Goal: Task Accomplishment & Management: Use online tool/utility

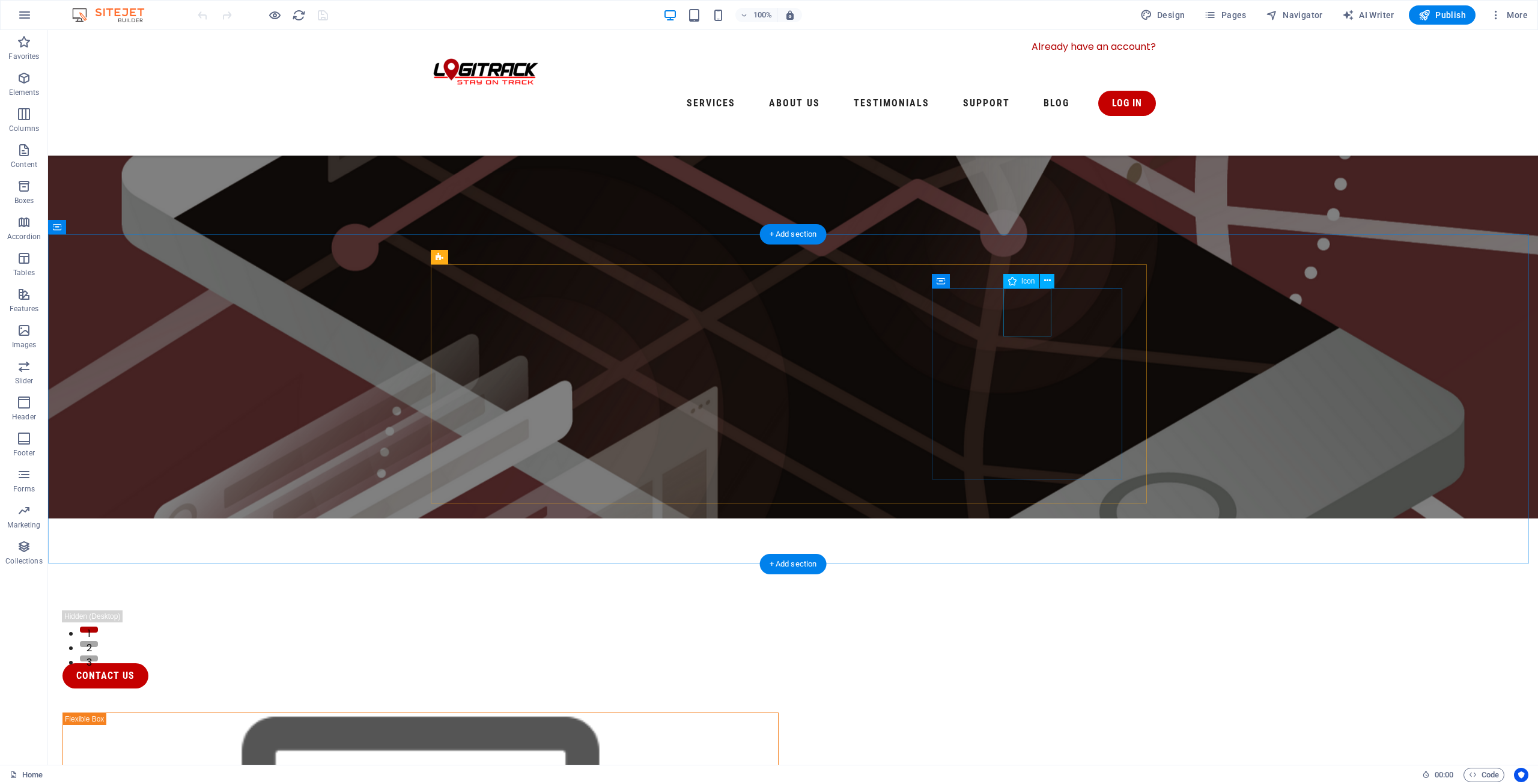
scroll to position [120, 0]
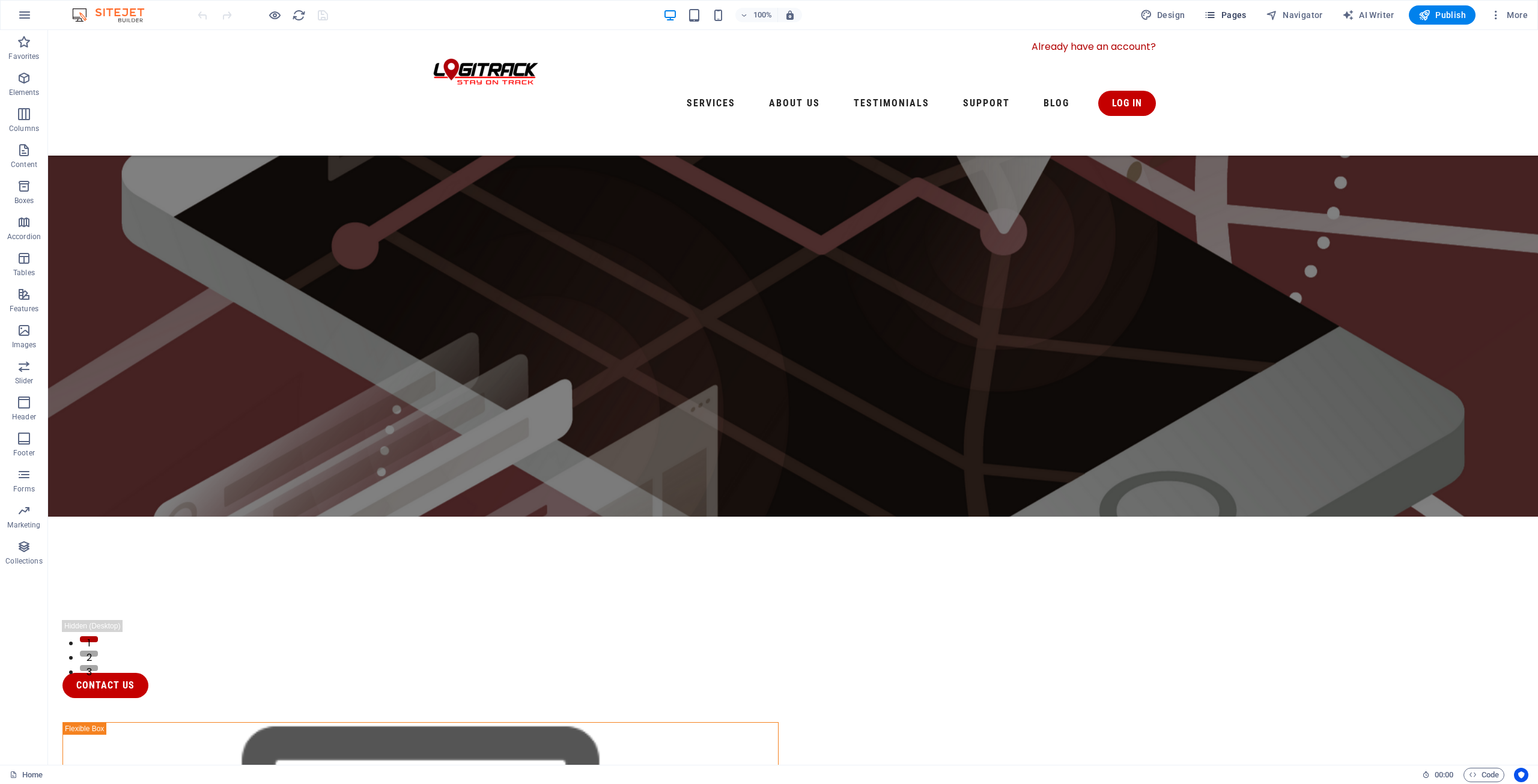
click at [1212, 16] on icon "button" at bounding box center [1209, 15] width 12 height 12
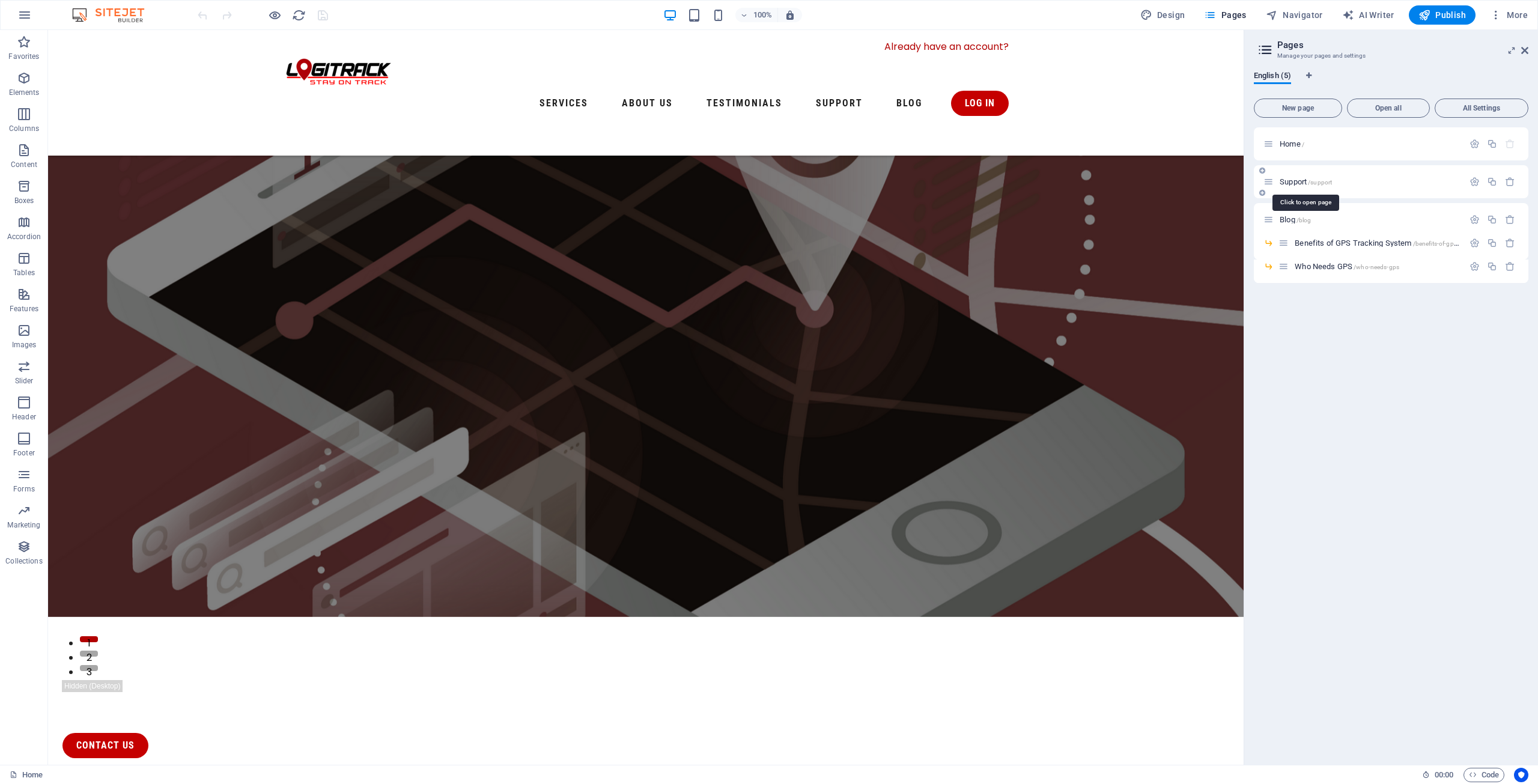
click at [1322, 181] on span "/support" at bounding box center [1320, 182] width 24 height 7
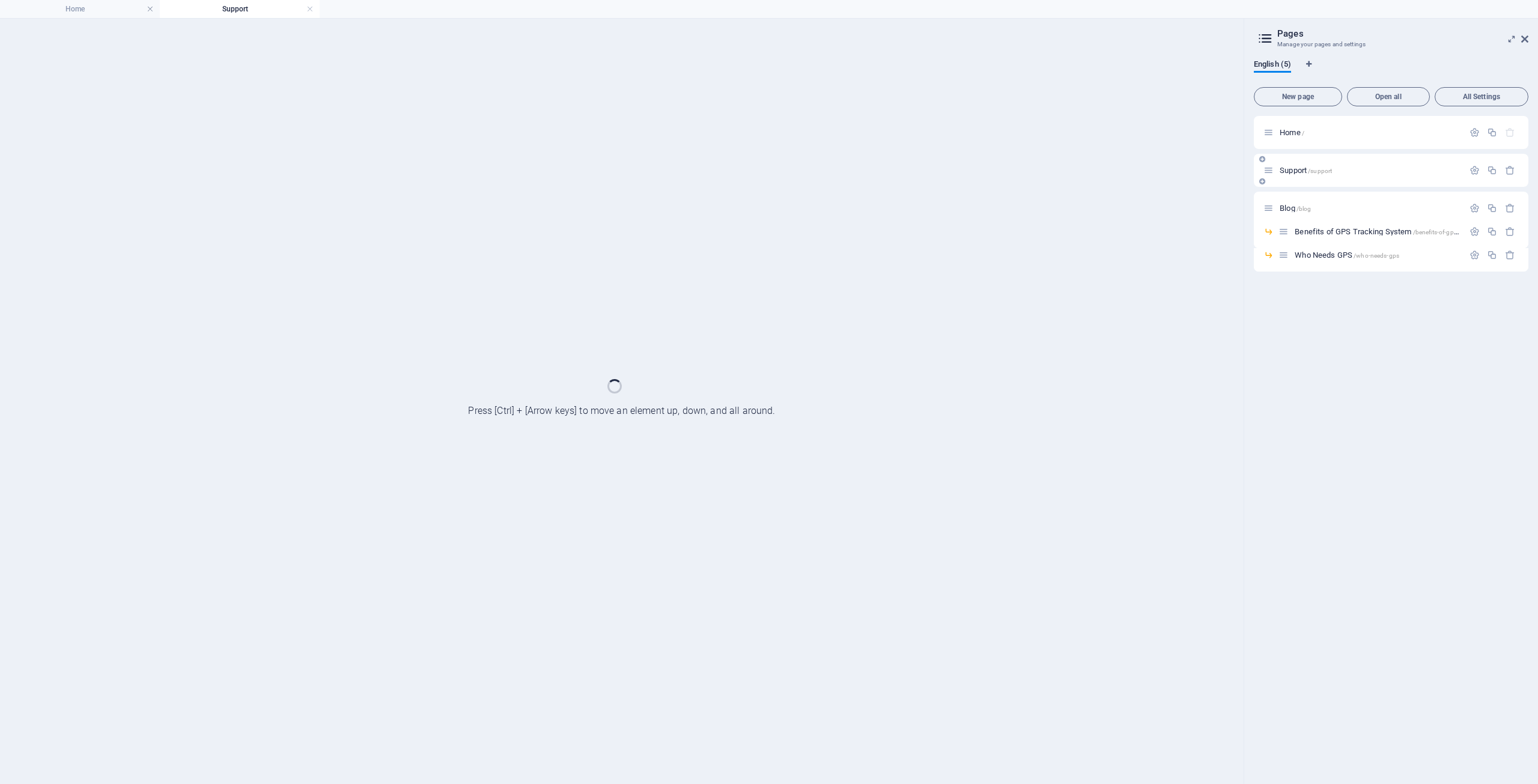
scroll to position [0, 0]
click at [1322, 181] on div "Support /support" at bounding box center [1391, 170] width 275 height 33
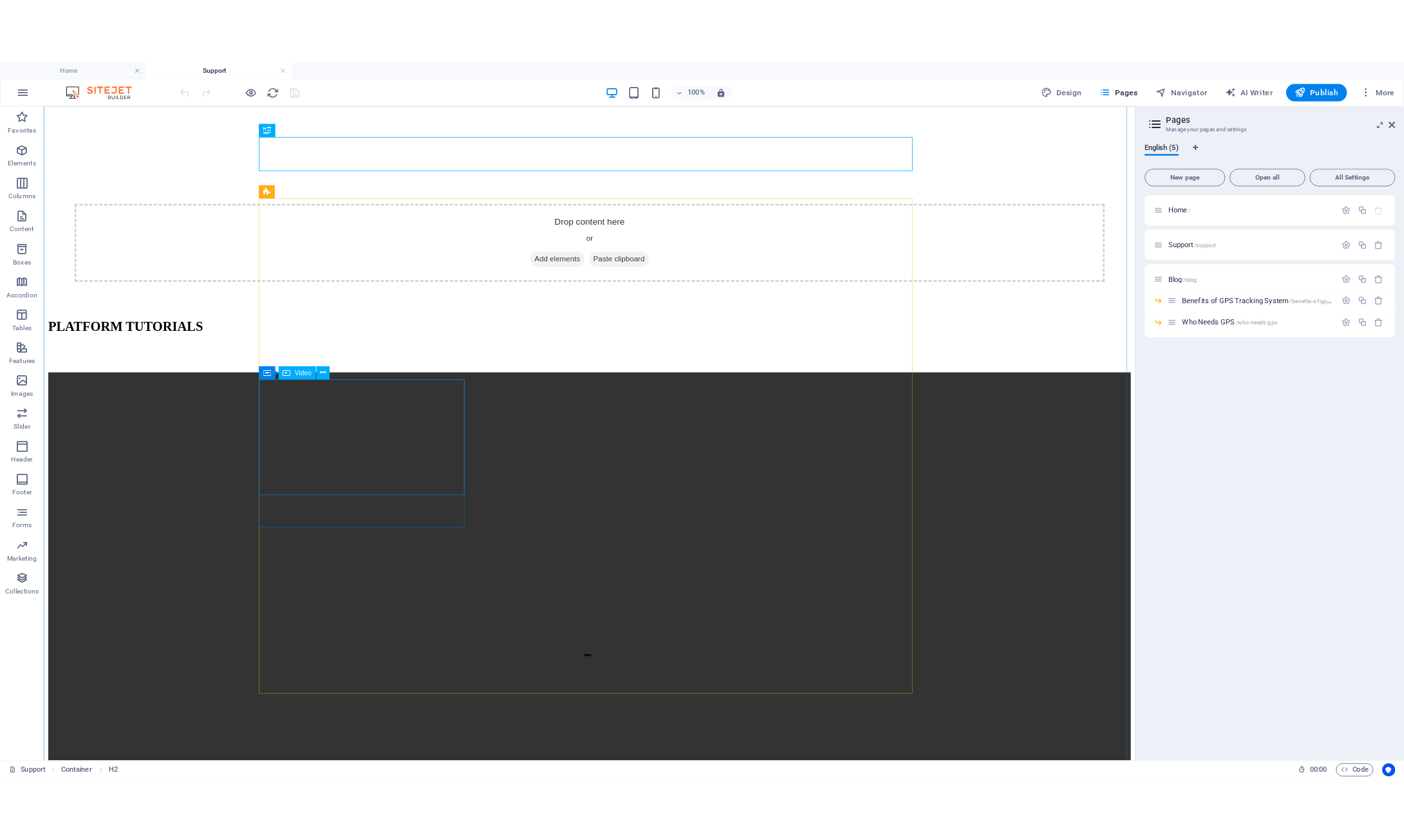
scroll to position [515, 0]
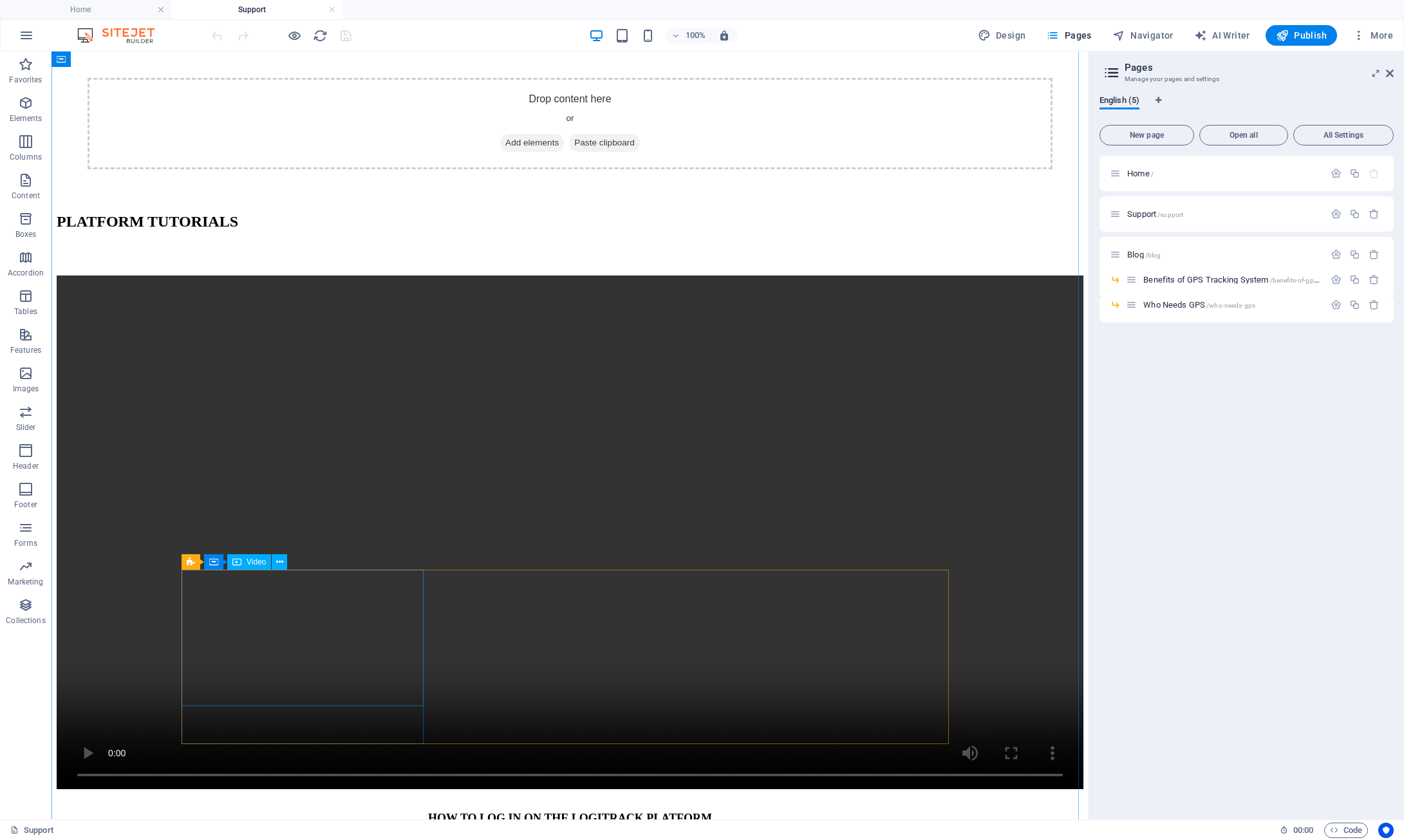
click at [244, 565] on div "Video" at bounding box center [249, 562] width 44 height 16
select select "%"
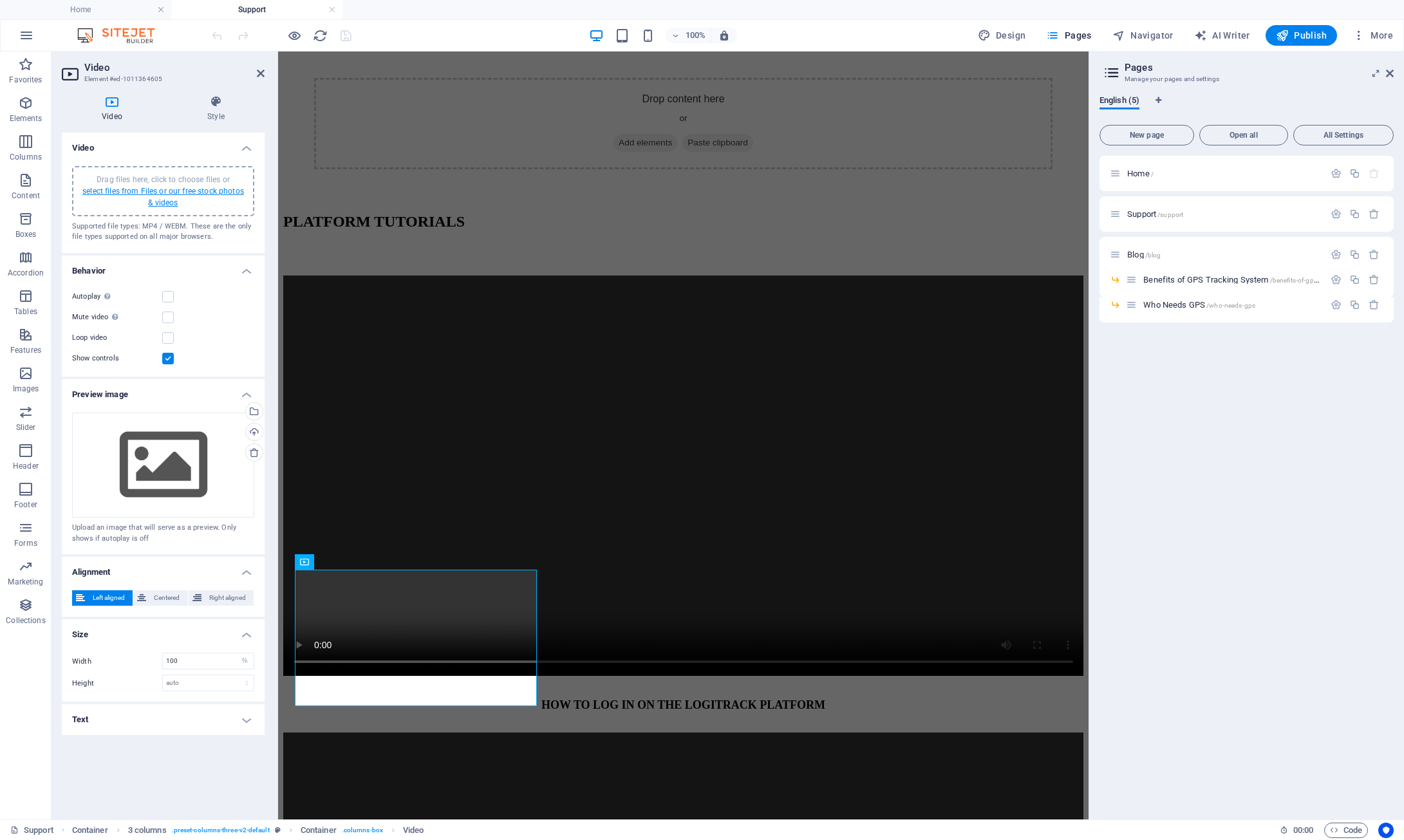
click at [210, 188] on link "select files from Files or our free stock photos & videos" at bounding box center [163, 197] width 161 height 21
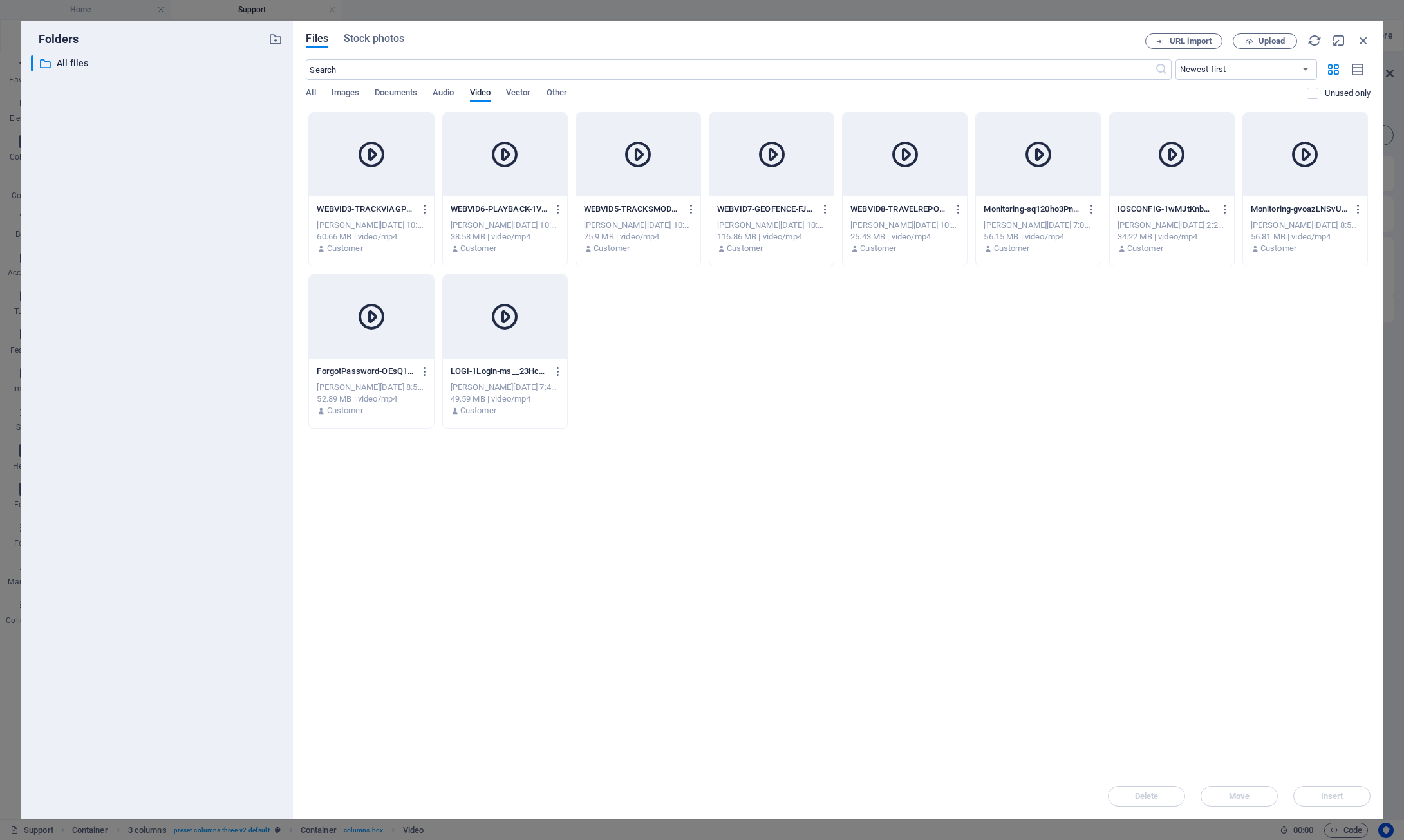
click at [716, 355] on div "WEBVID3-TRACKVIAGPS-XKNw9gWY4qjNLY_HtzURJw.mp4 WEBVID3-TRACKVIAGPS-XKNw9gWY4qjN…" at bounding box center [838, 270] width 1065 height 316
click at [875, 188] on div at bounding box center [905, 154] width 125 height 84
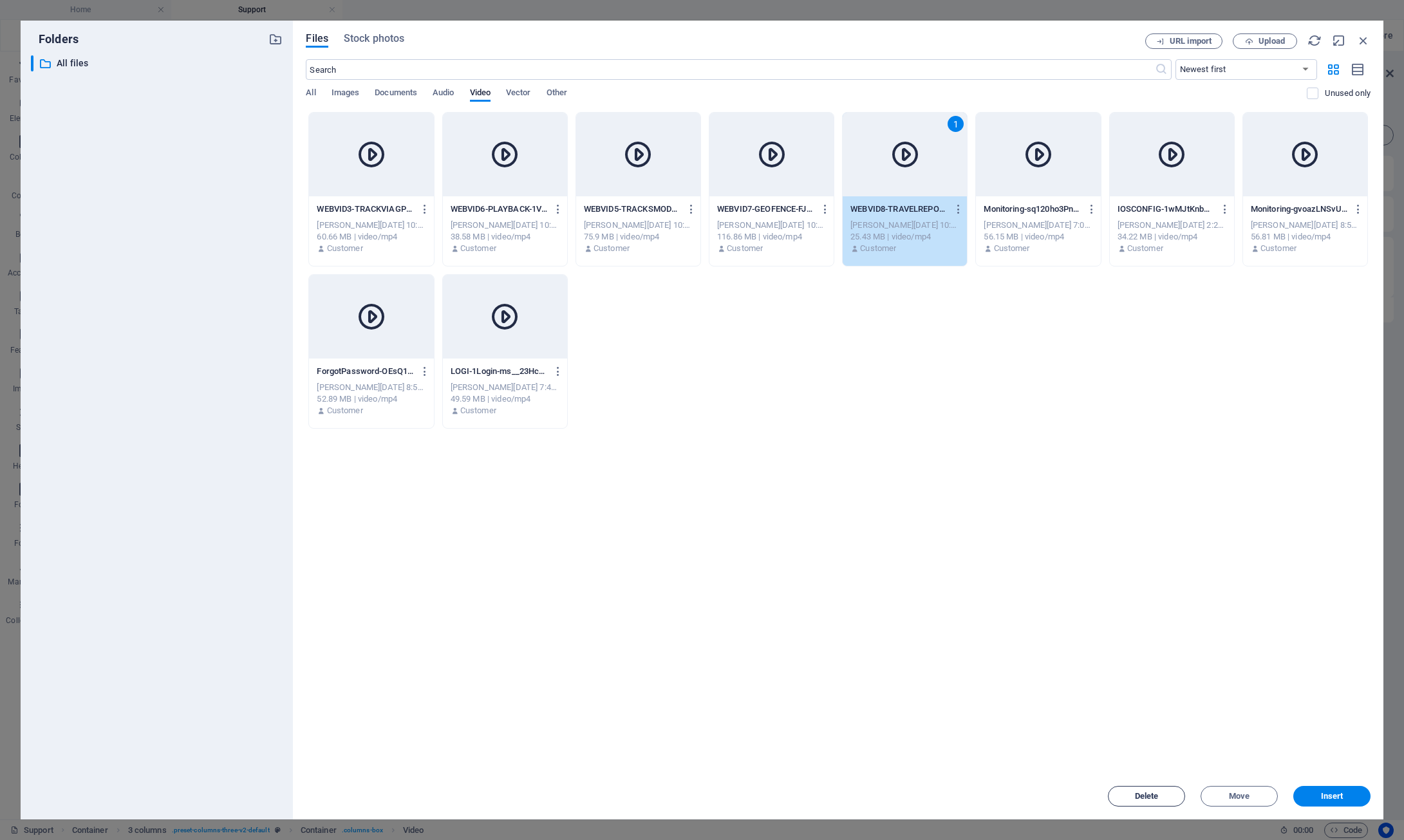
click at [1149, 794] on span "Delete" at bounding box center [1146, 796] width 24 height 8
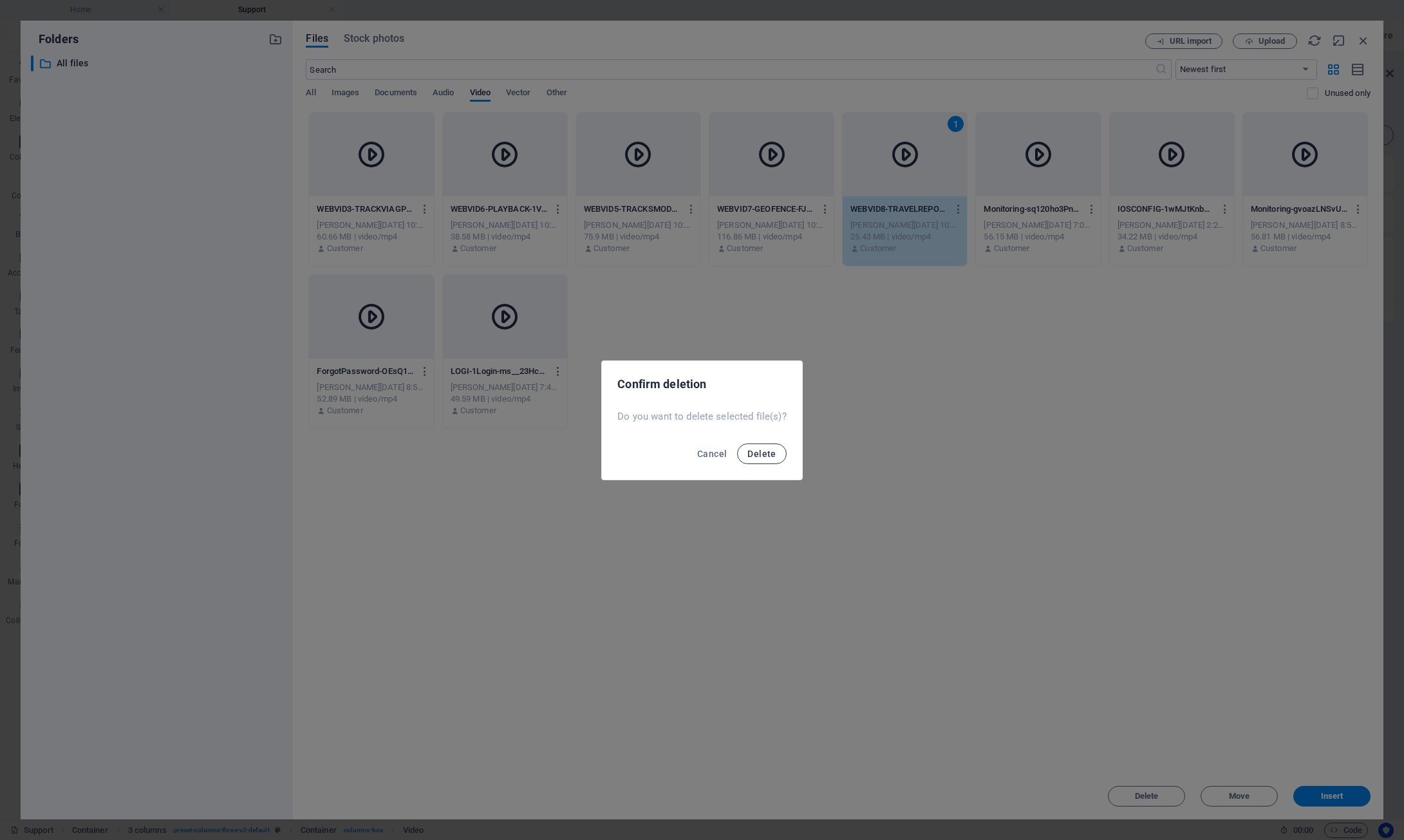
click at [758, 452] on span "Delete" at bounding box center [761, 454] width 28 height 10
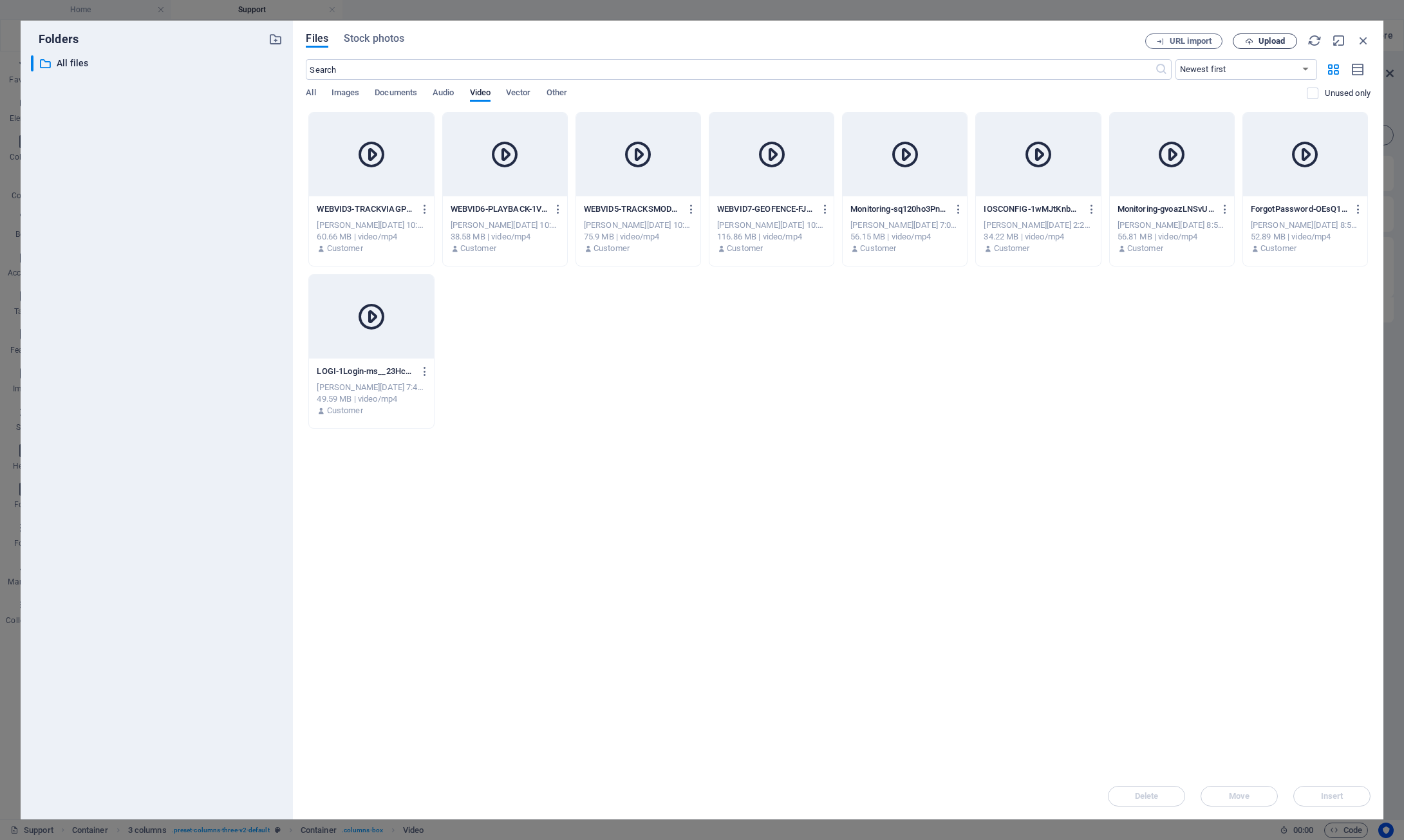
click at [1257, 44] on span "Upload" at bounding box center [1265, 42] width 53 height 9
click at [1259, 42] on span "Upload" at bounding box center [1272, 41] width 26 height 8
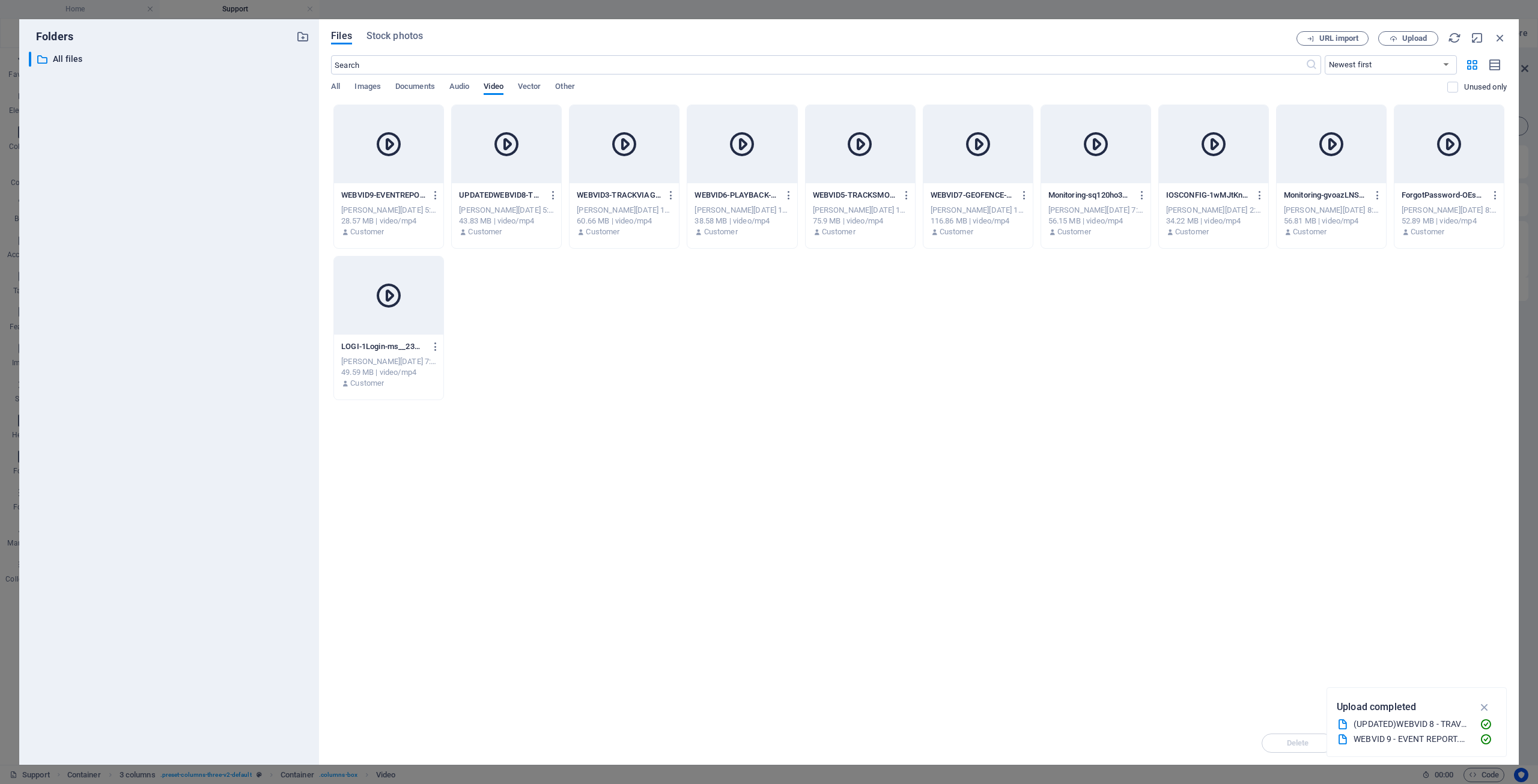
scroll to position [481, 0]
click at [626, 357] on div "WEBVID9-EVENTREPORT-lUVUA9zXWRH2umS4IJzkLg.mp4 WEBVID9-EVENTREPORT-lUVUA9zXWRH2…" at bounding box center [918, 252] width 1175 height 295
click at [523, 181] on div at bounding box center [506, 144] width 109 height 78
click at [1484, 709] on icon "button" at bounding box center [1484, 707] width 14 height 13
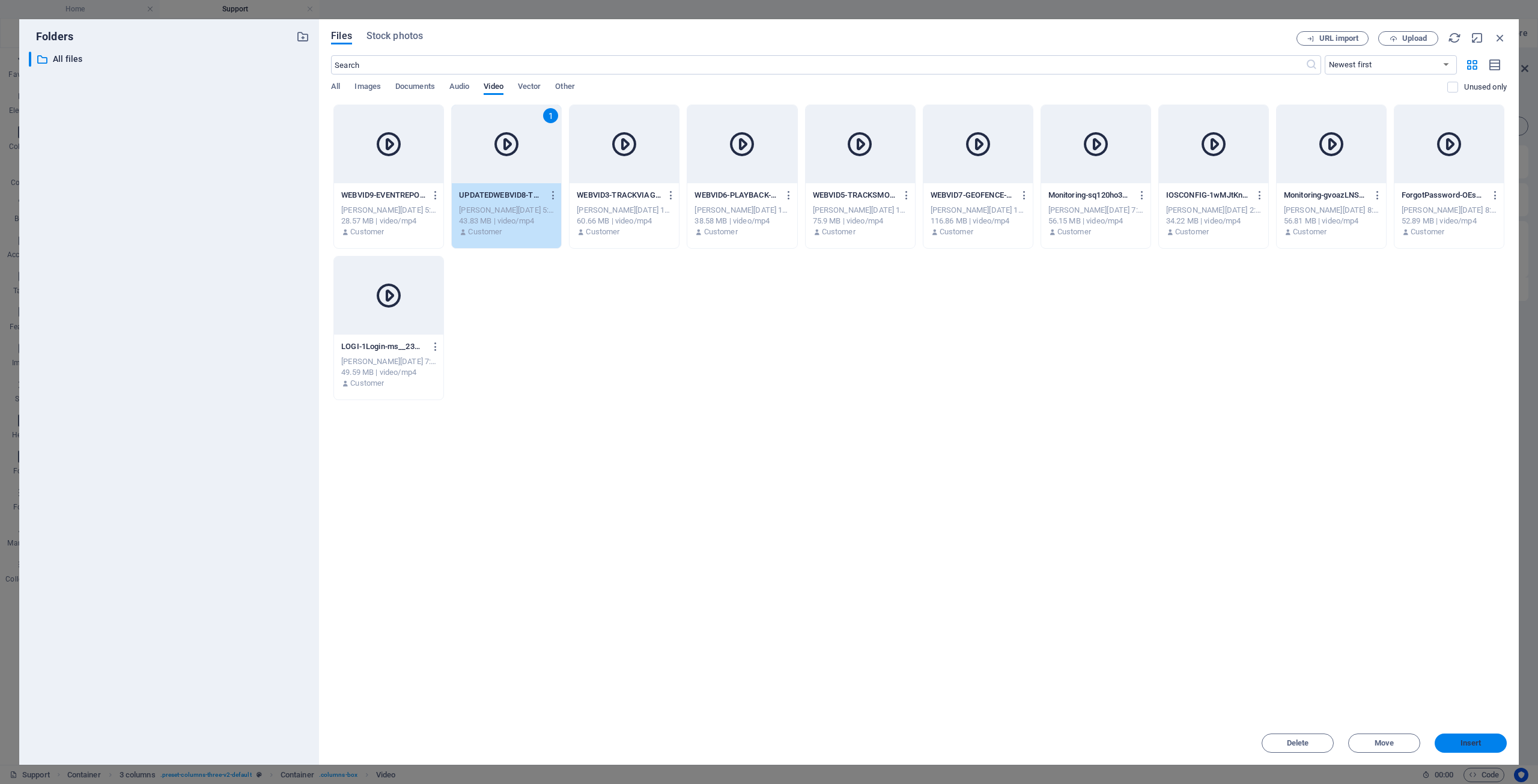
click at [1487, 739] on span "Insert" at bounding box center [1470, 743] width 63 height 7
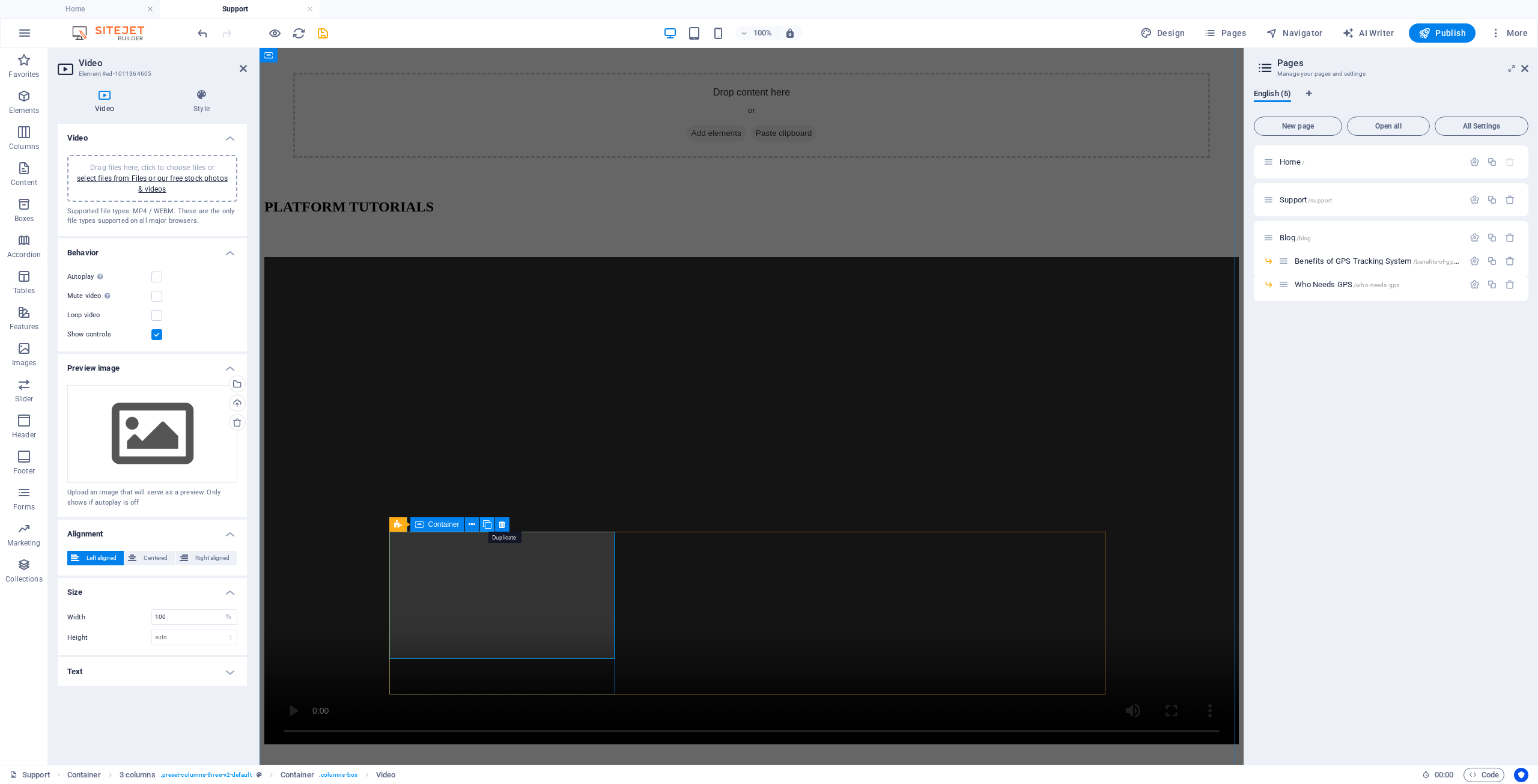
click at [490, 522] on icon at bounding box center [487, 525] width 8 height 13
click at [682, 525] on span "Video" at bounding box center [682, 524] width 18 height 7
select select "%"
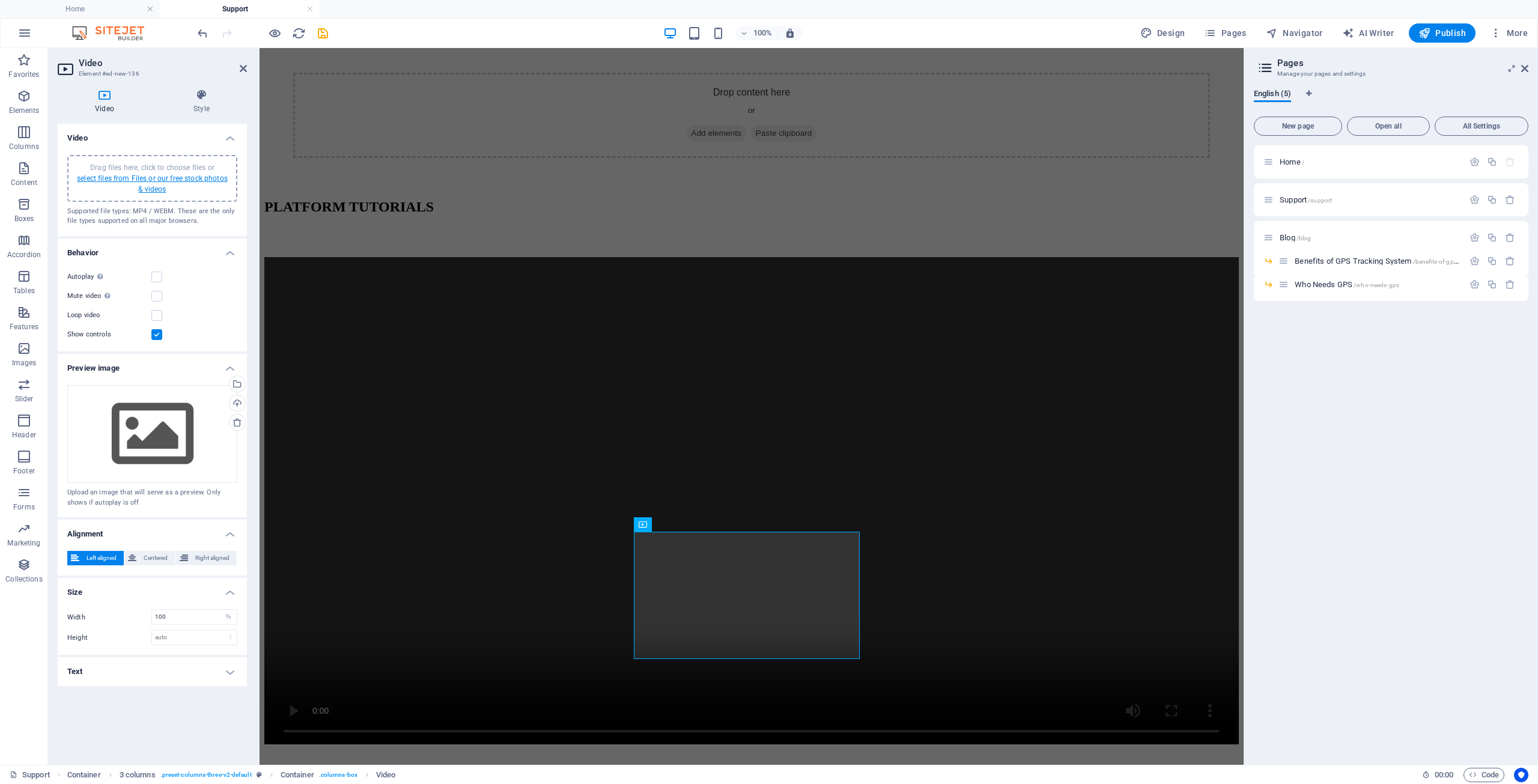
click at [215, 177] on link "select files from Files or our free stock photos & videos" at bounding box center [152, 184] width 150 height 20
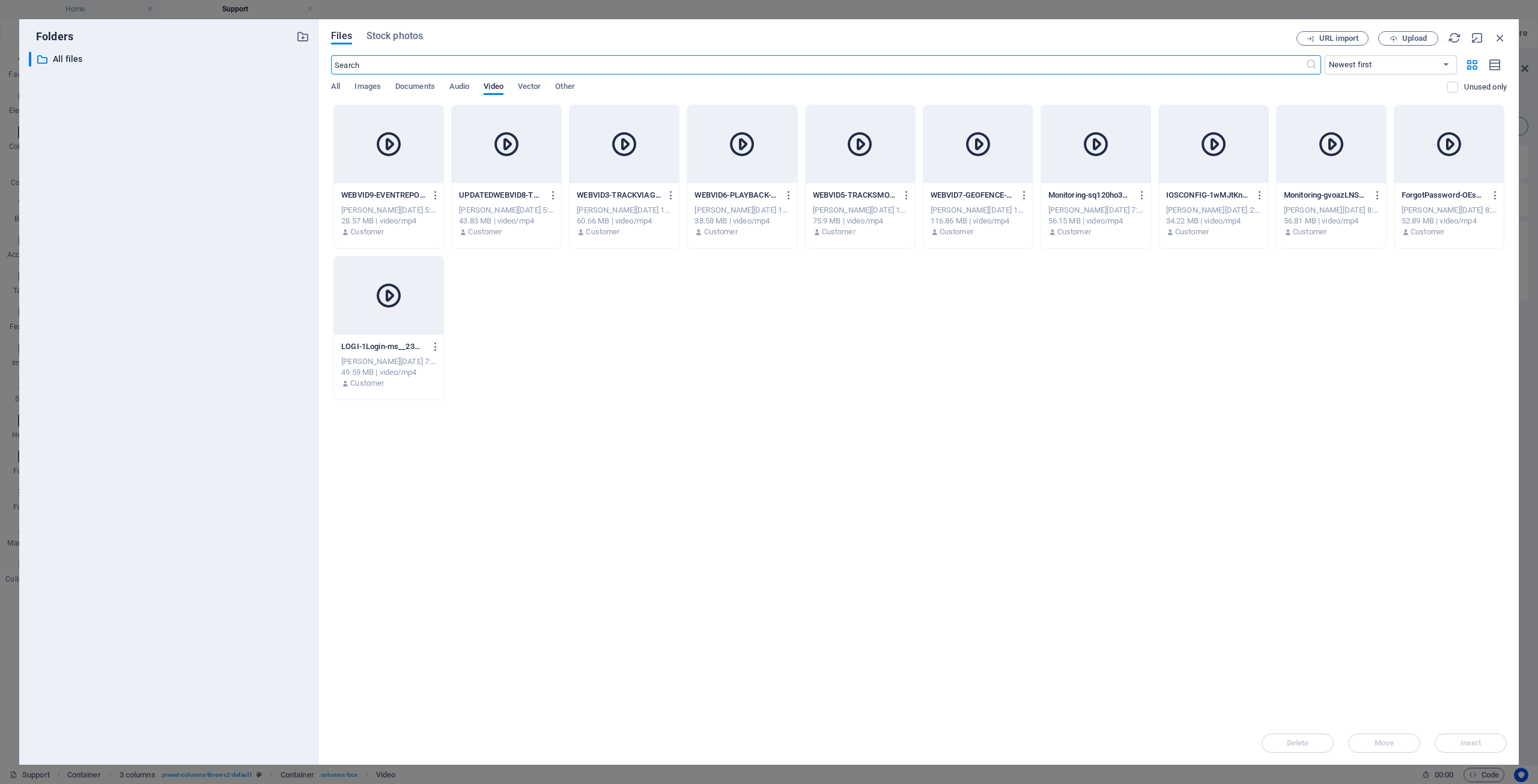
click at [384, 160] on div at bounding box center [389, 144] width 109 height 78
click at [1474, 726] on div "Delete Move Insert" at bounding box center [918, 737] width 1175 height 31
click at [367, 127] on div at bounding box center [389, 144] width 109 height 78
click at [1480, 743] on span "Insert" at bounding box center [1470, 743] width 21 height 7
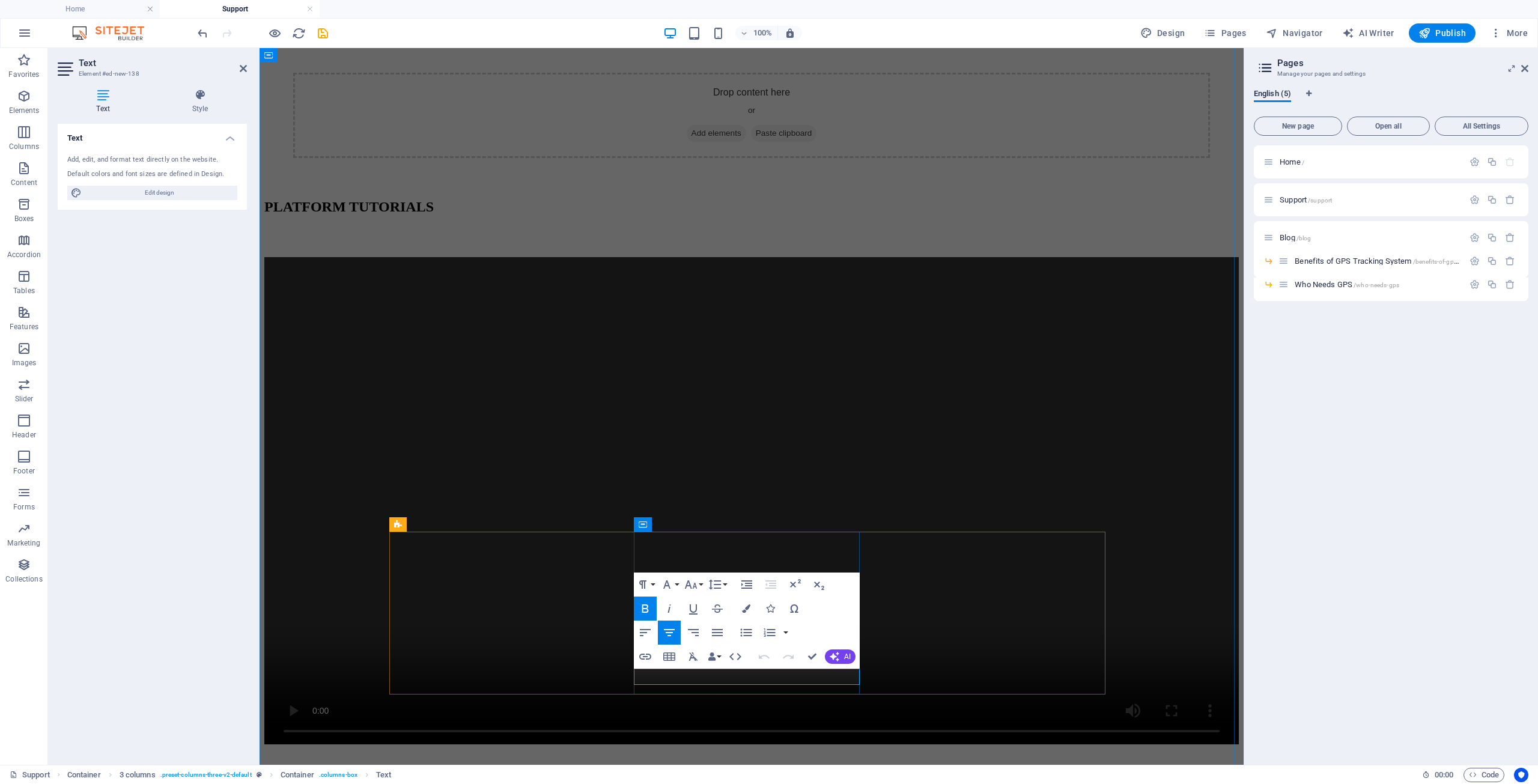
drag, startPoint x: 745, startPoint y: 677, endPoint x: 643, endPoint y: 663, distance: 103.0
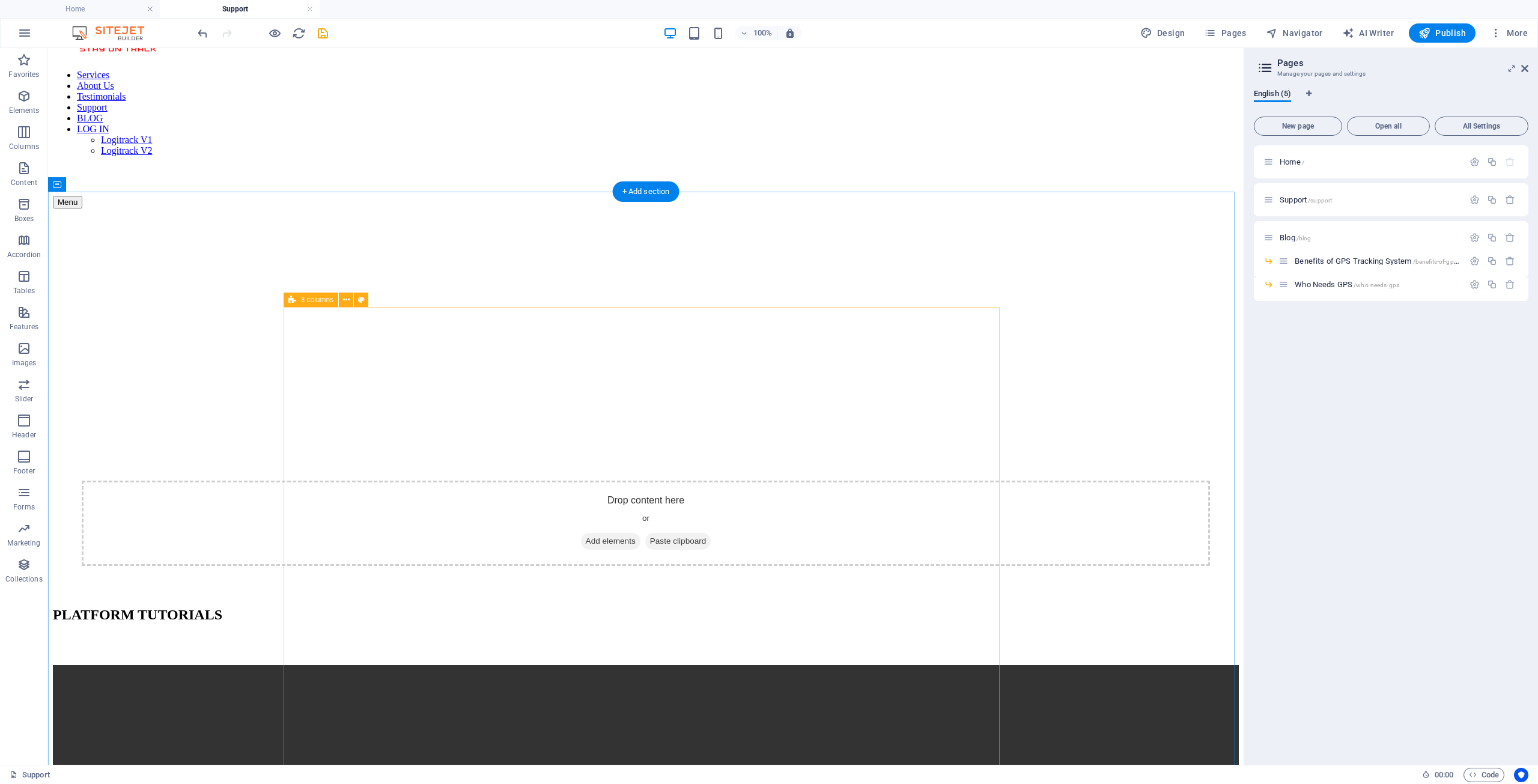
scroll to position [0, 0]
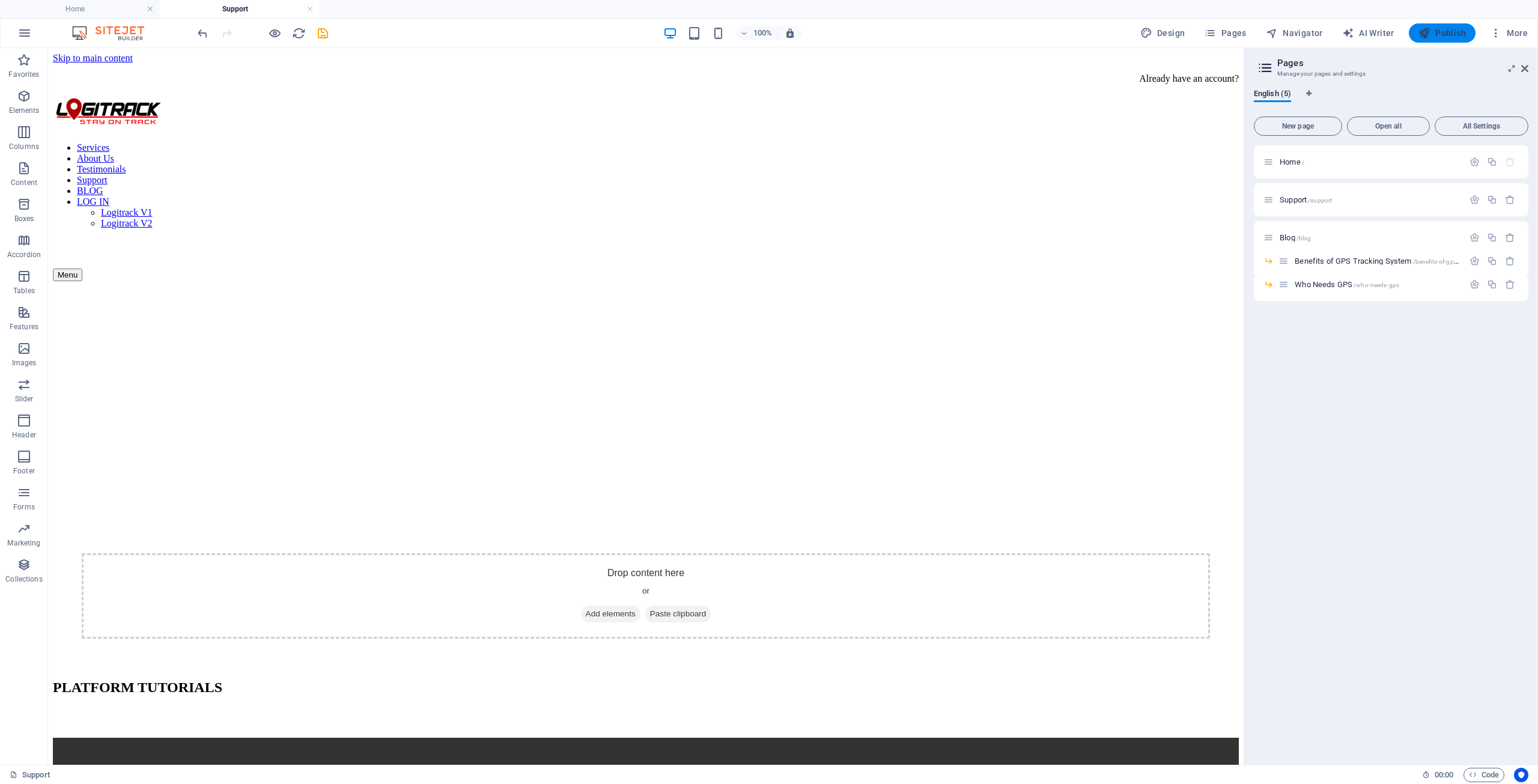
click at [1439, 29] on span "Publish" at bounding box center [1442, 33] width 47 height 12
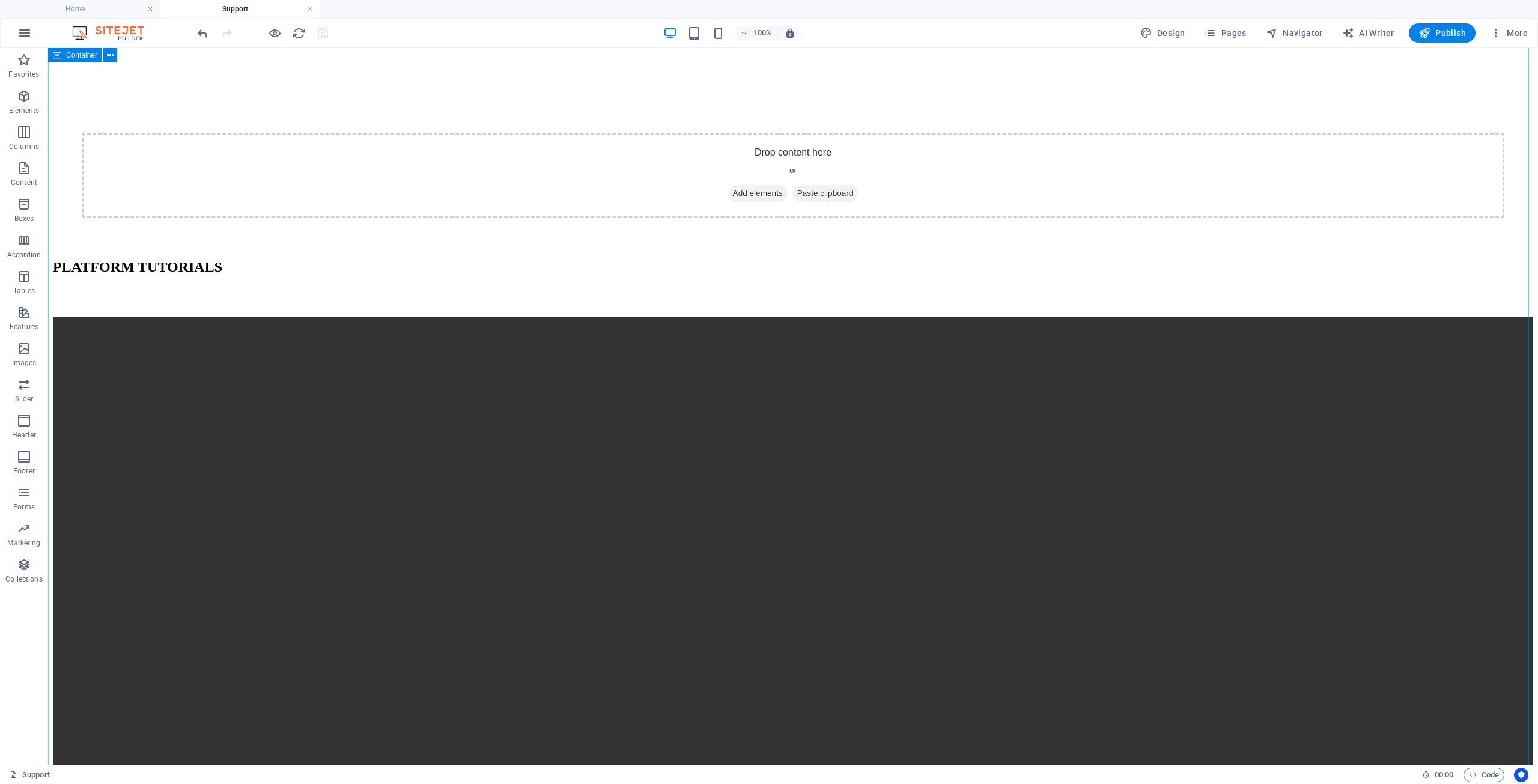
scroll to position [601, 0]
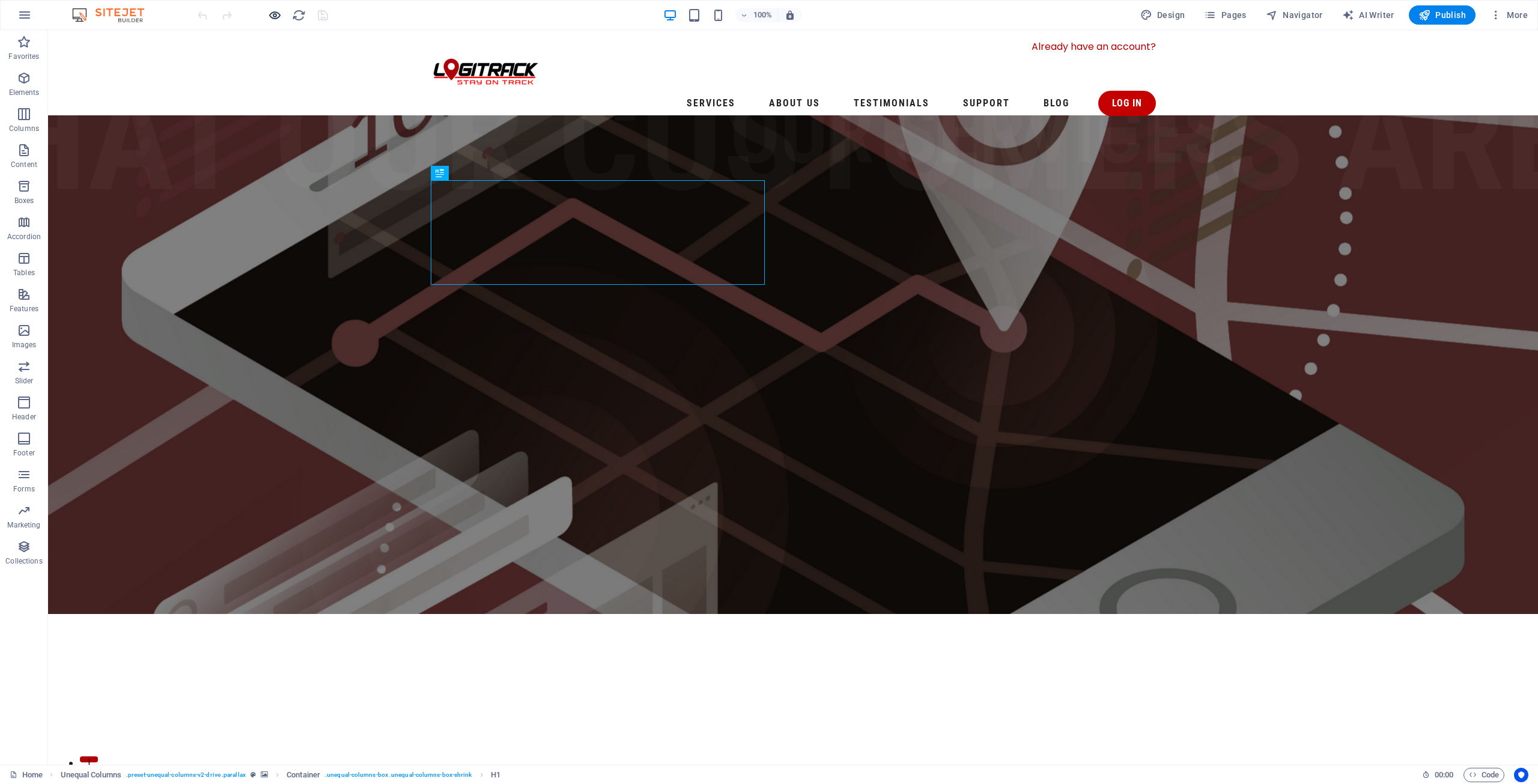
click at [268, 16] on icon "button" at bounding box center [274, 15] width 14 height 14
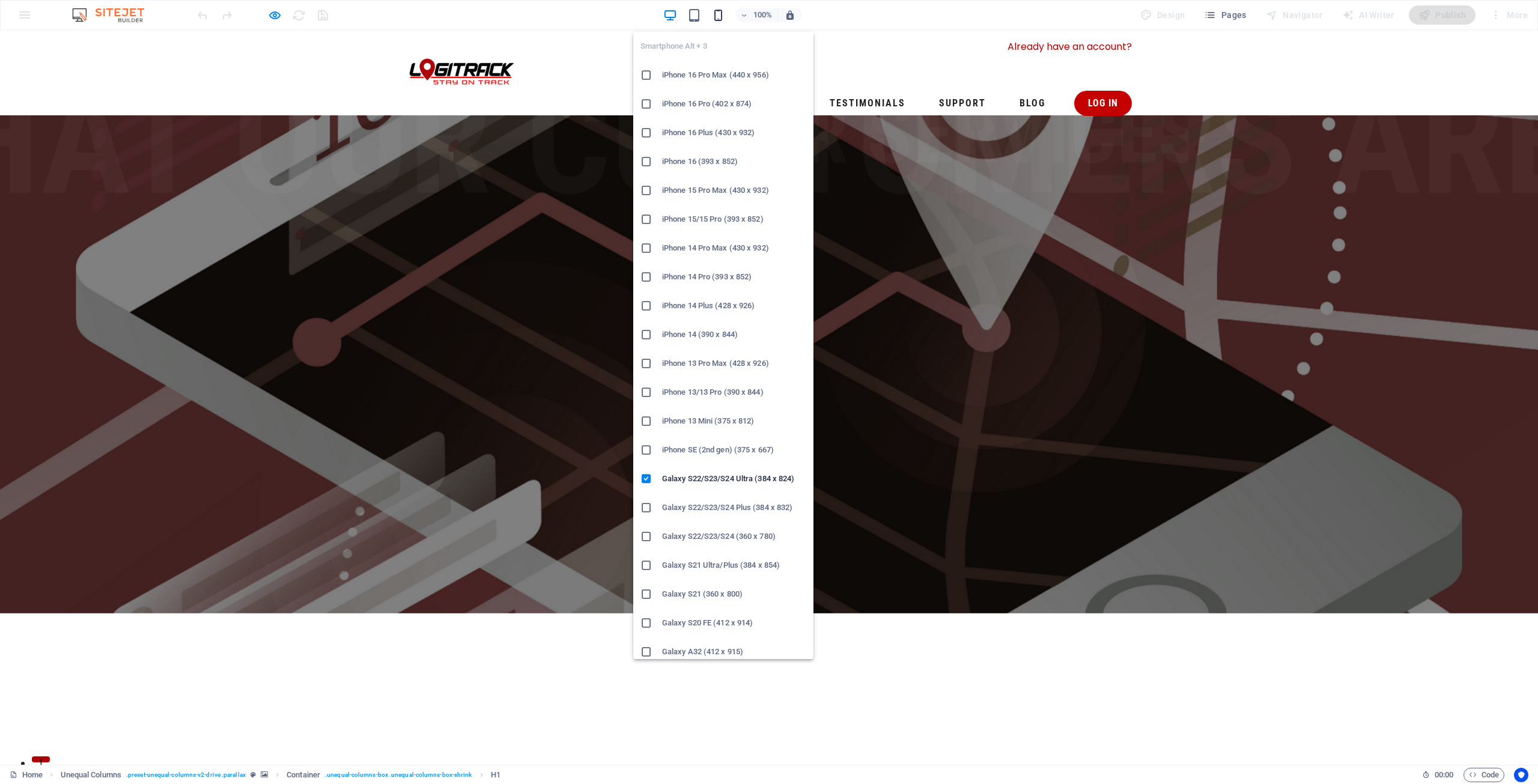
click at [719, 11] on icon "button" at bounding box center [717, 15] width 14 height 14
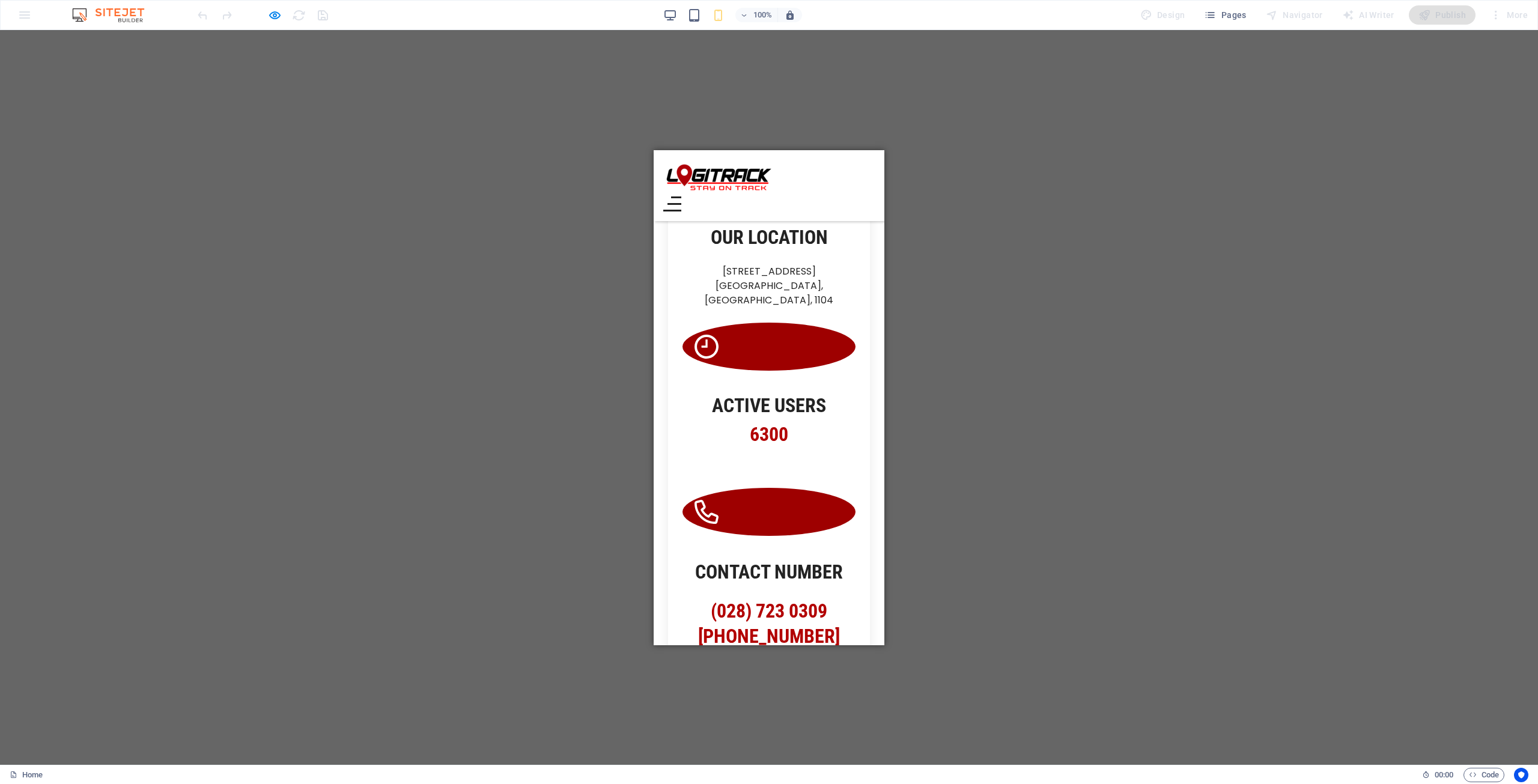
scroll to position [1141, 0]
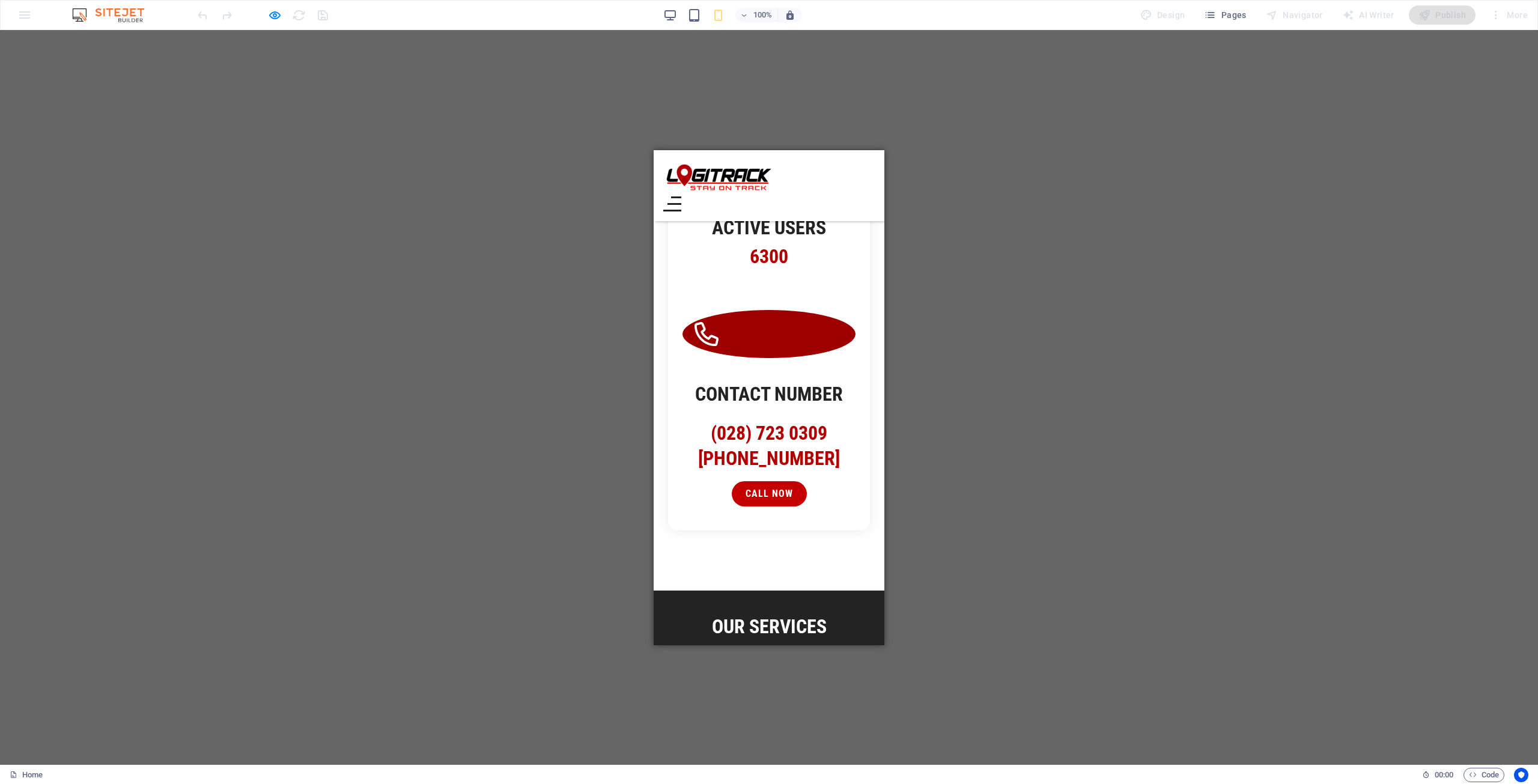
scroll to position [1382, 0]
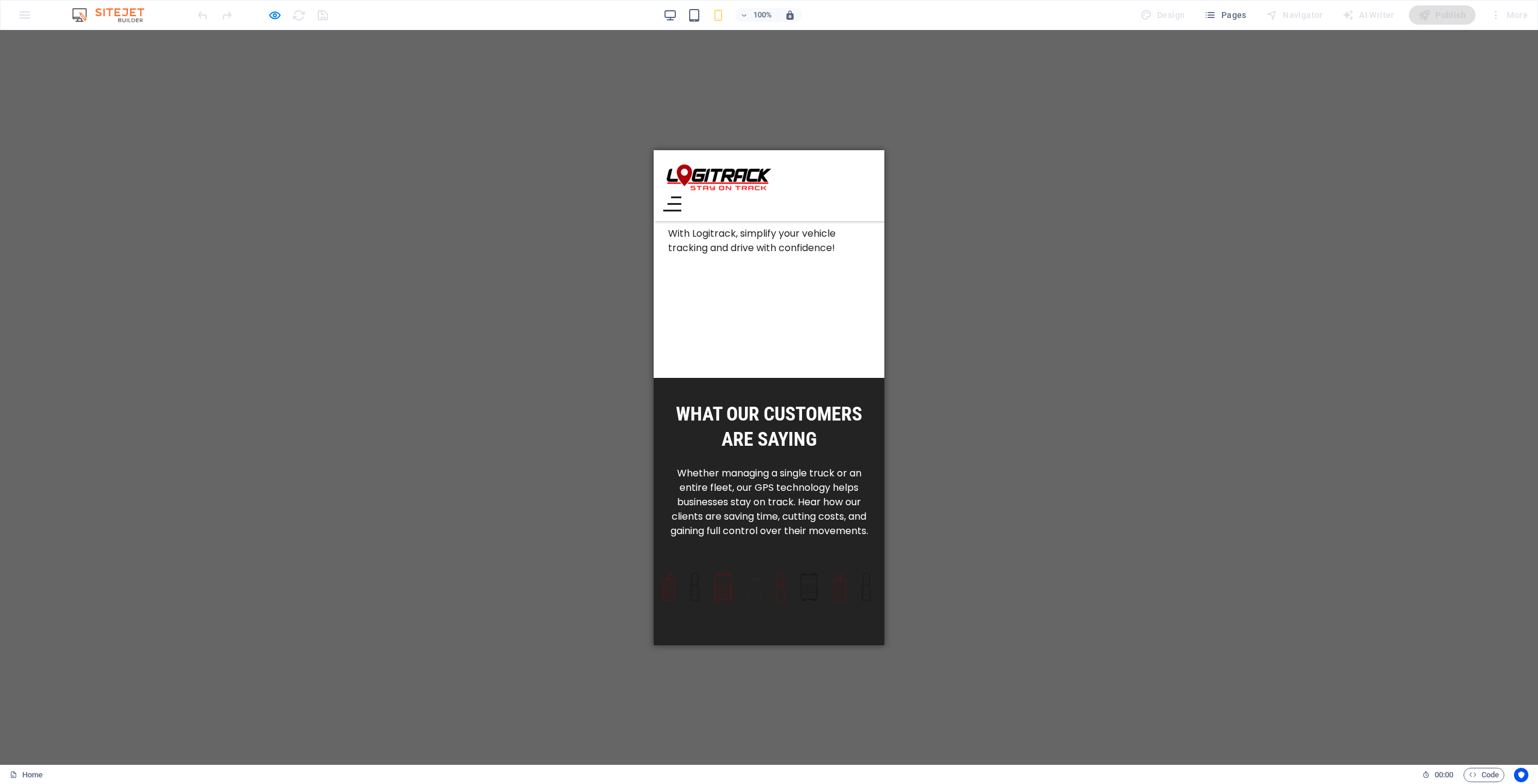
scroll to position [2768, 0]
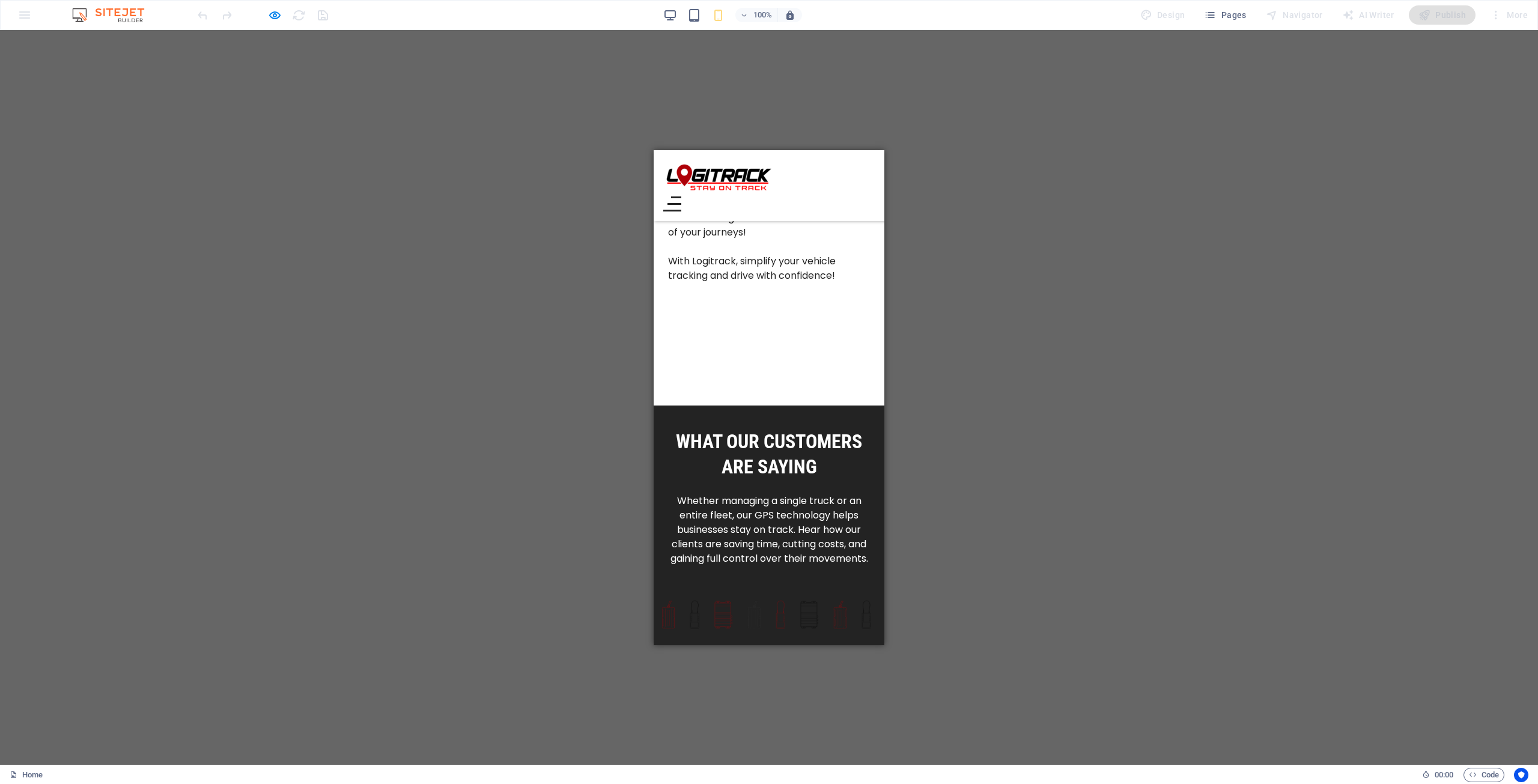
click at [682, 196] on div "Menu" at bounding box center [672, 203] width 18 height 15
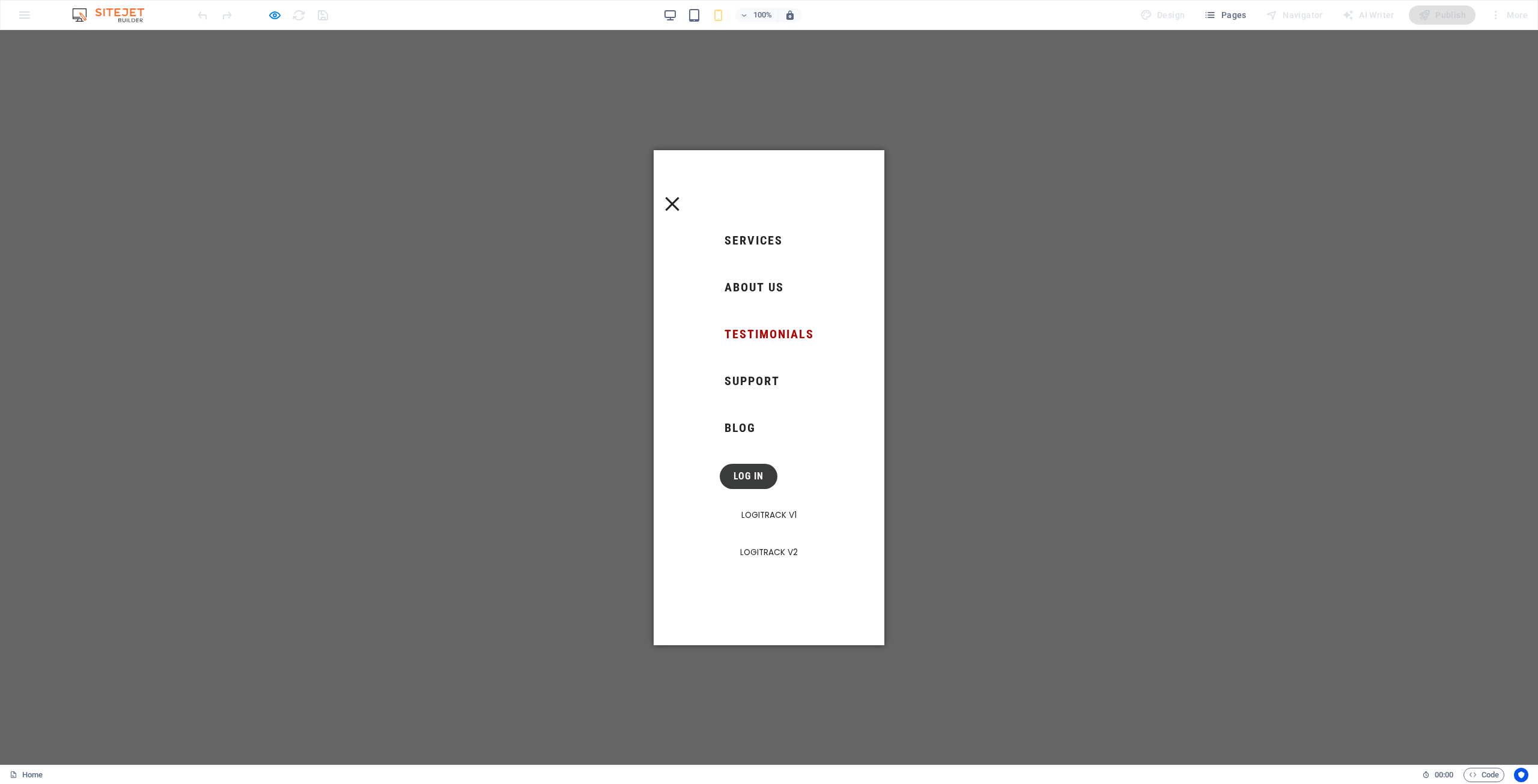
click at [764, 484] on link "LOG IN" at bounding box center [748, 475] width 58 height 25
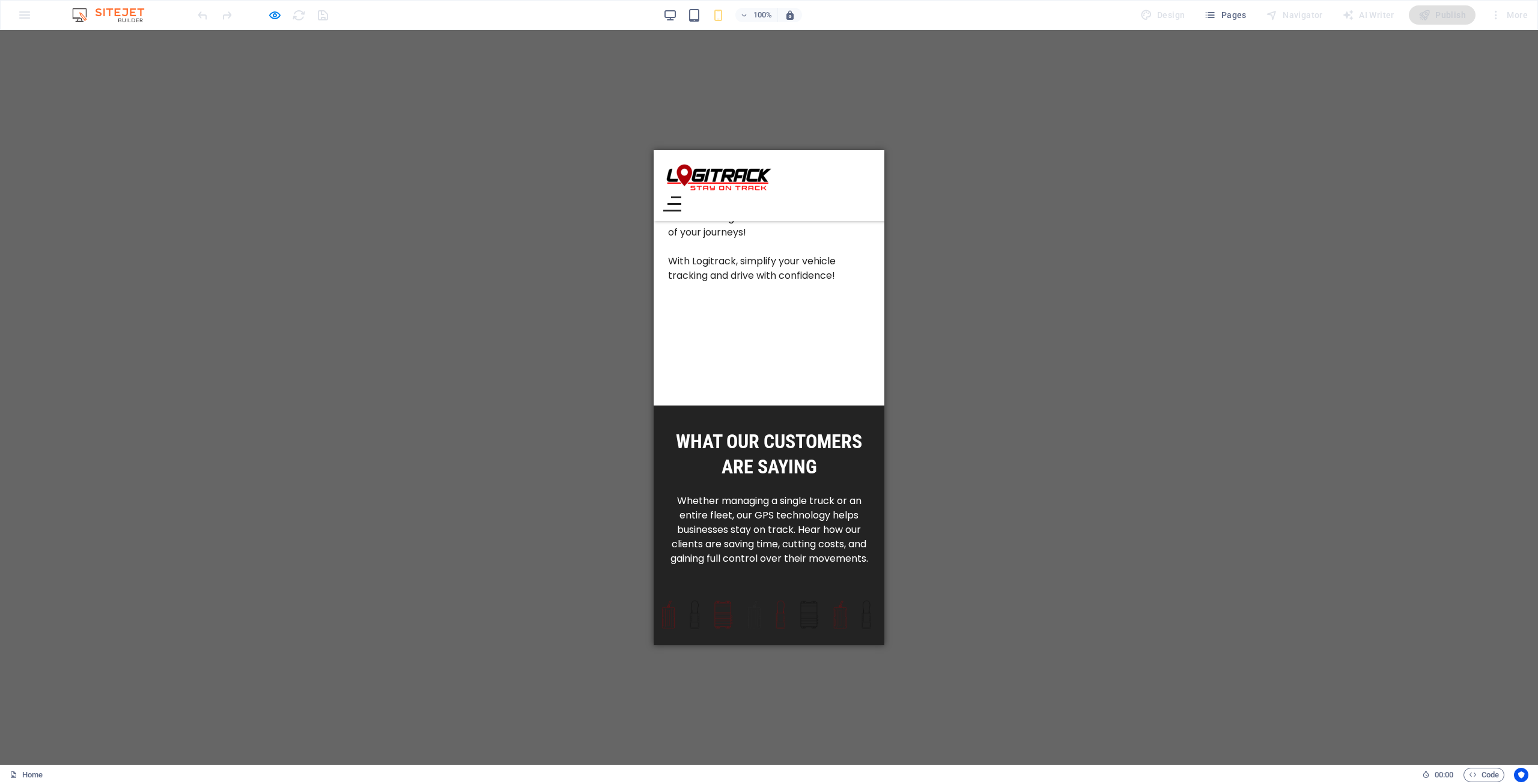
click at [866, 171] on header "Already have an account? Services About Us Testimonials Support BLOG LOG IN [GE…" at bounding box center [769, 185] width 231 height 71
click at [682, 196] on div "Menu" at bounding box center [672, 203] width 18 height 15
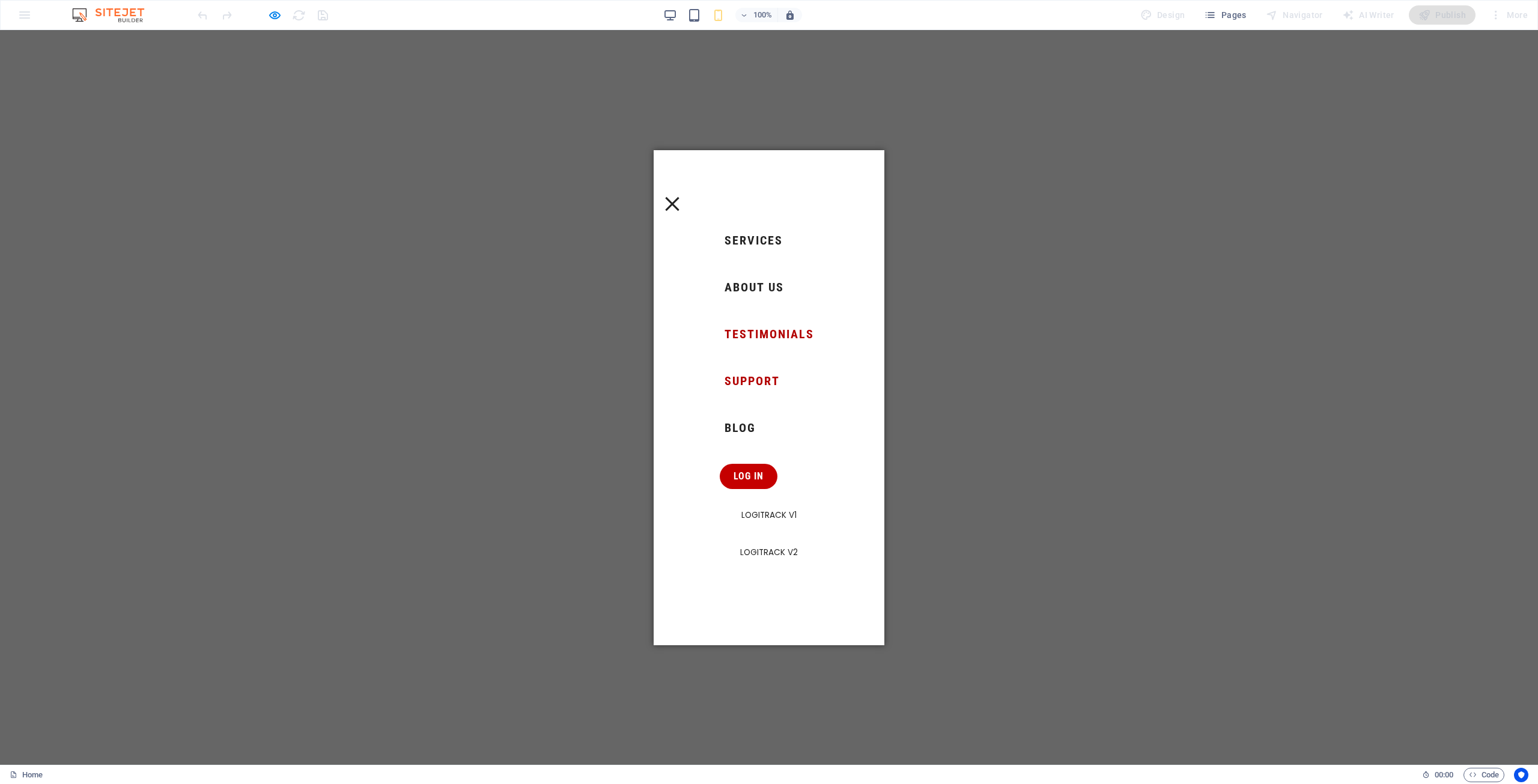
click at [752, 376] on link "Support" at bounding box center [752, 380] width 65 height 22
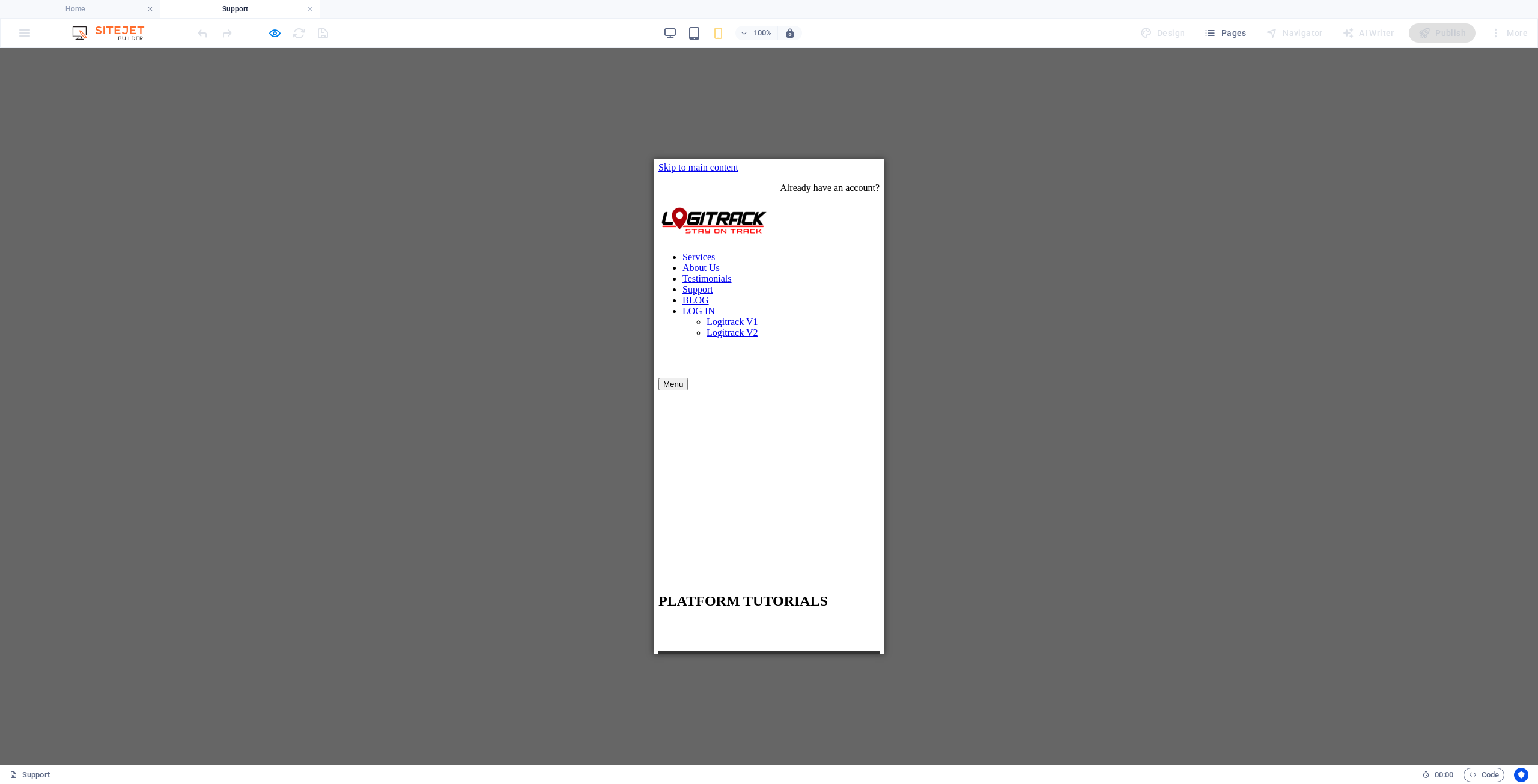
scroll to position [0, 0]
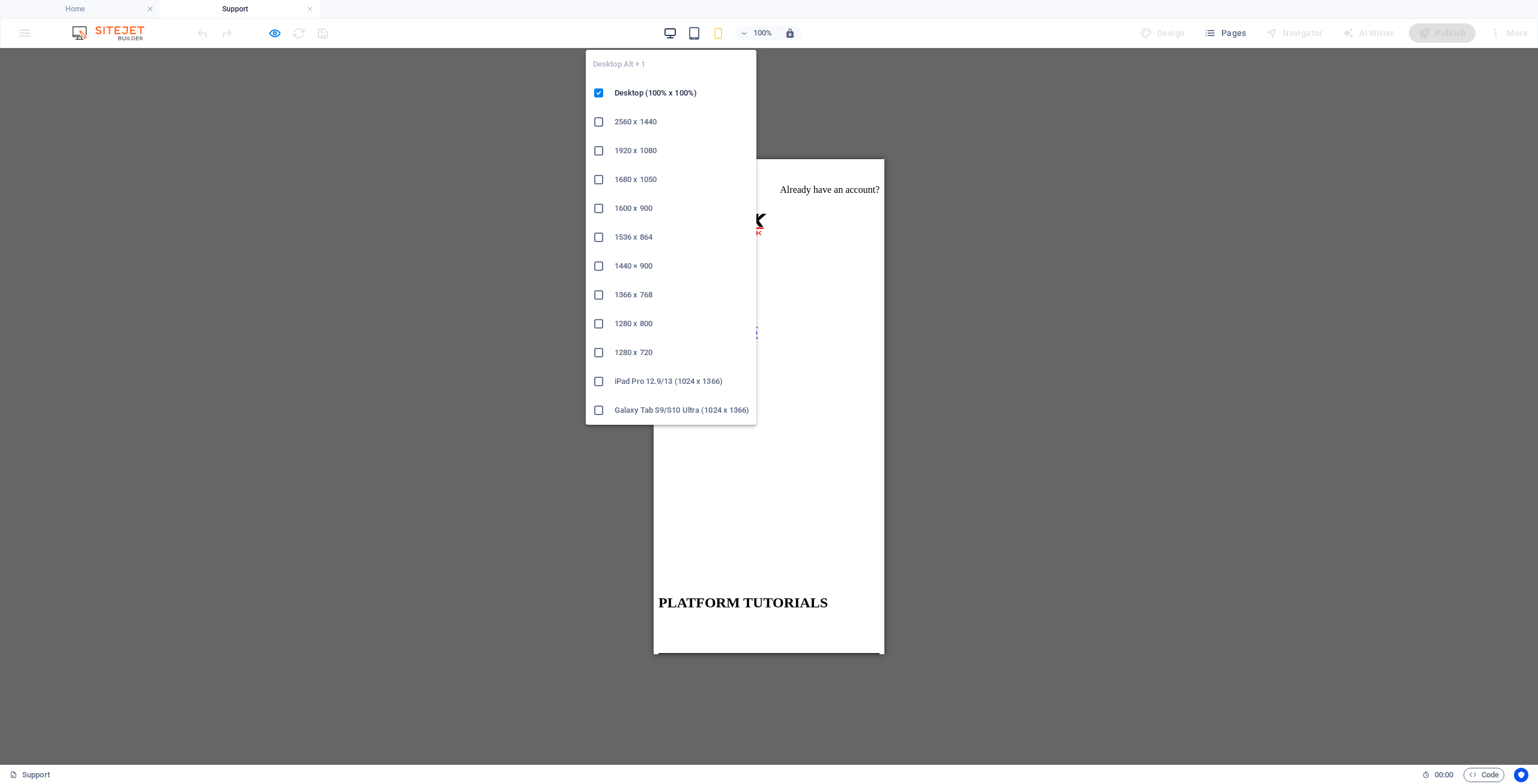
click at [672, 36] on icon "button" at bounding box center [669, 33] width 14 height 14
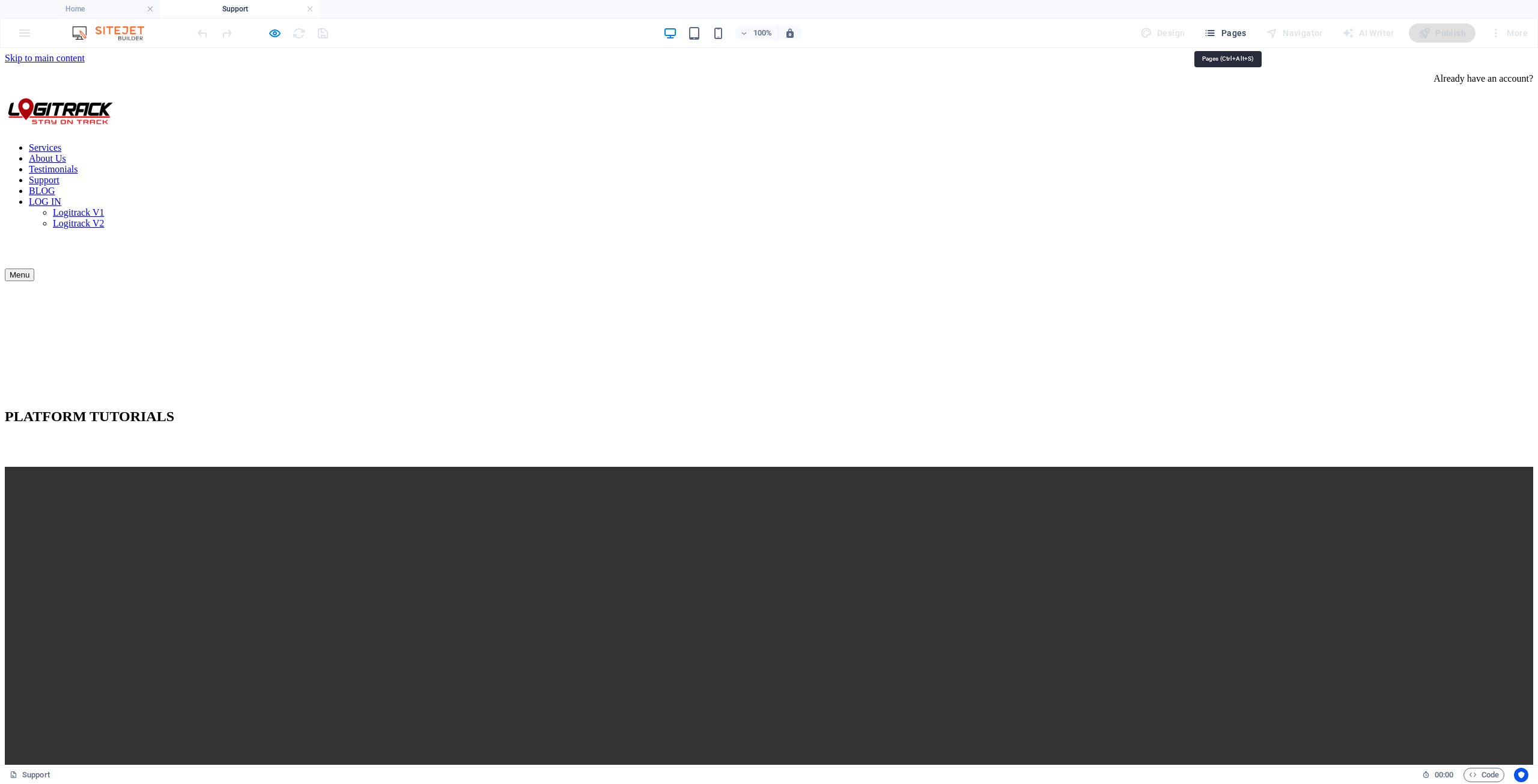
click at [1222, 30] on span "Pages" at bounding box center [1225, 33] width 42 height 12
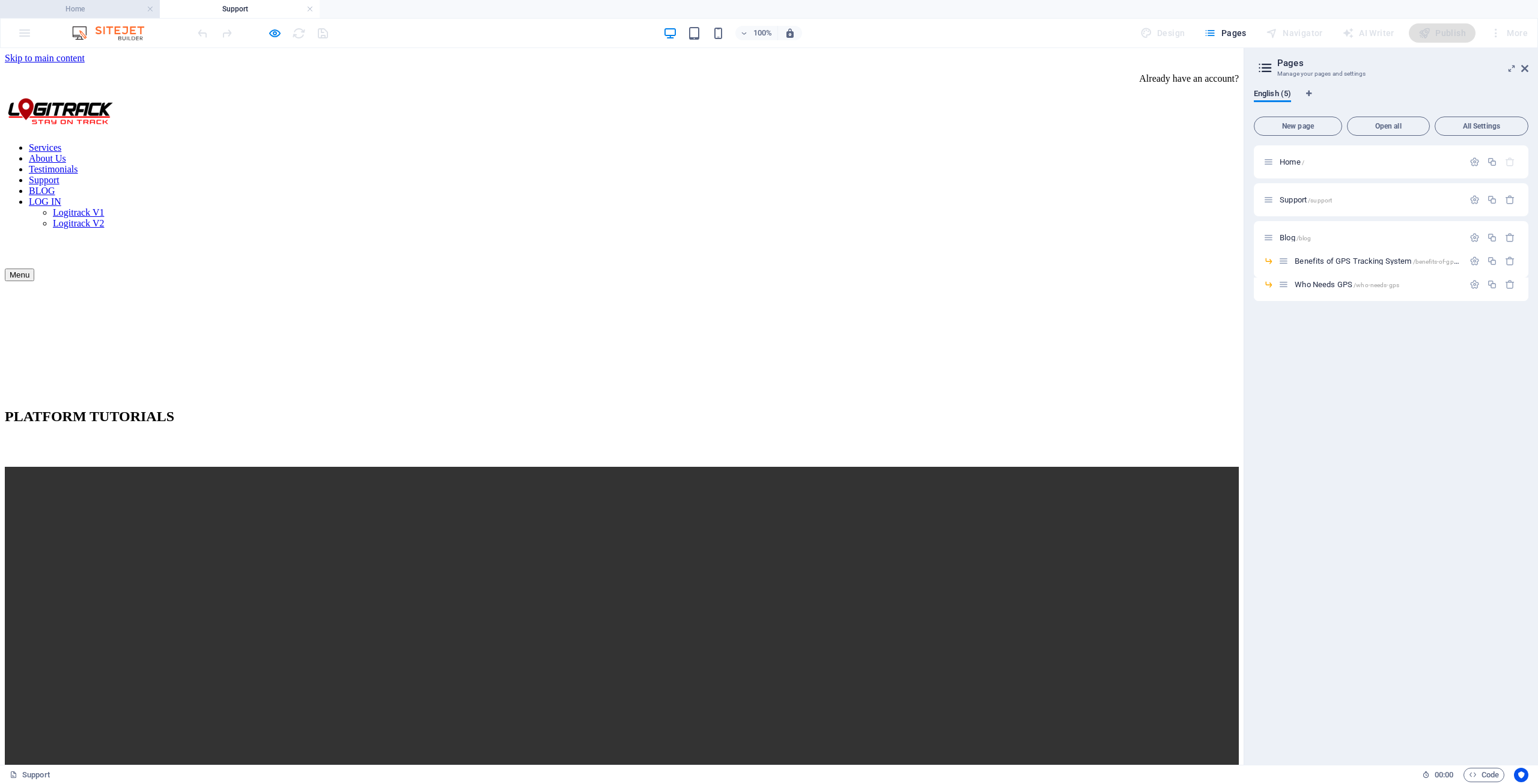
click at [119, 9] on h4 "Home" at bounding box center [80, 9] width 159 height 13
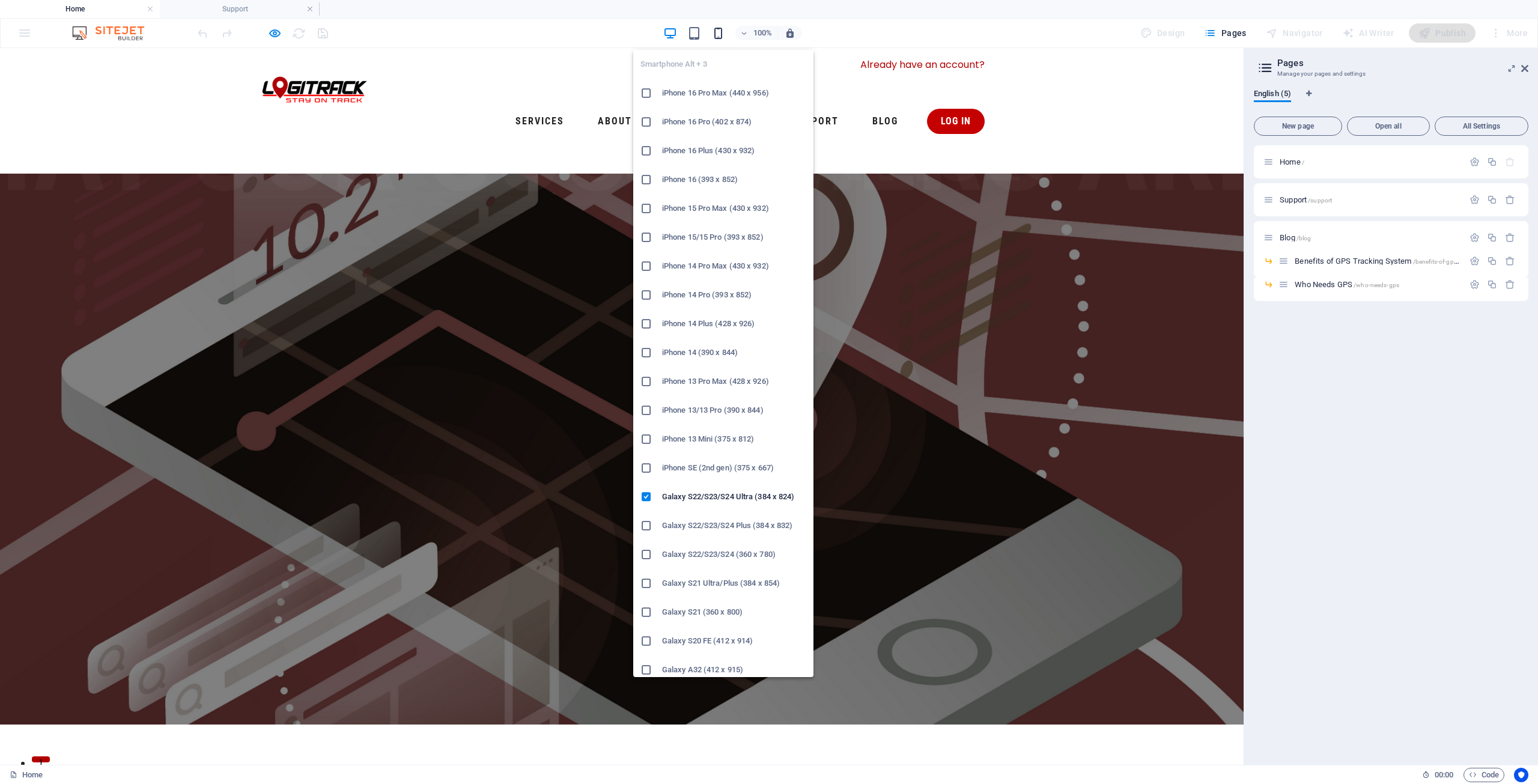
click at [717, 34] on icon "button" at bounding box center [717, 33] width 14 height 14
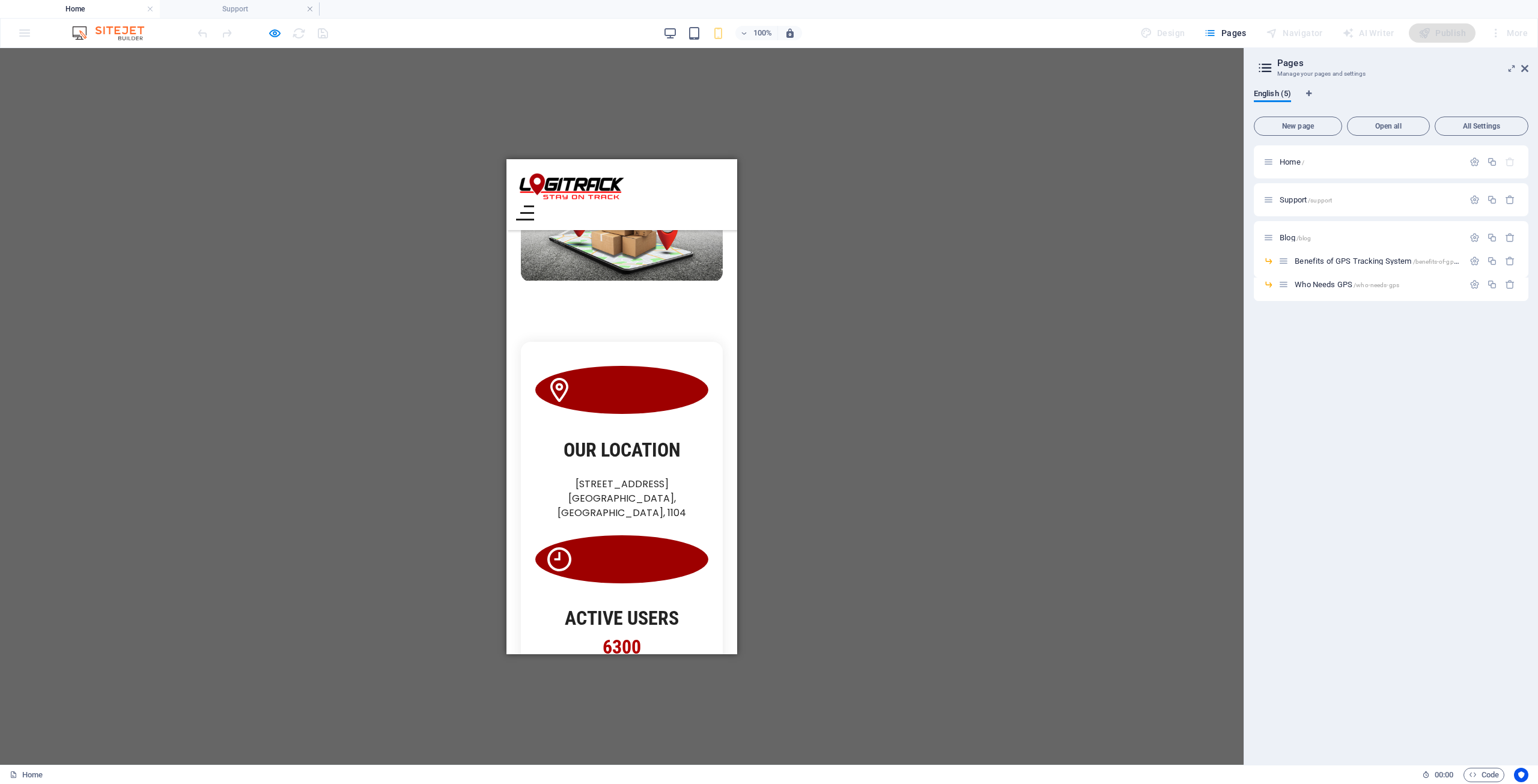
scroll to position [1141, 0]
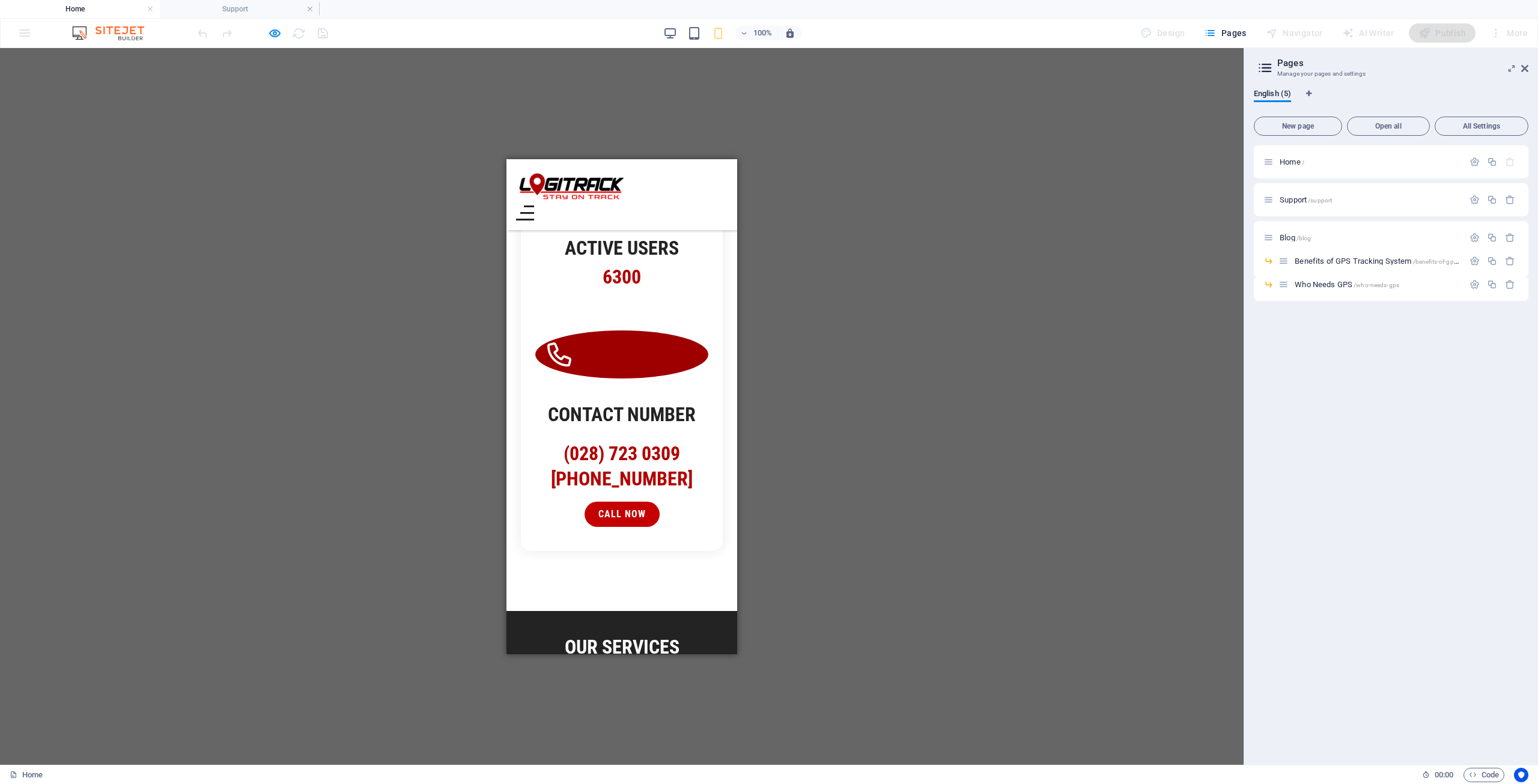
scroll to position [1288, 0]
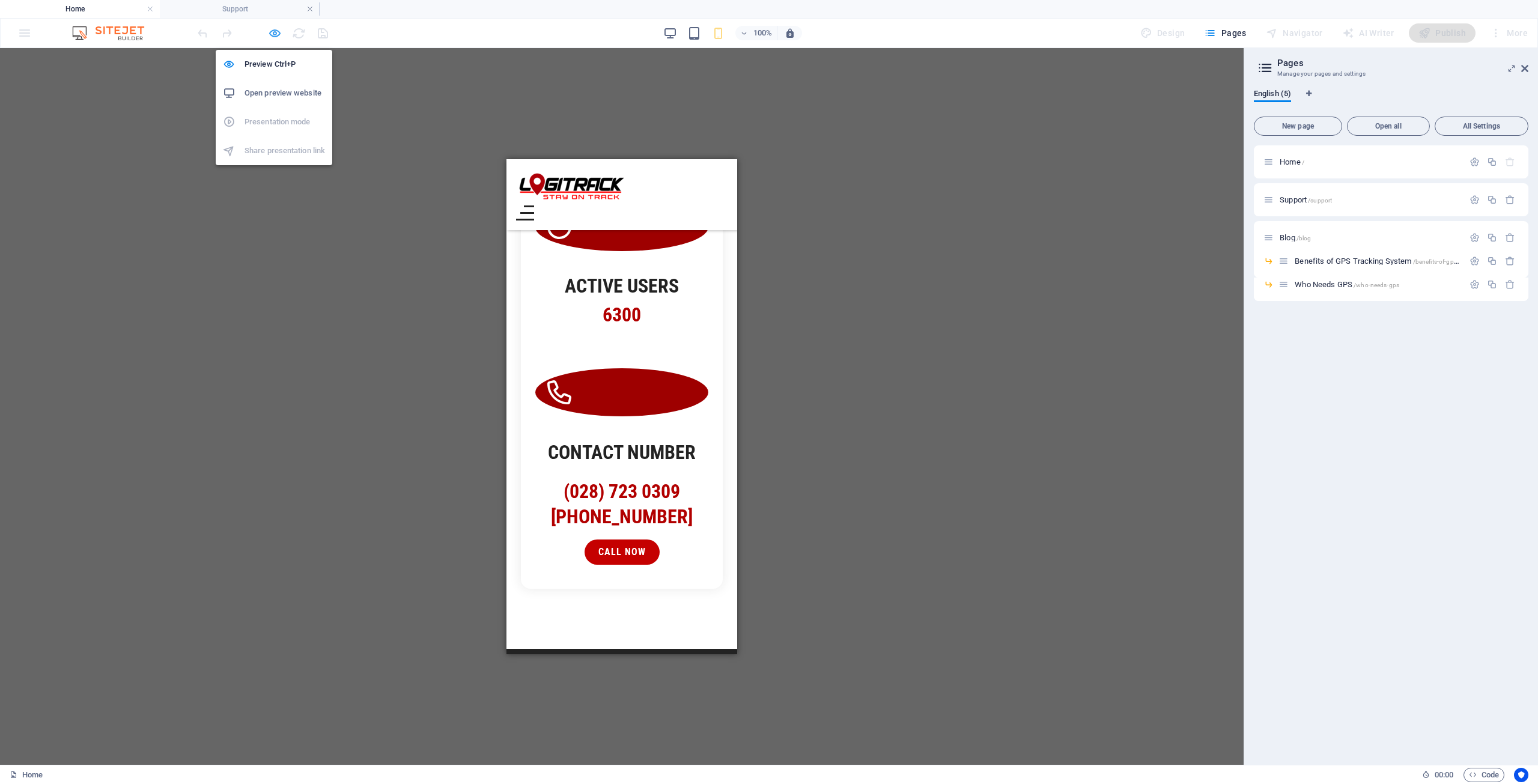
click at [274, 33] on icon "button" at bounding box center [274, 33] width 14 height 14
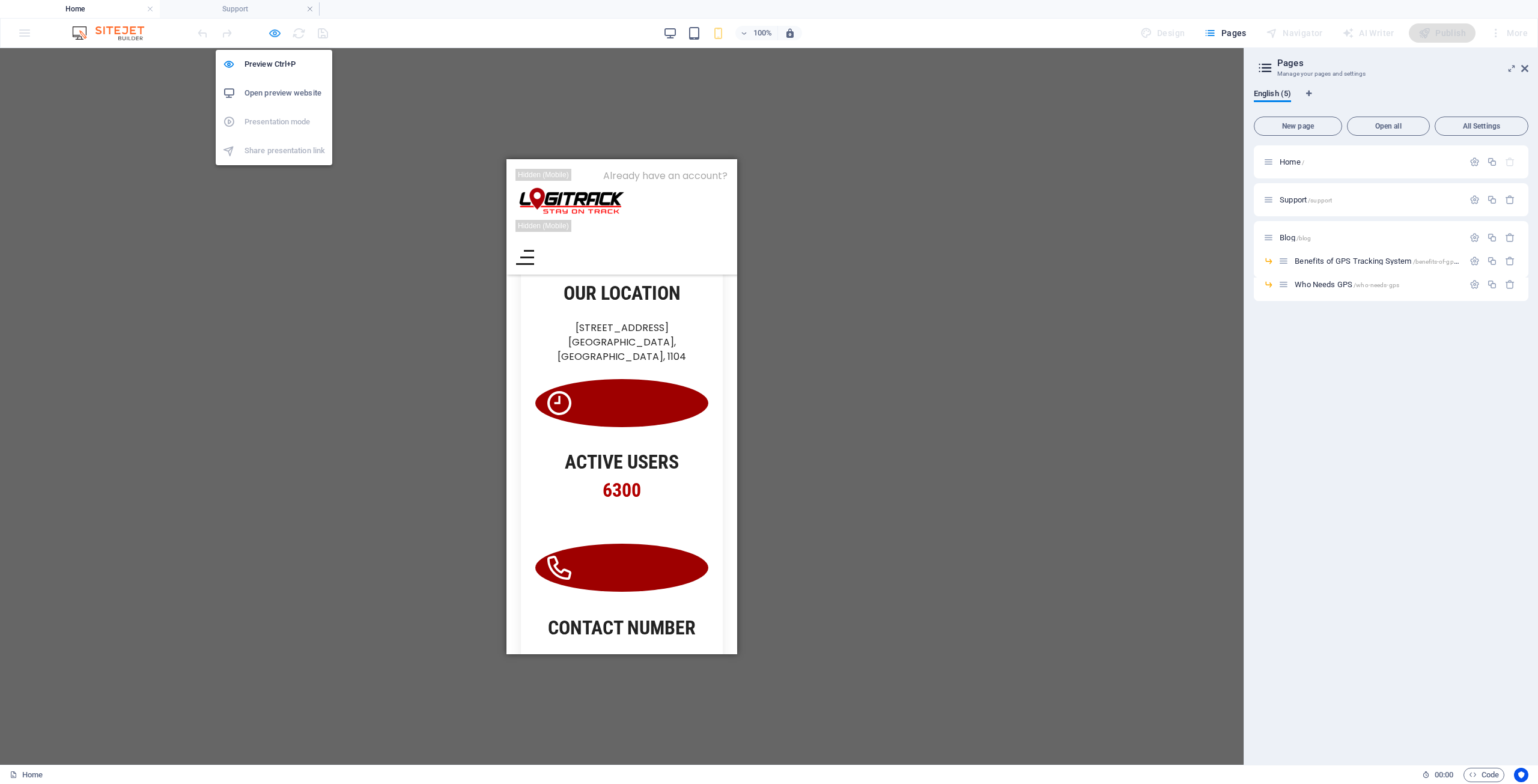
scroll to position [1420, 0]
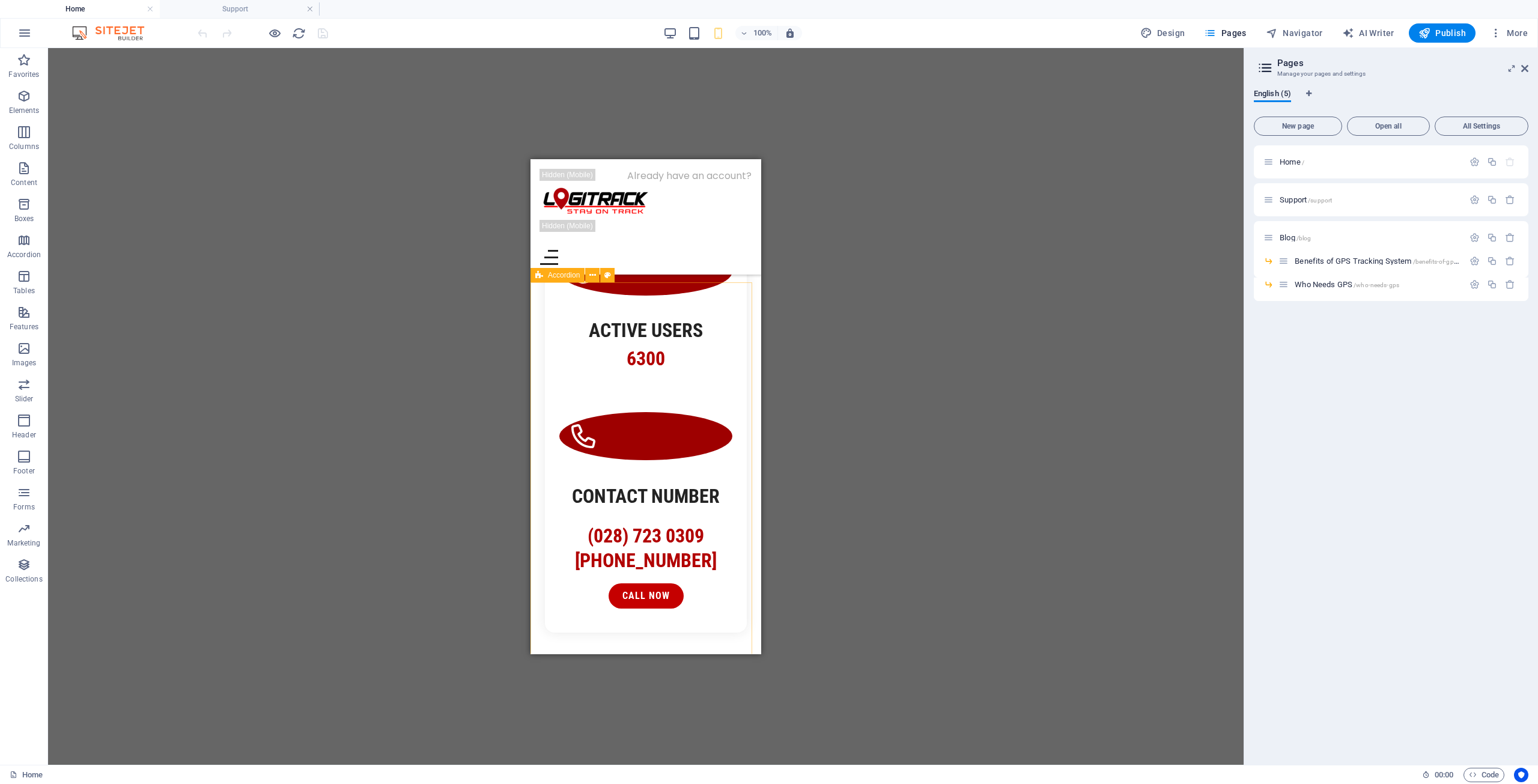
click at [547, 277] on div "Accordion" at bounding box center [557, 275] width 54 height 15
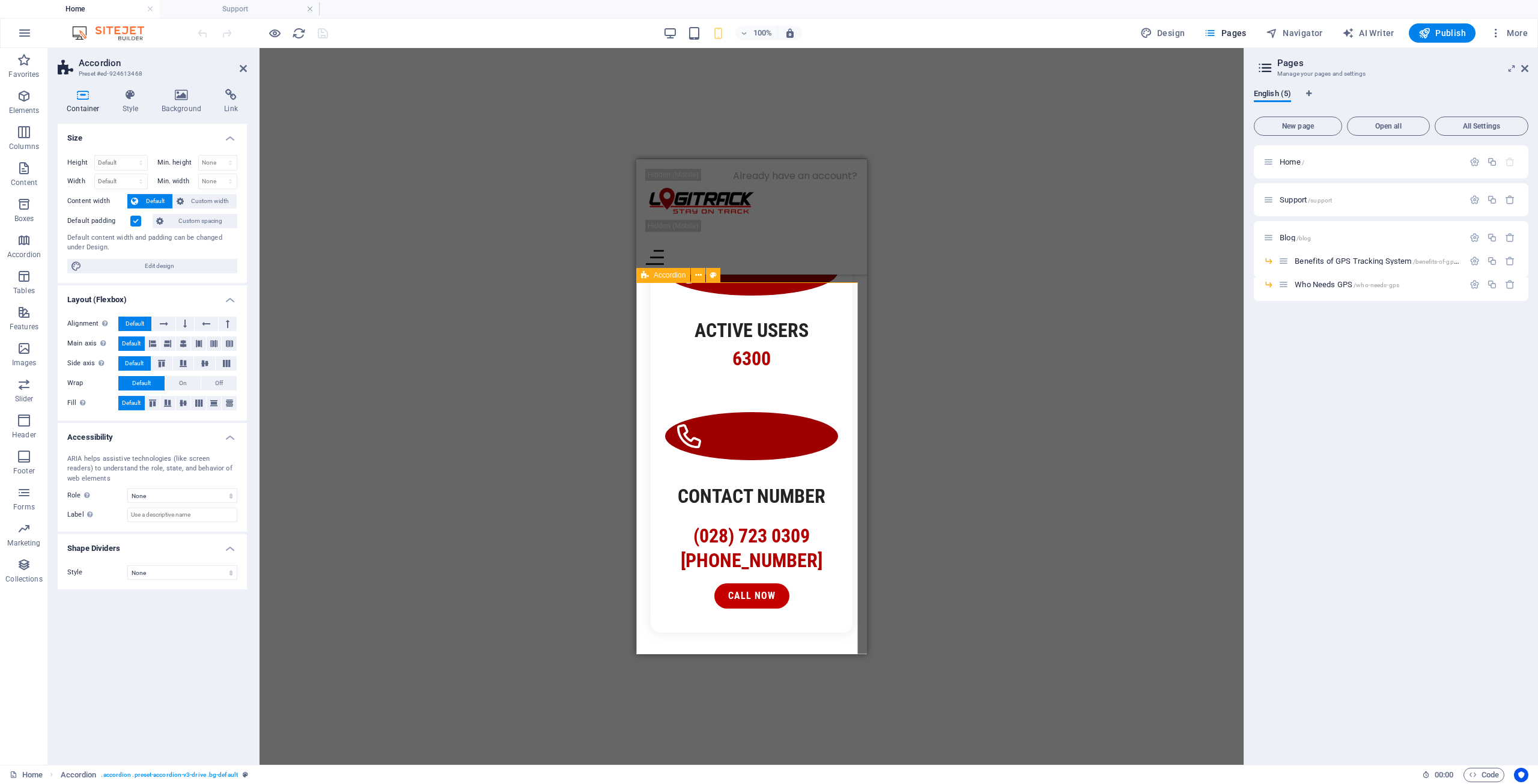
click at [658, 277] on span "Accordion" at bounding box center [669, 275] width 32 height 7
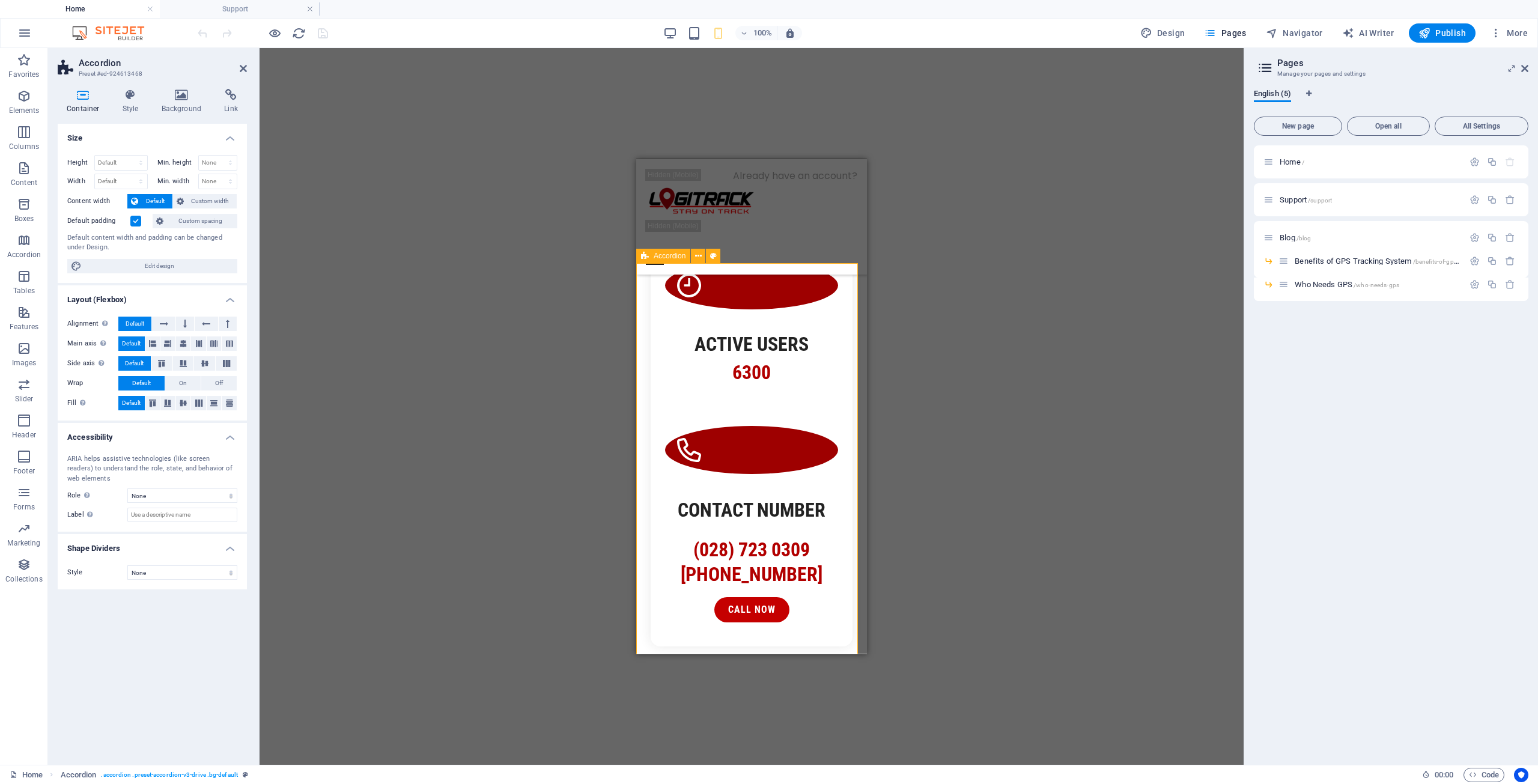
scroll to position [1480, 0]
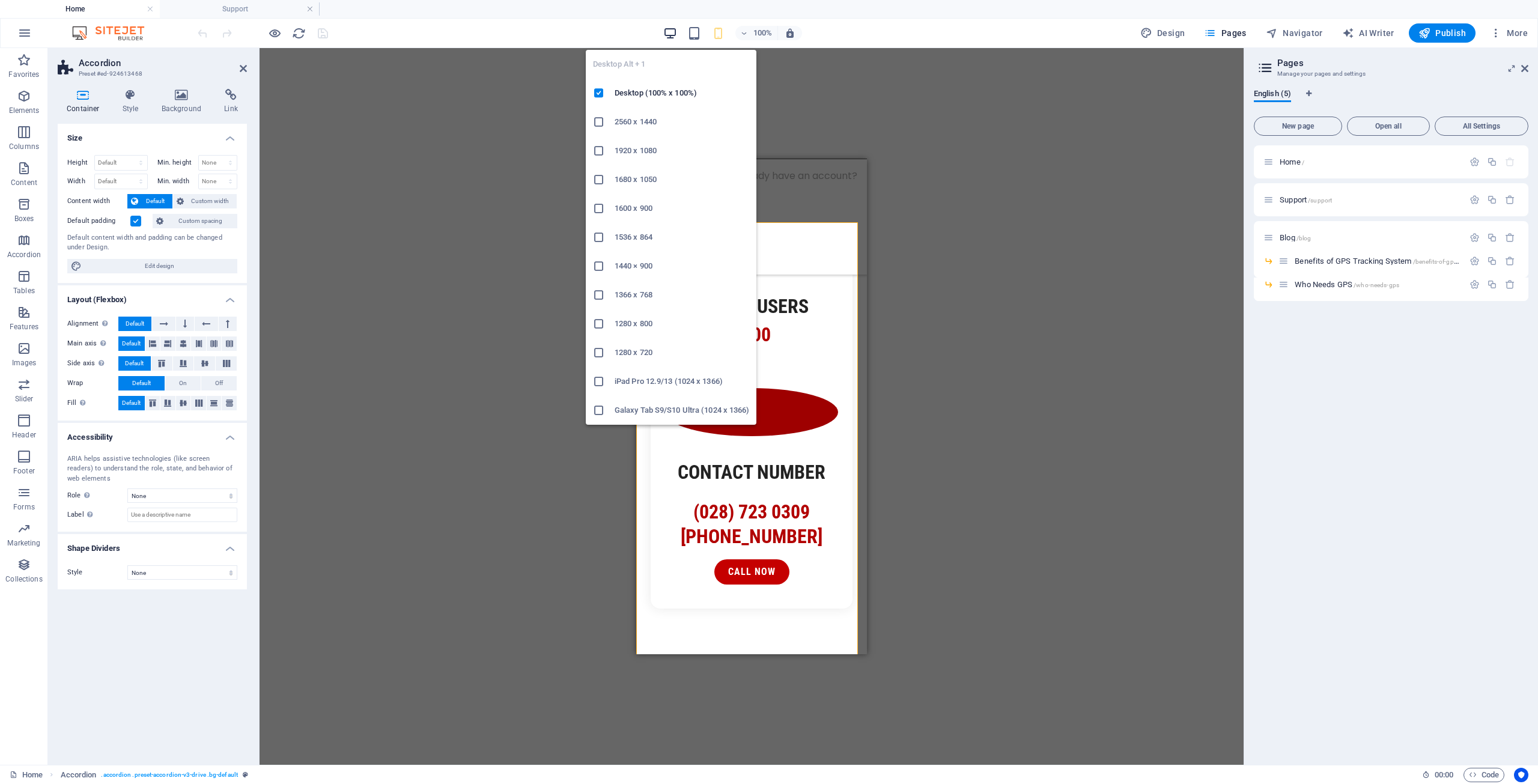
click at [668, 36] on icon "button" at bounding box center [669, 33] width 14 height 14
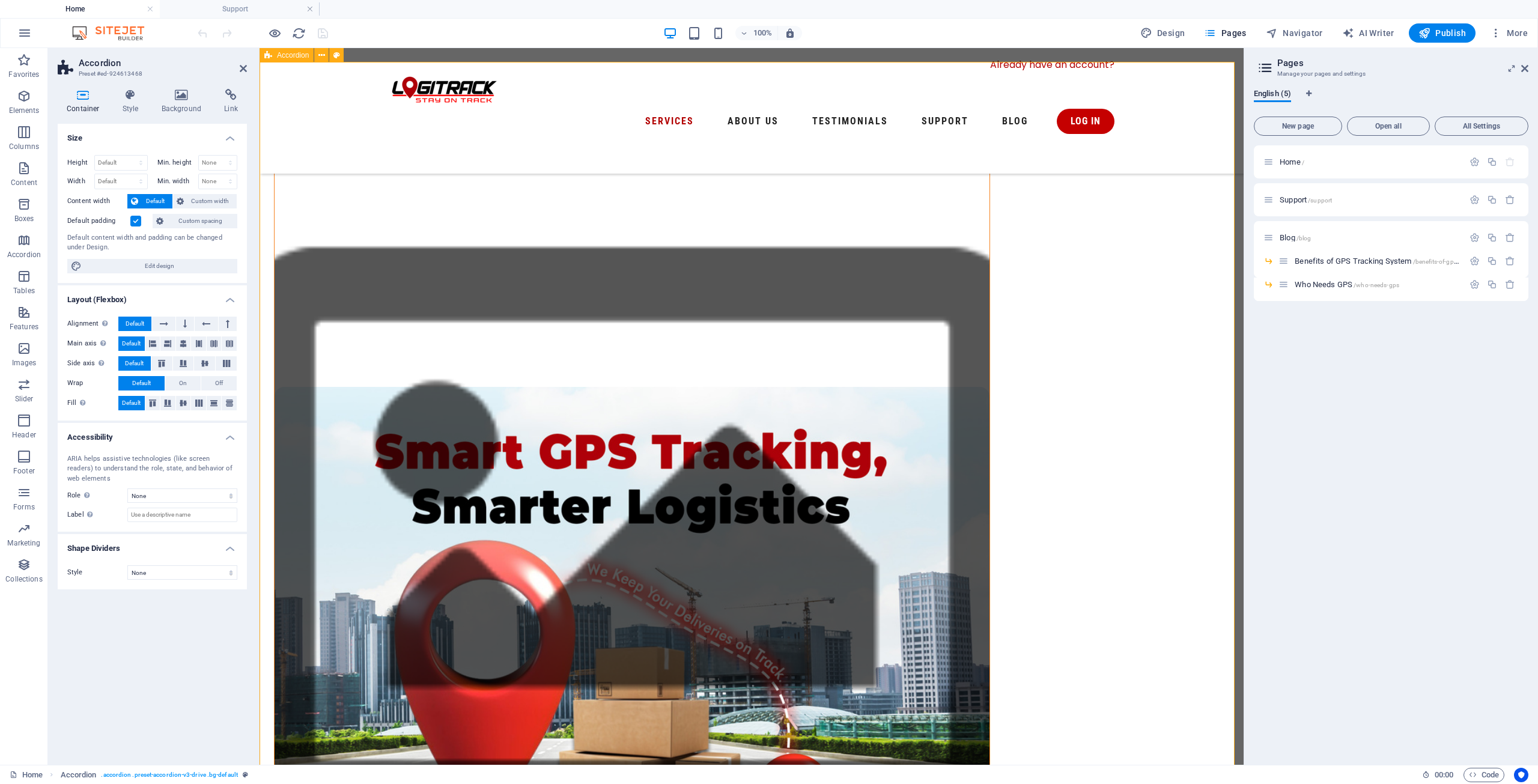
scroll to position [804, 0]
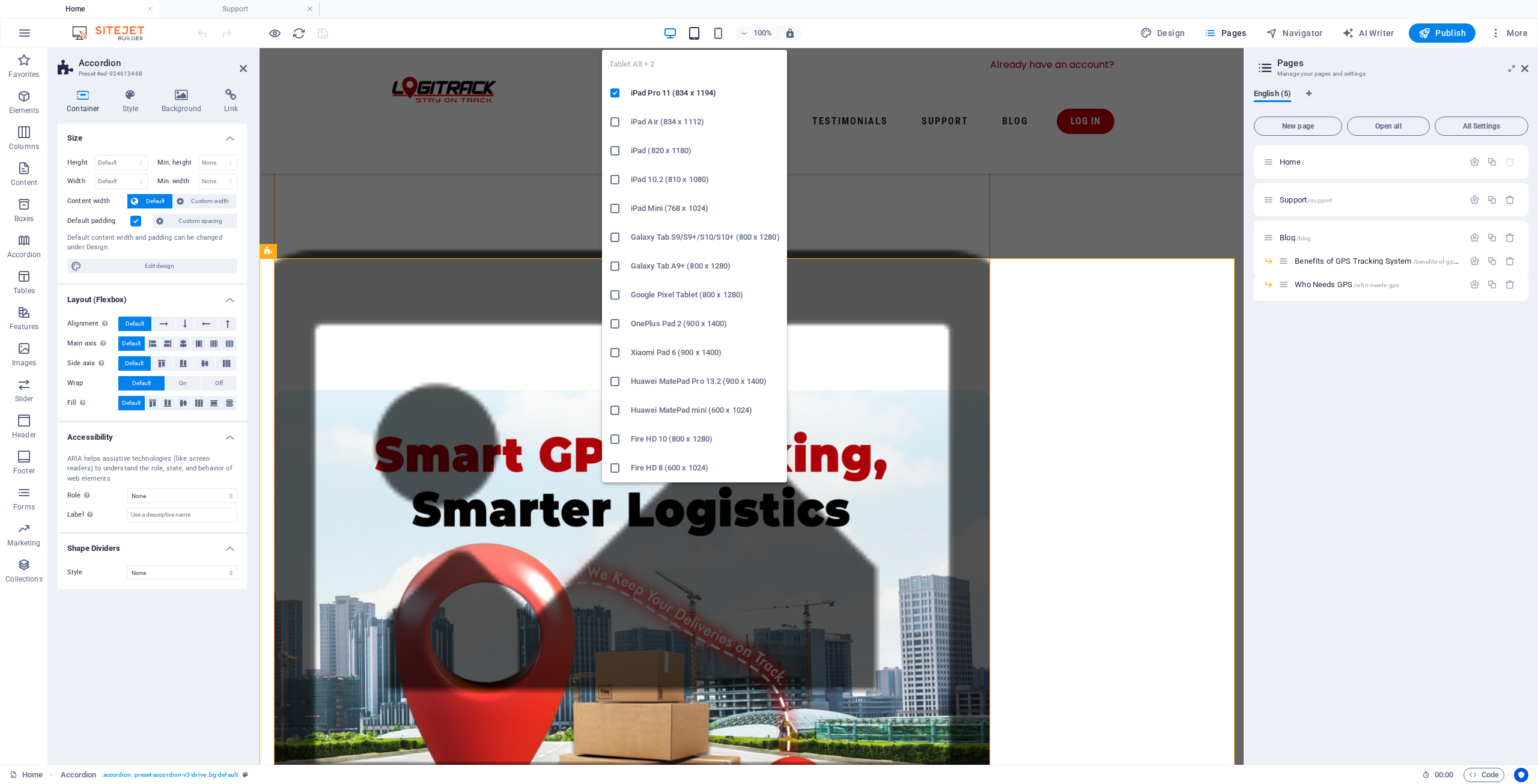
click at [699, 27] on icon "button" at bounding box center [694, 33] width 14 height 14
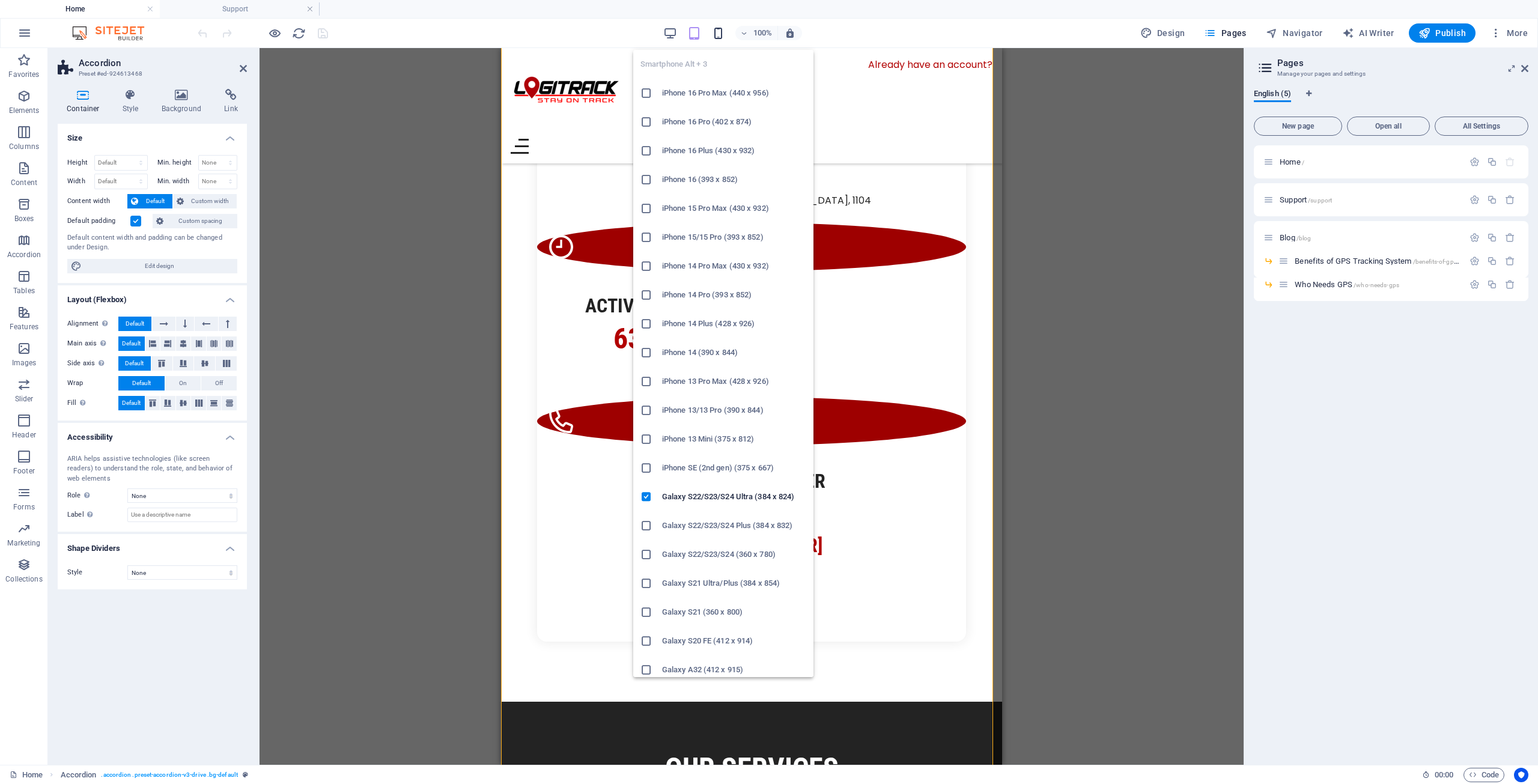
click at [725, 38] on icon "button" at bounding box center [717, 33] width 14 height 14
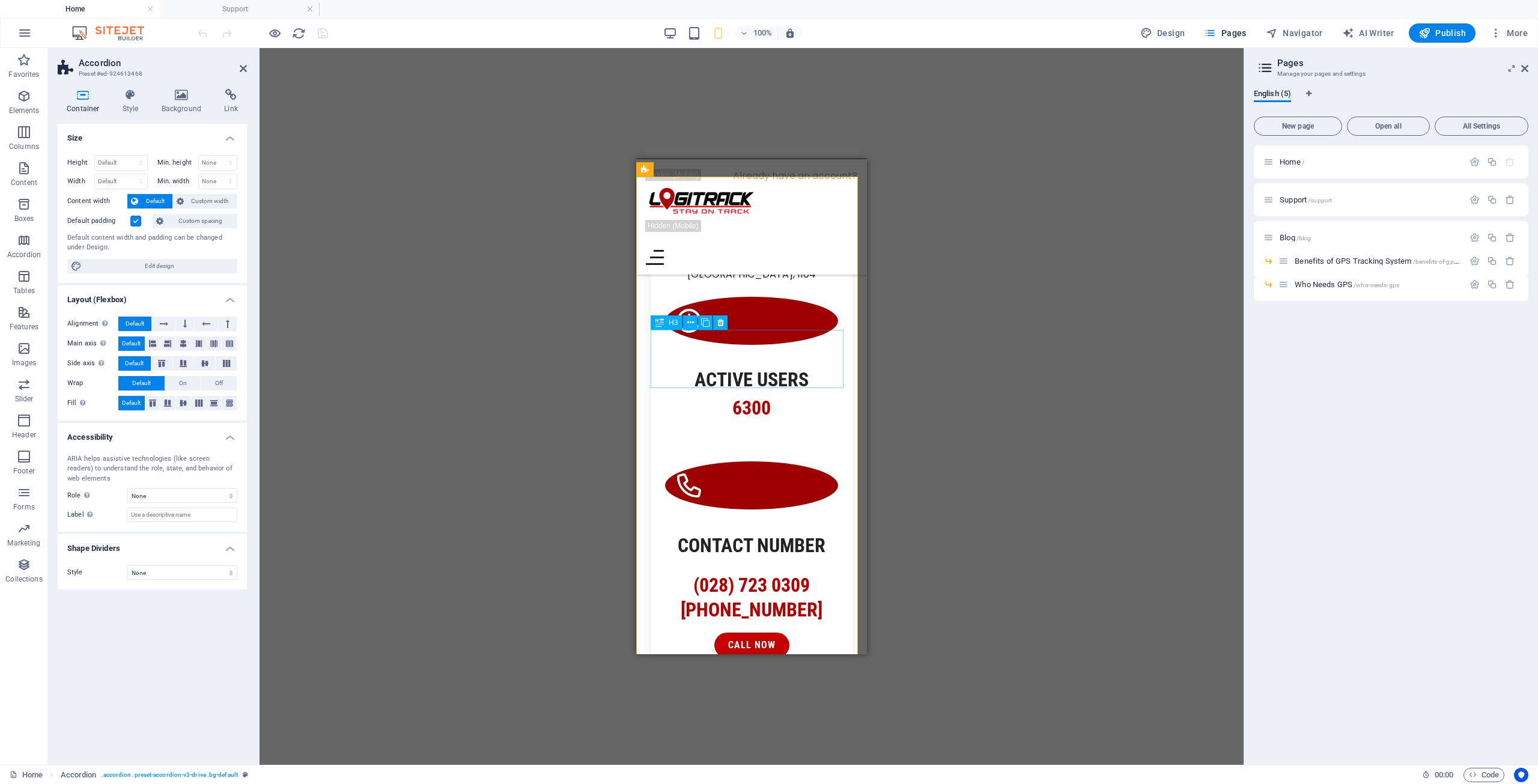
scroll to position [1362, 0]
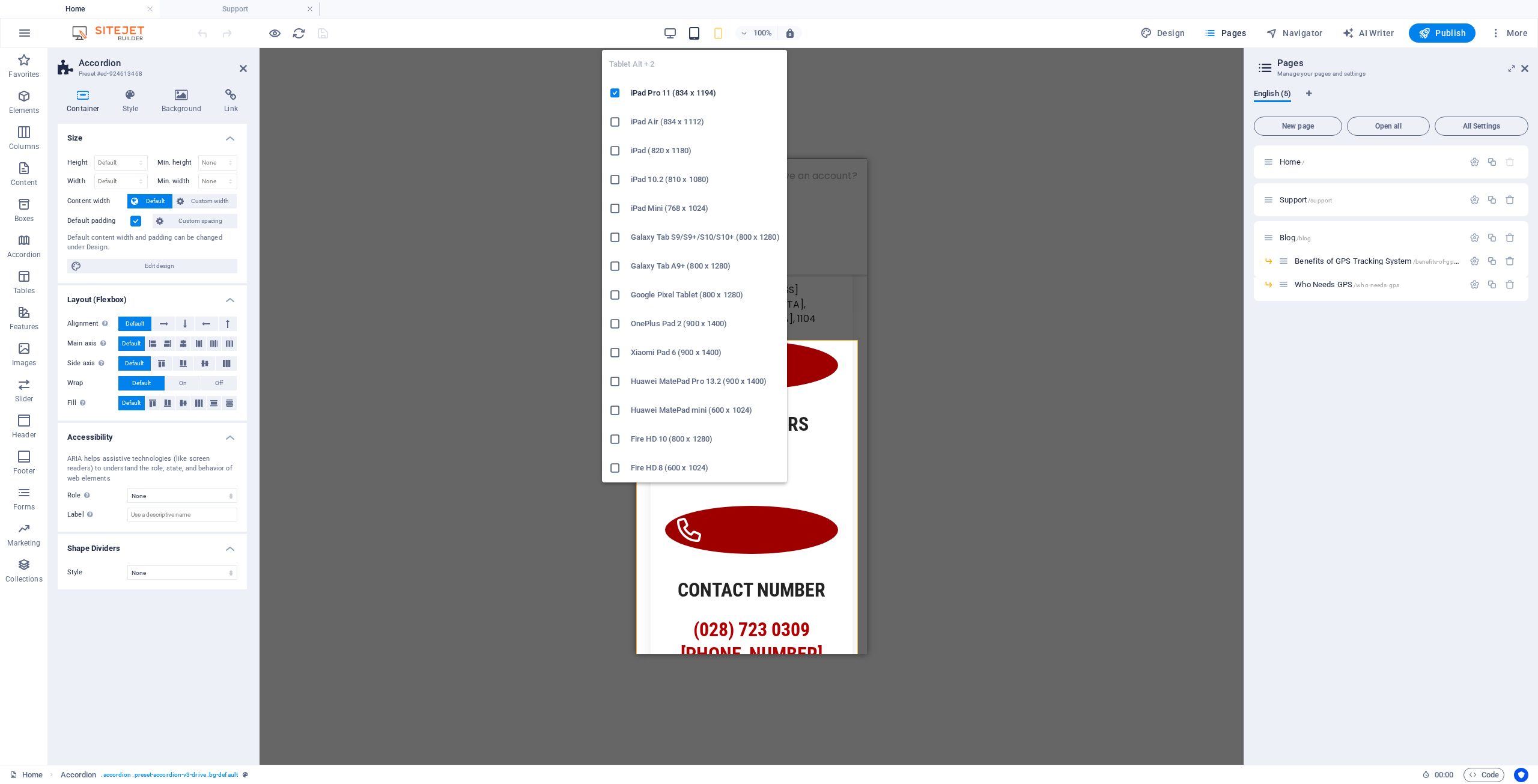
click at [689, 32] on icon "button" at bounding box center [694, 33] width 14 height 14
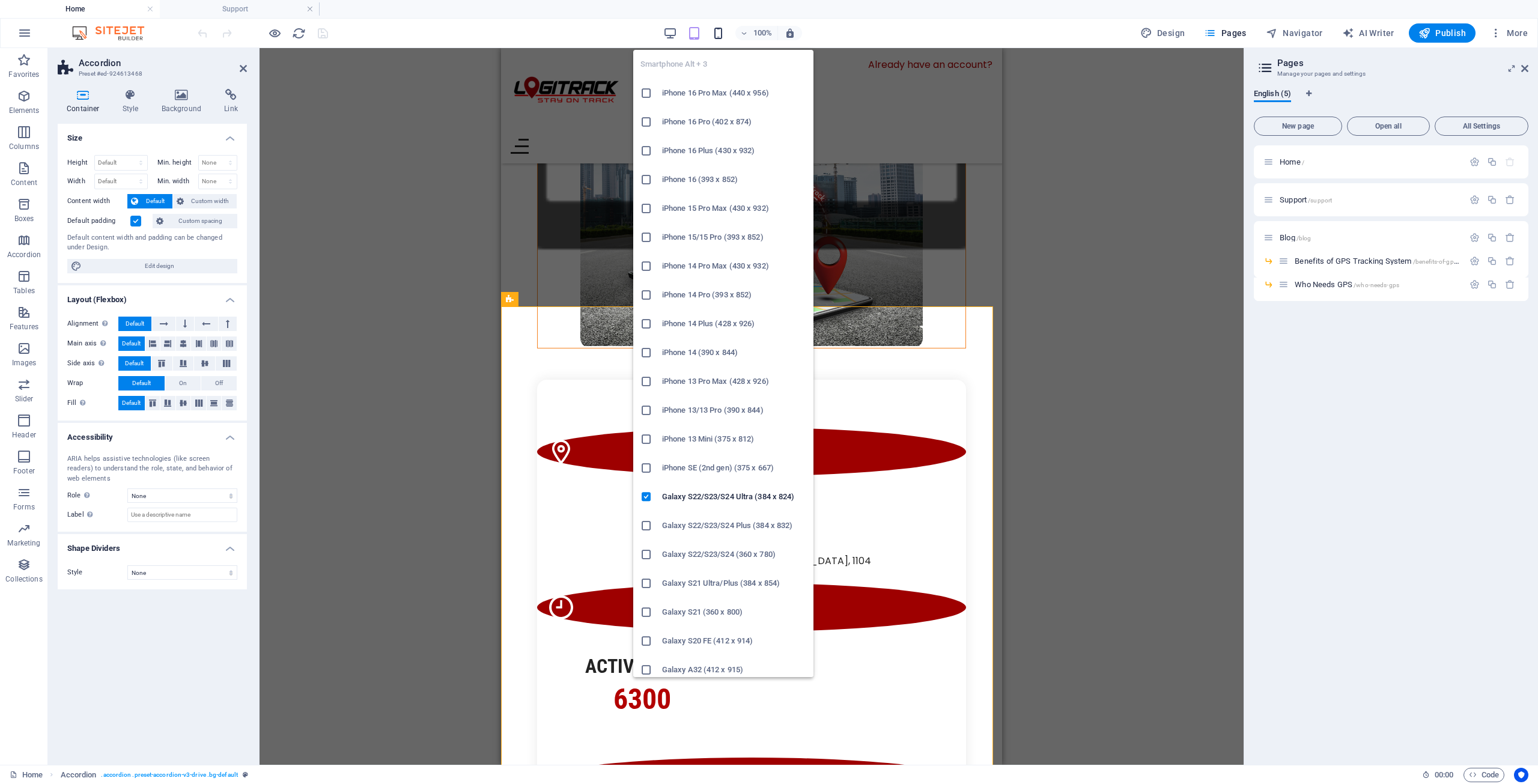
click at [721, 35] on icon "button" at bounding box center [717, 33] width 14 height 14
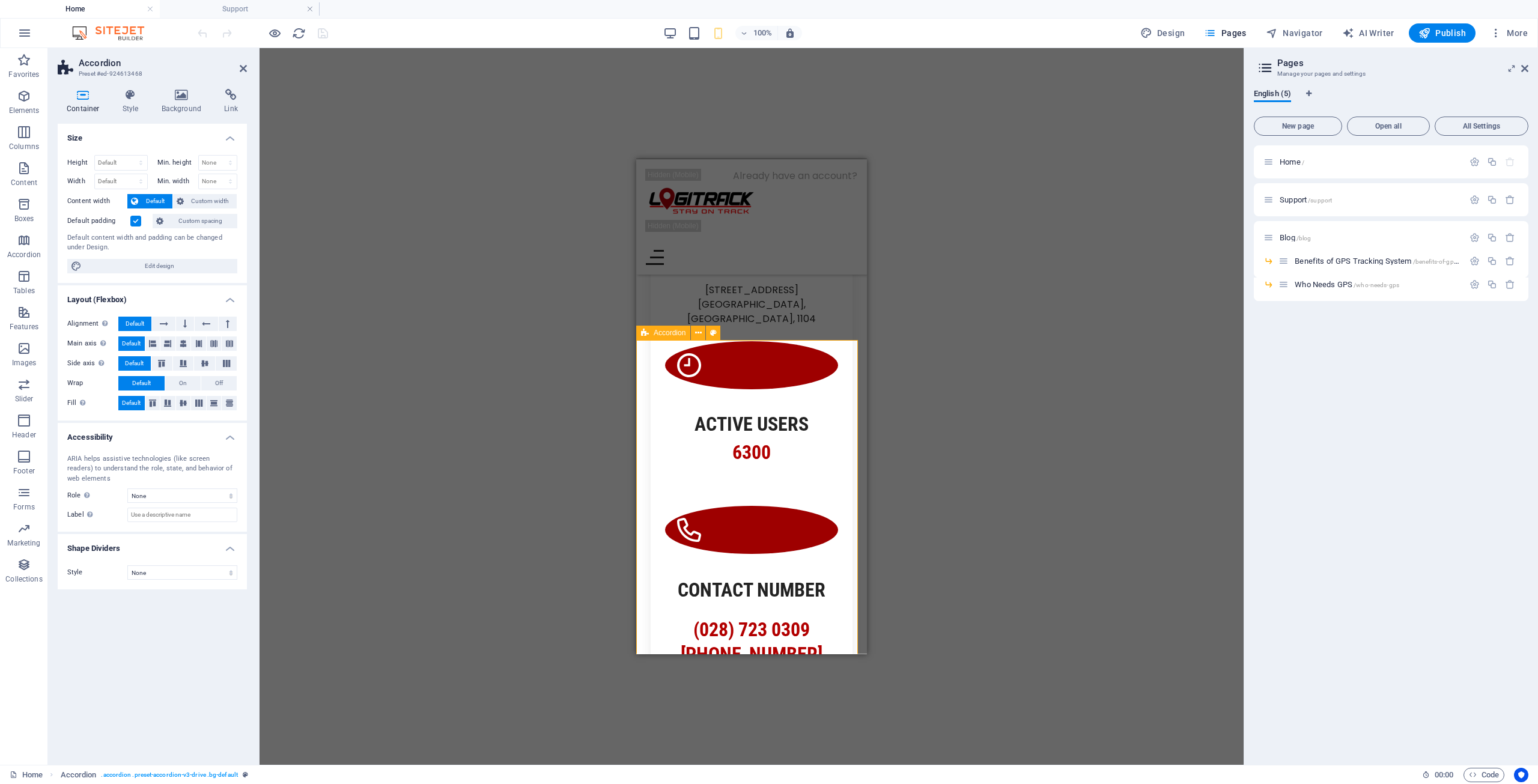
click at [645, 329] on icon at bounding box center [645, 333] width 8 height 15
click at [656, 334] on span "Accordion" at bounding box center [669, 333] width 32 height 7
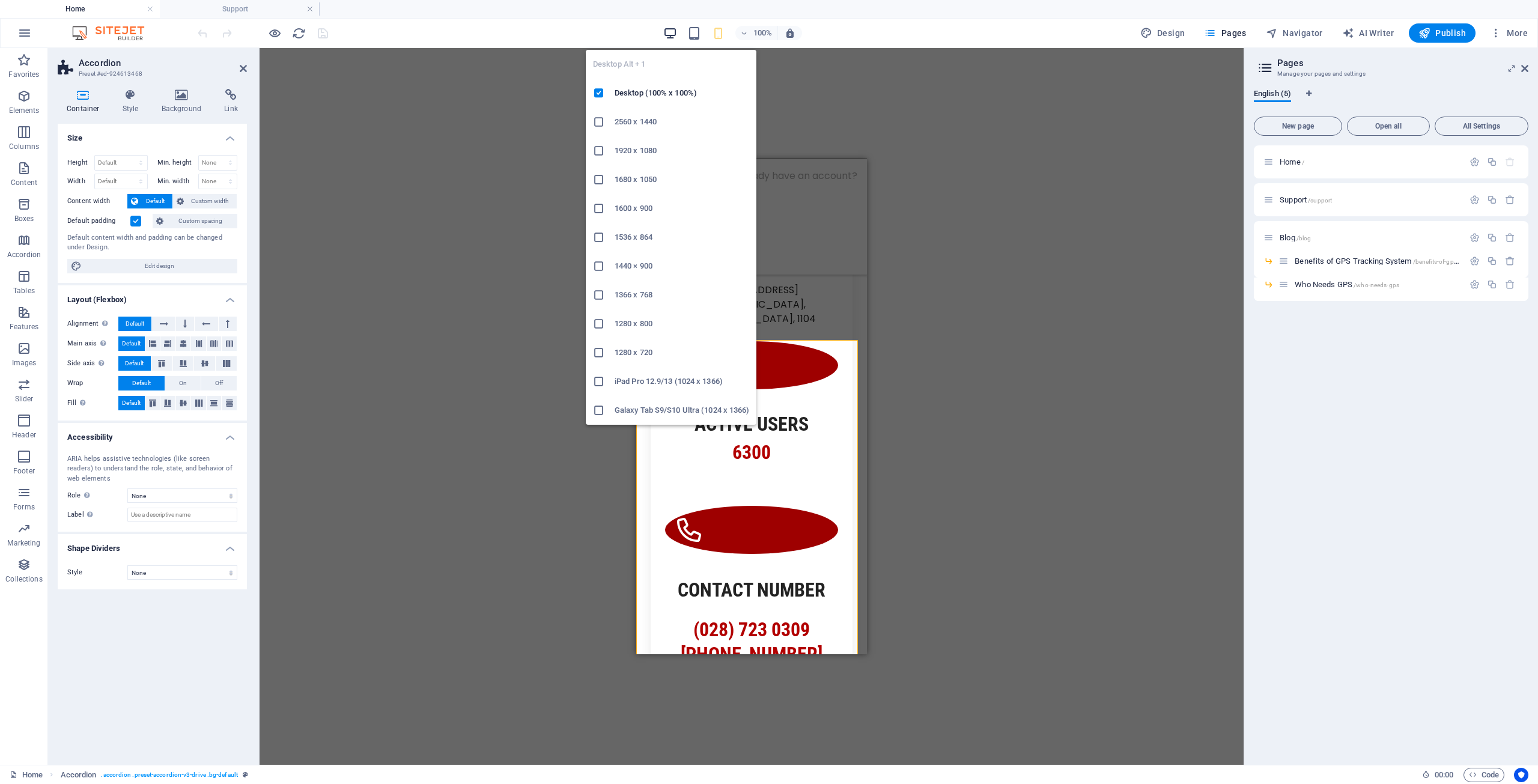
click at [673, 29] on icon "button" at bounding box center [669, 33] width 14 height 14
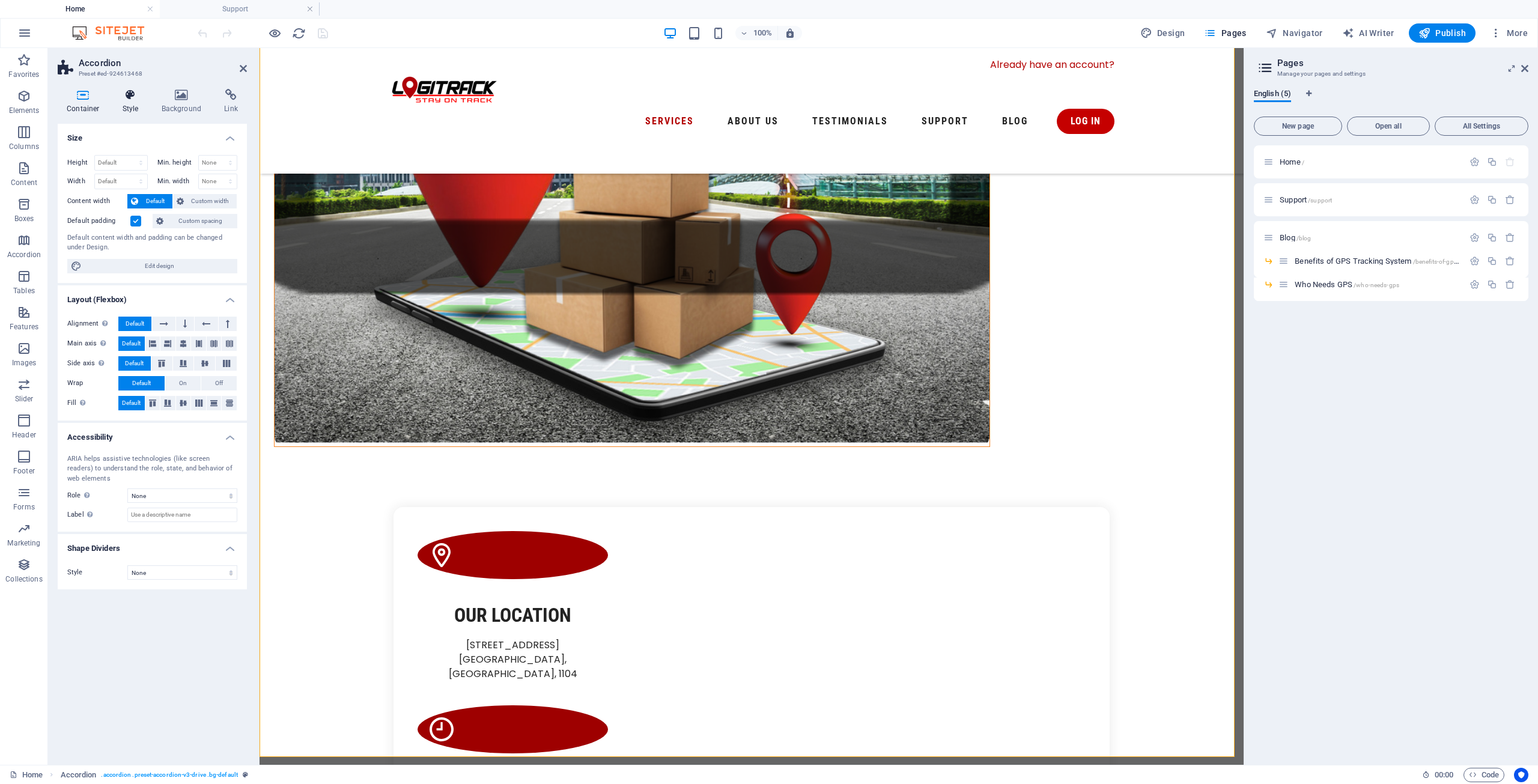
click at [133, 110] on h4 "Style" at bounding box center [133, 101] width 39 height 25
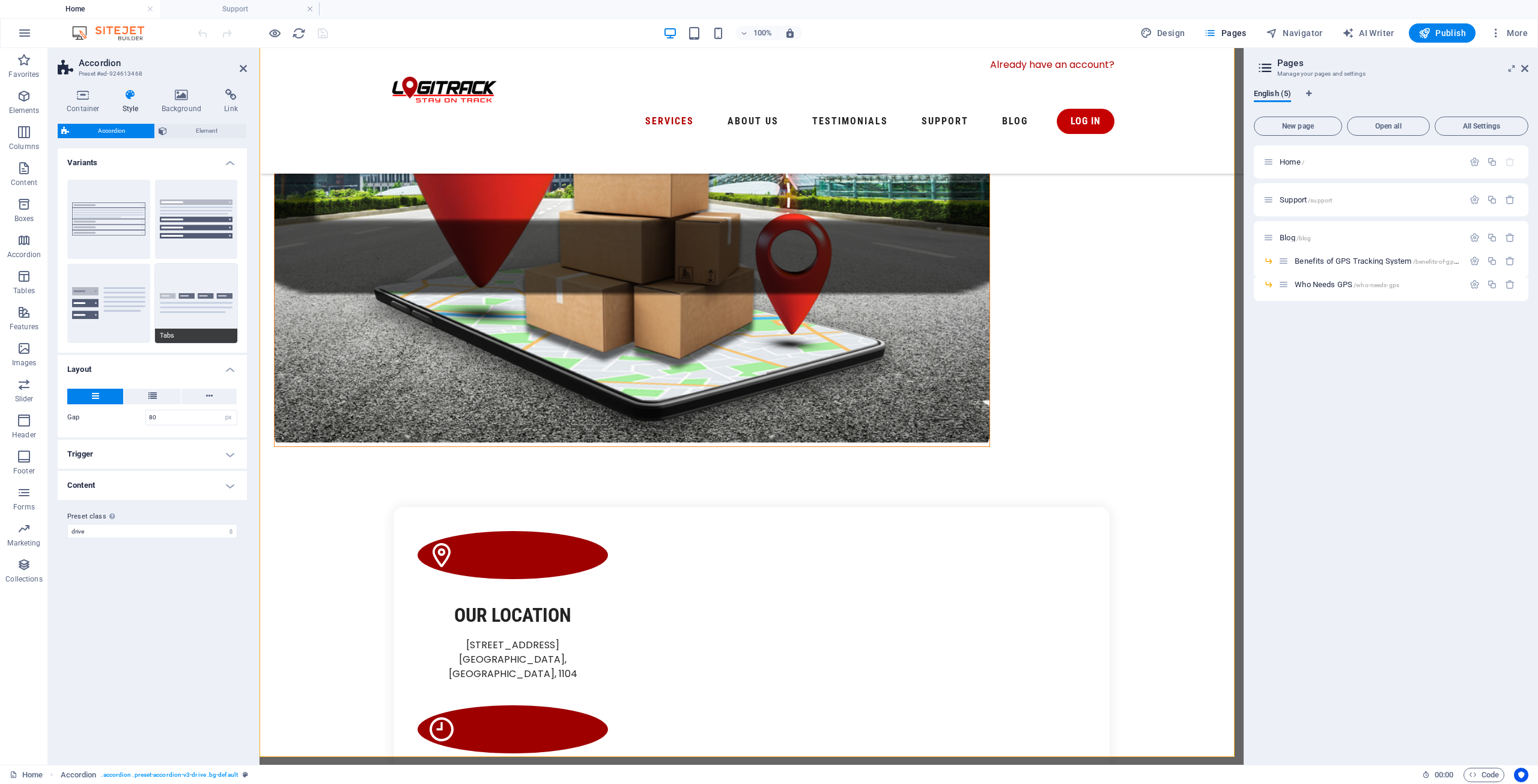
click at [217, 285] on button "Tabs" at bounding box center [197, 303] width 83 height 79
type input "1"
select select "rem"
type input "80"
select select "px"
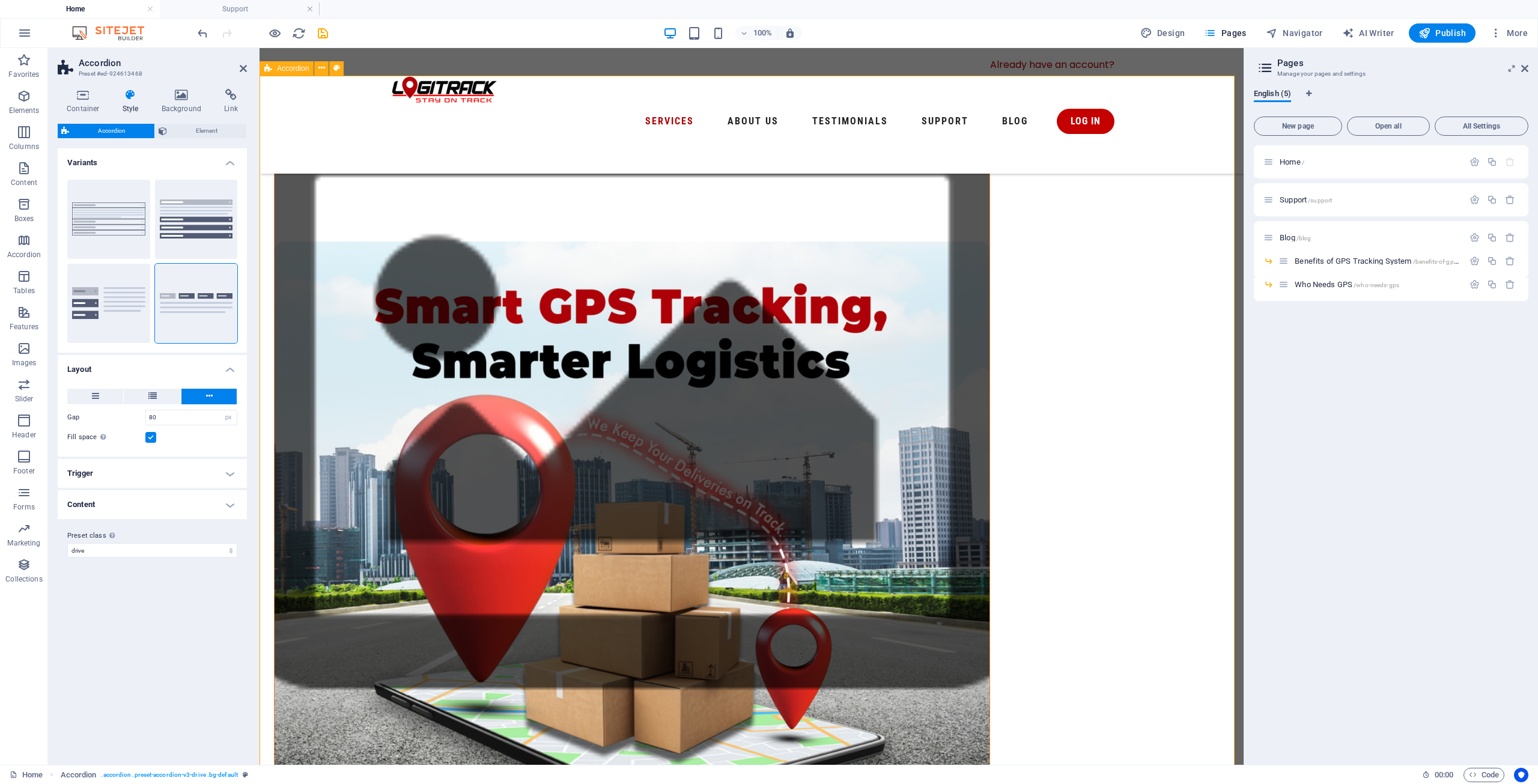
scroll to position [807, 0]
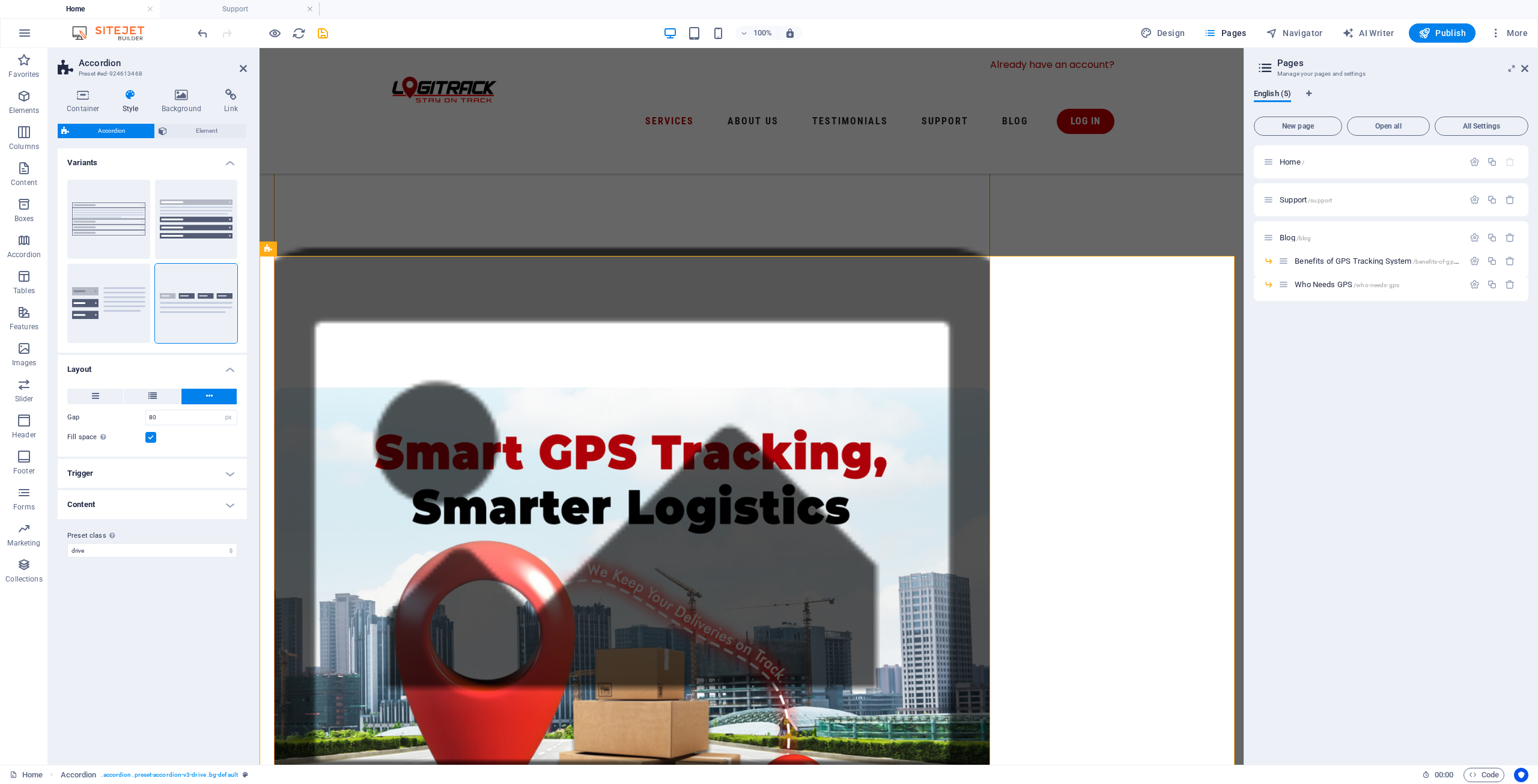
click at [717, 40] on div "100%" at bounding box center [732, 33] width 139 height 20
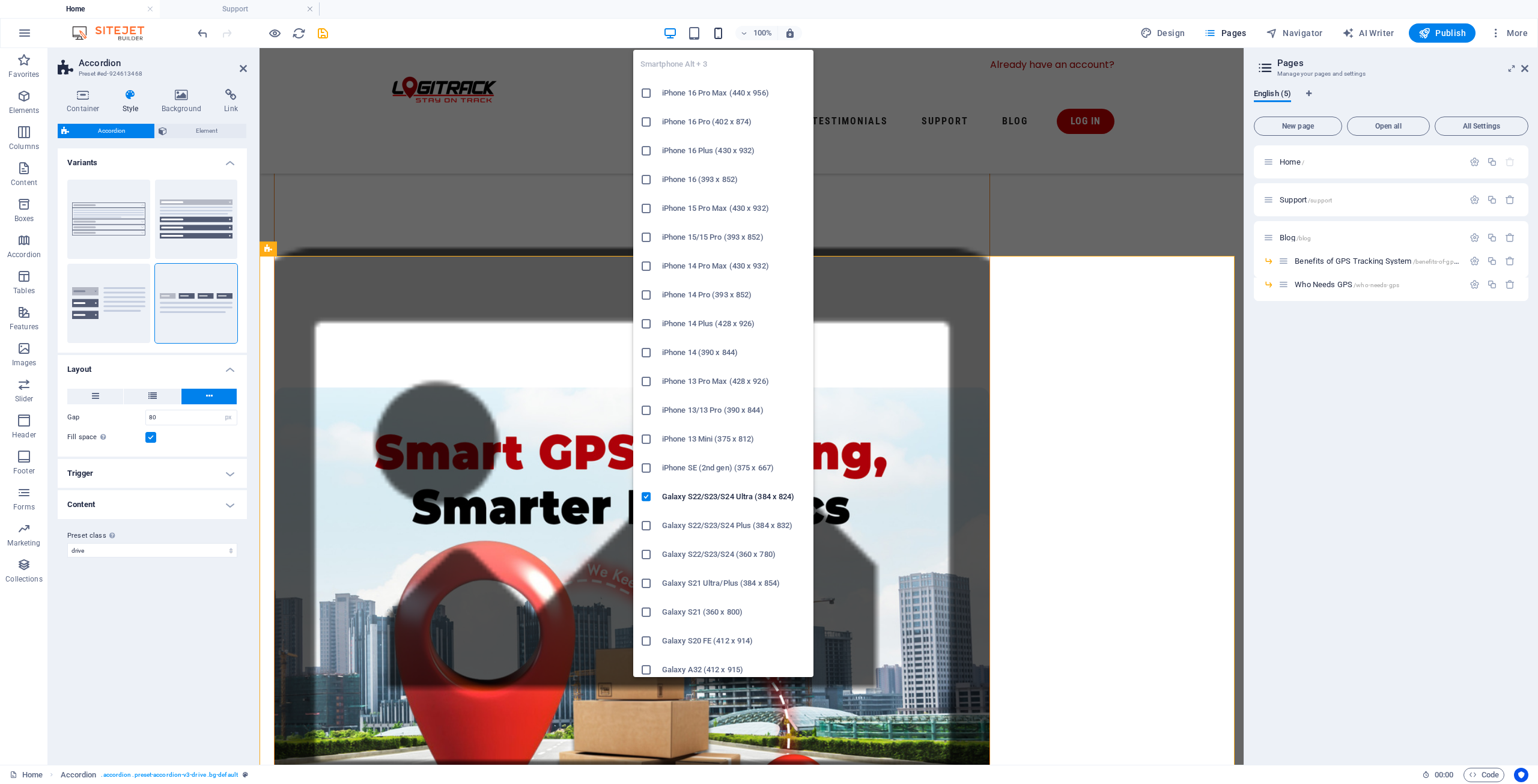
click at [718, 35] on icon "button" at bounding box center [717, 33] width 14 height 14
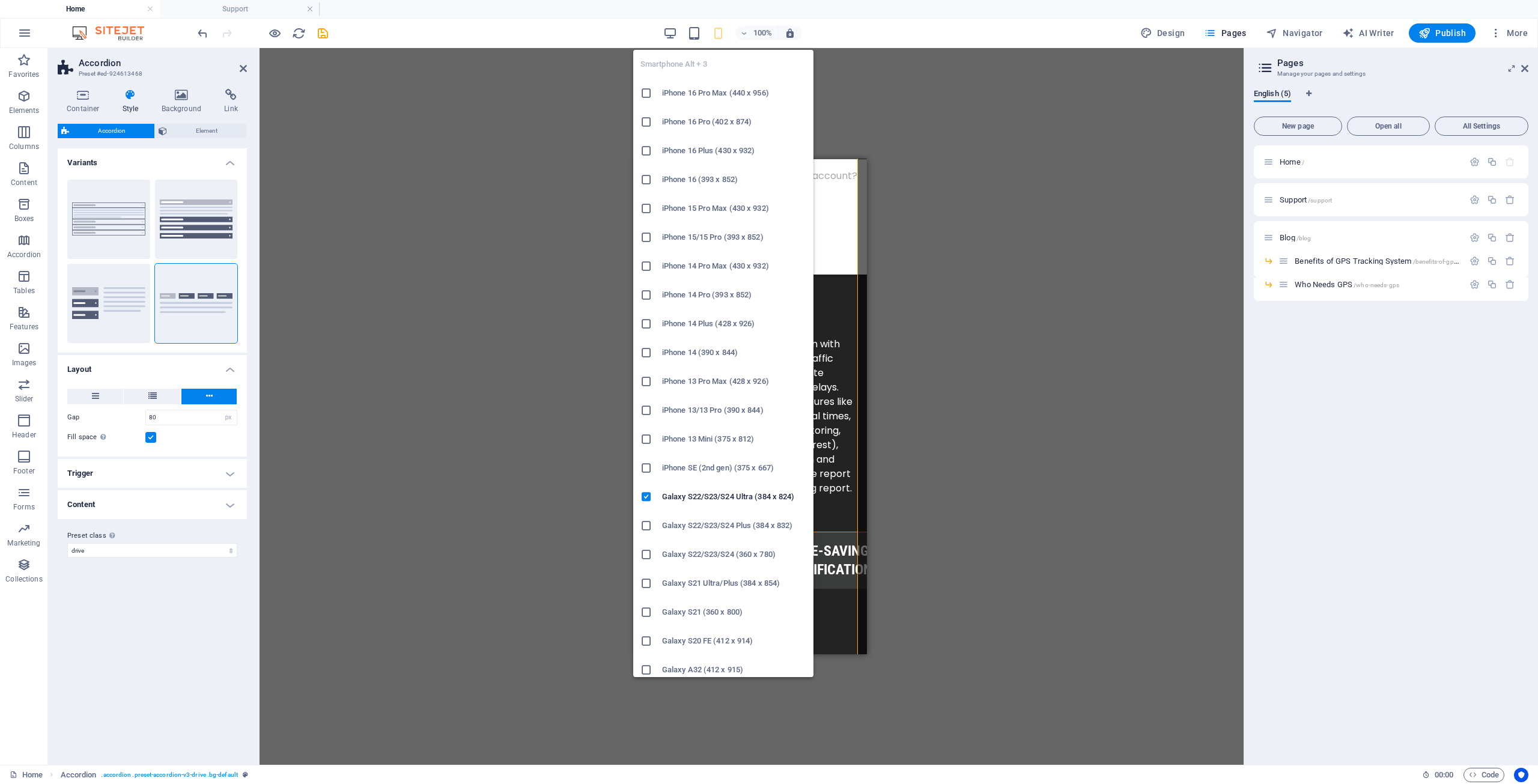
type input "40"
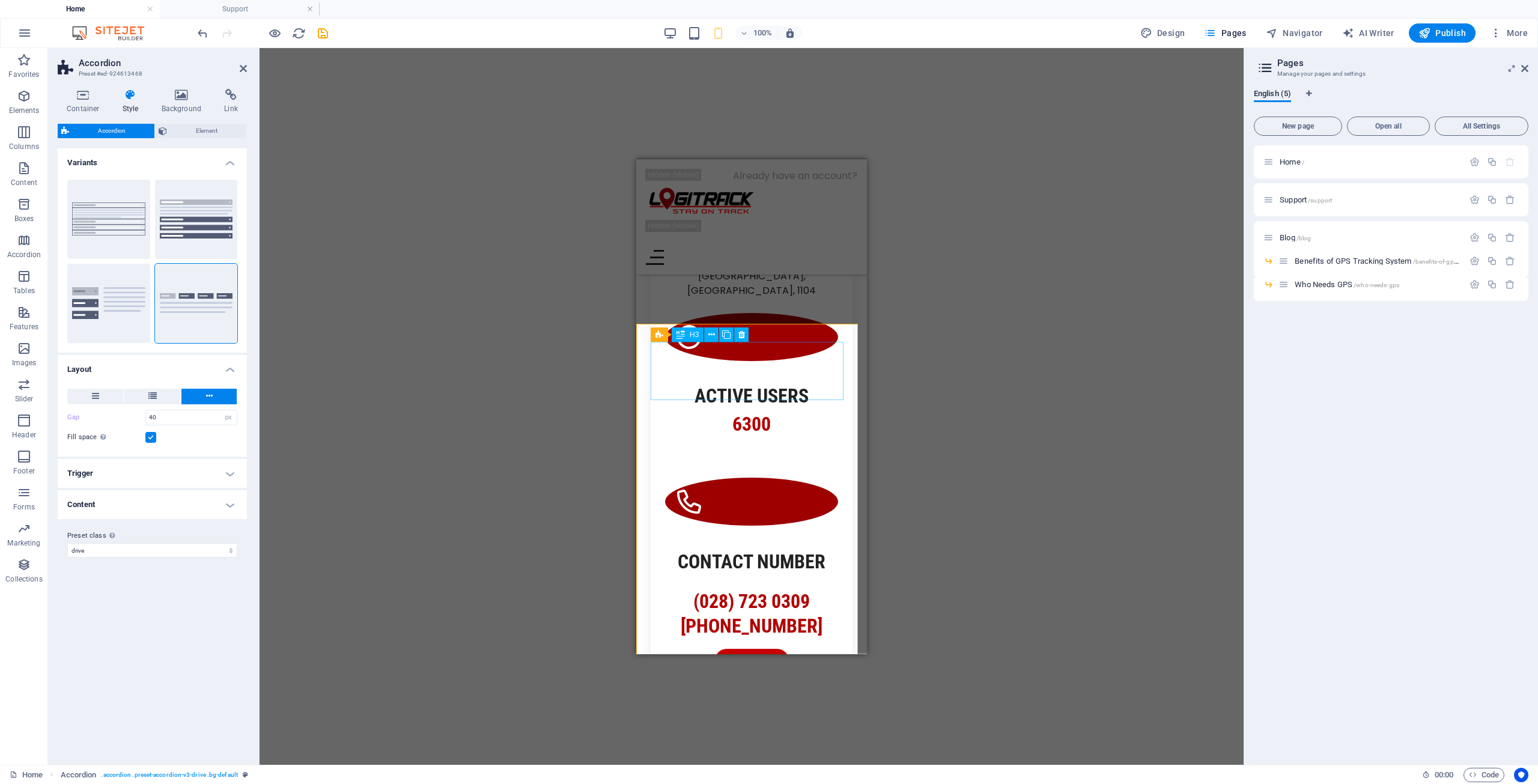
scroll to position [1395, 0]
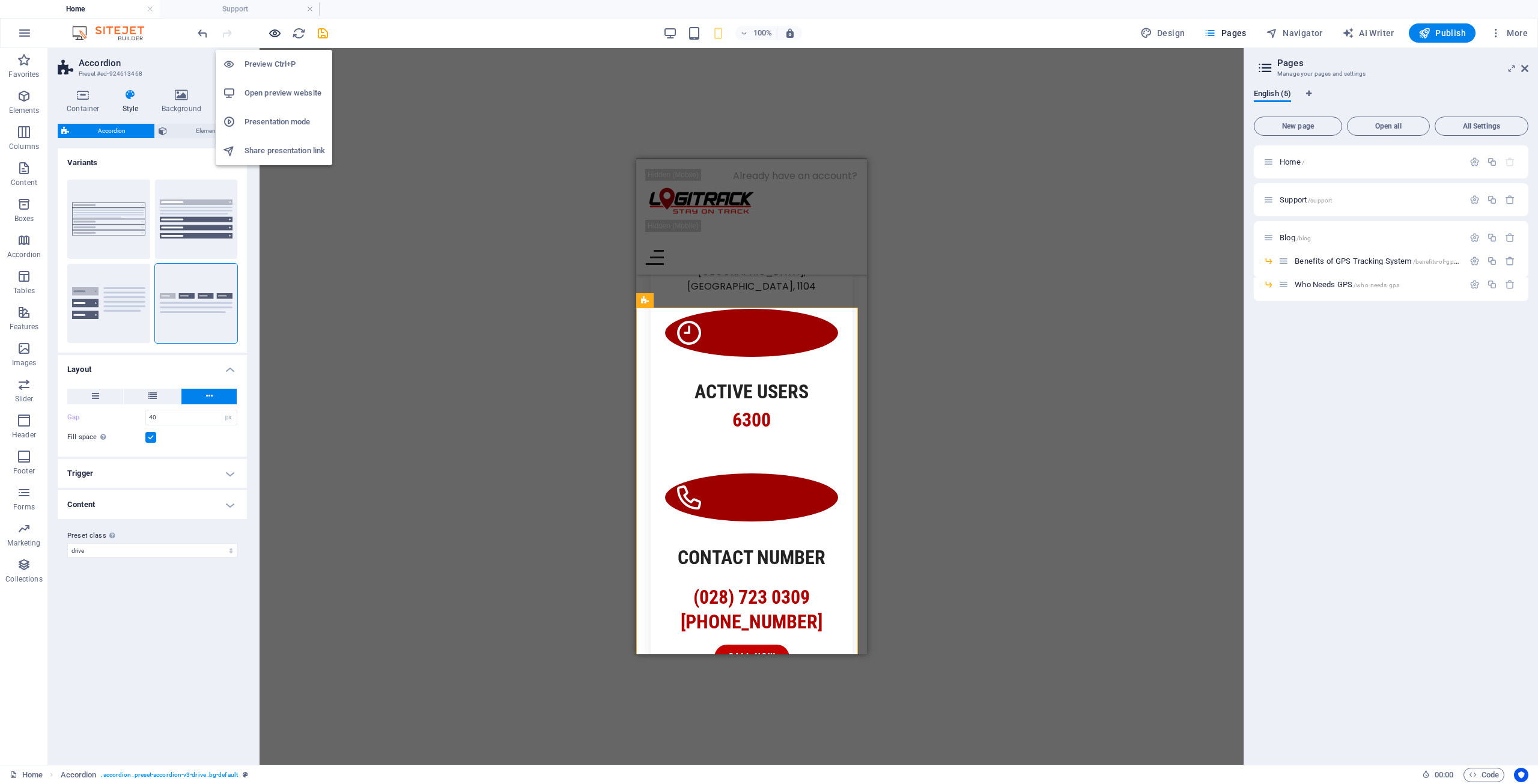
click at [272, 33] on icon "button" at bounding box center [274, 33] width 14 height 14
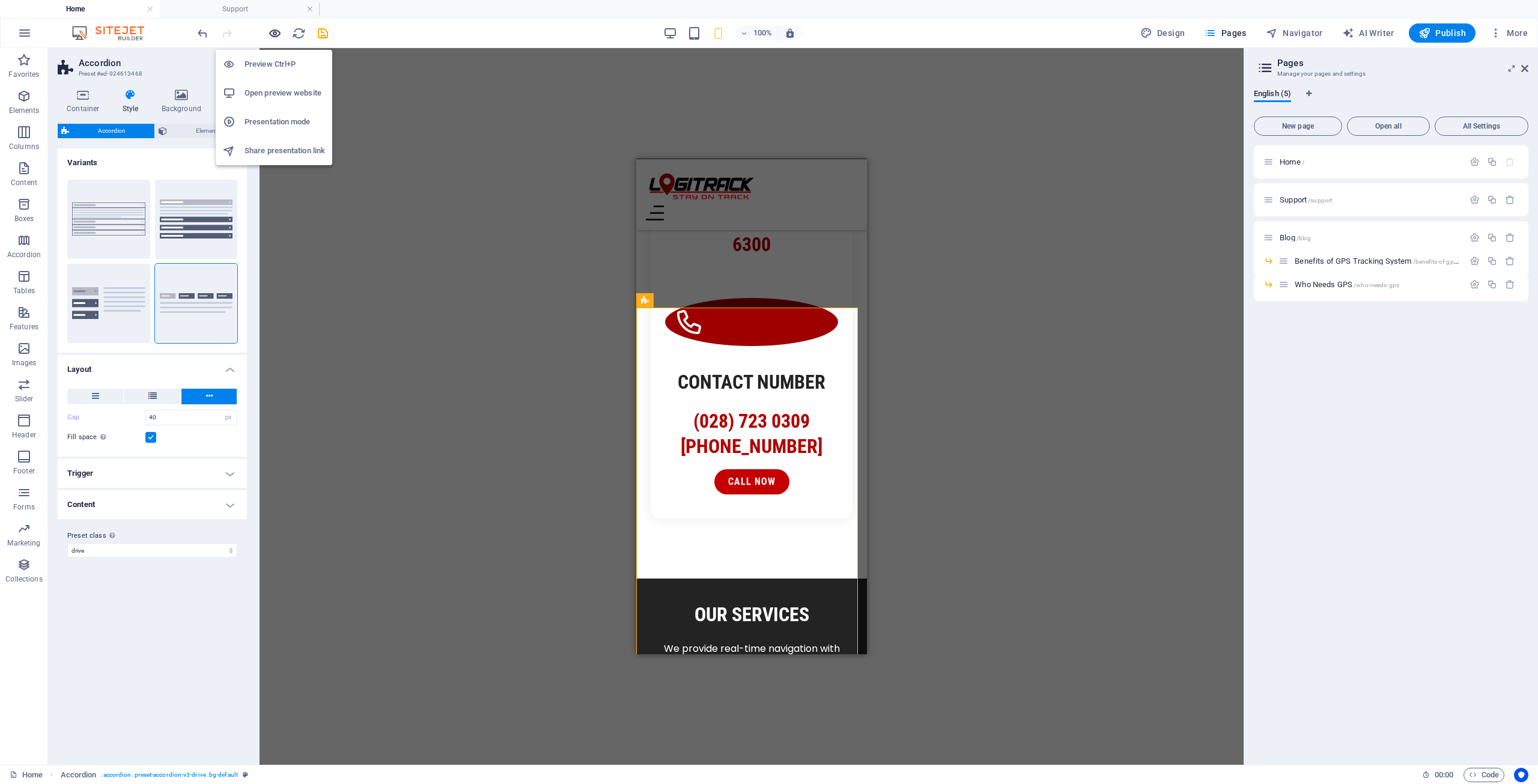
scroll to position [1263, 0]
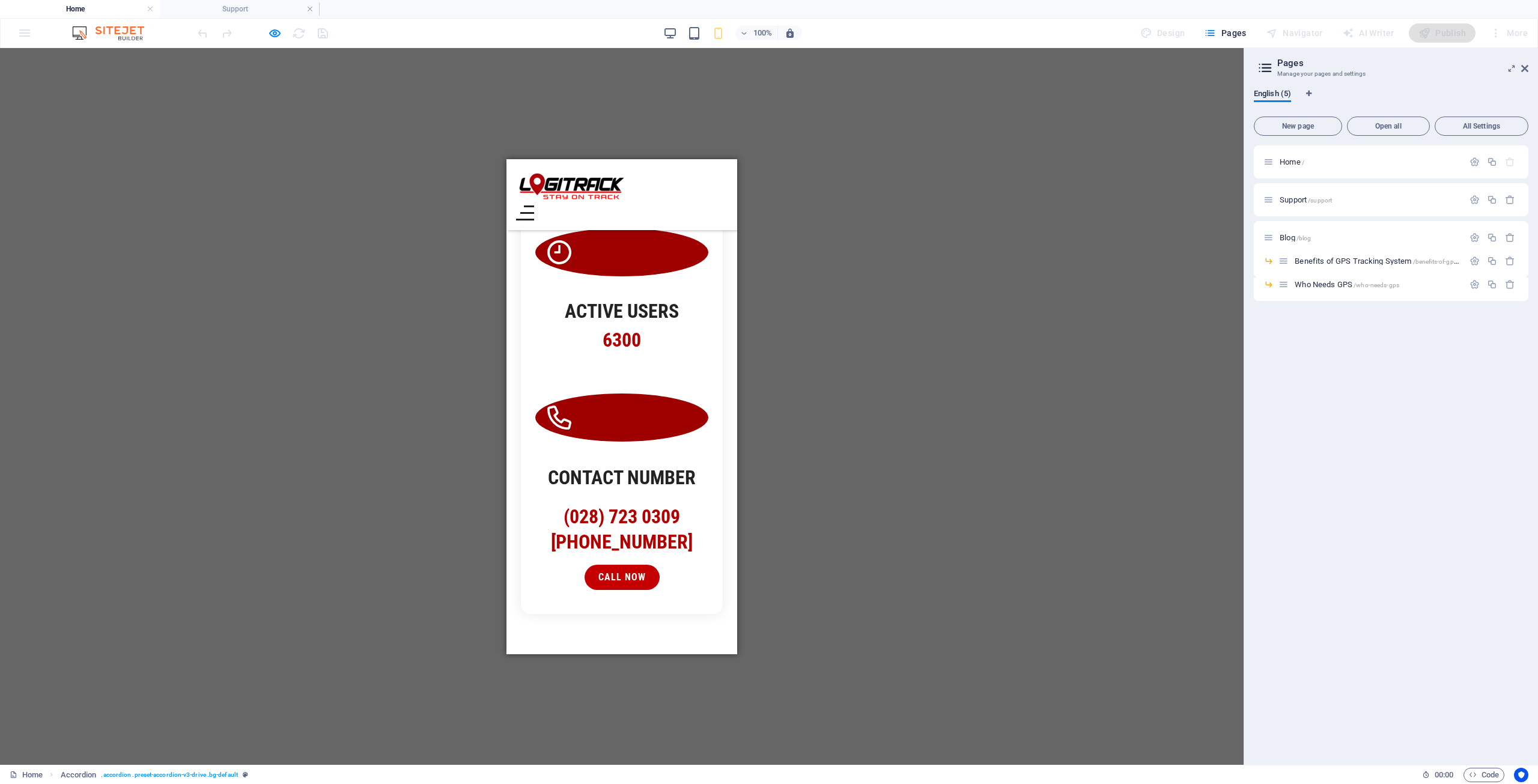
click at [680, 32] on div "100%" at bounding box center [732, 33] width 139 height 20
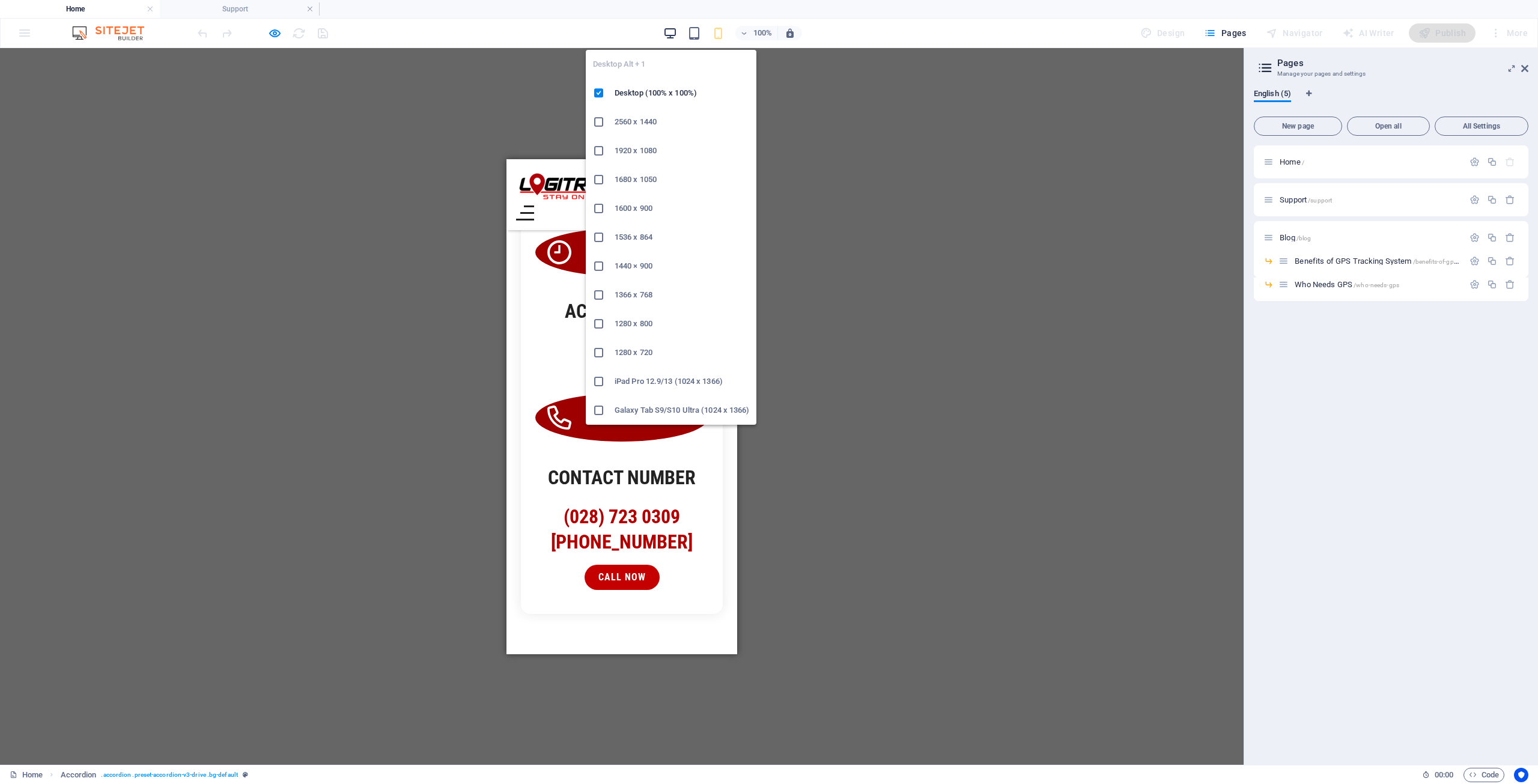
click at [672, 31] on icon "button" at bounding box center [669, 33] width 14 height 14
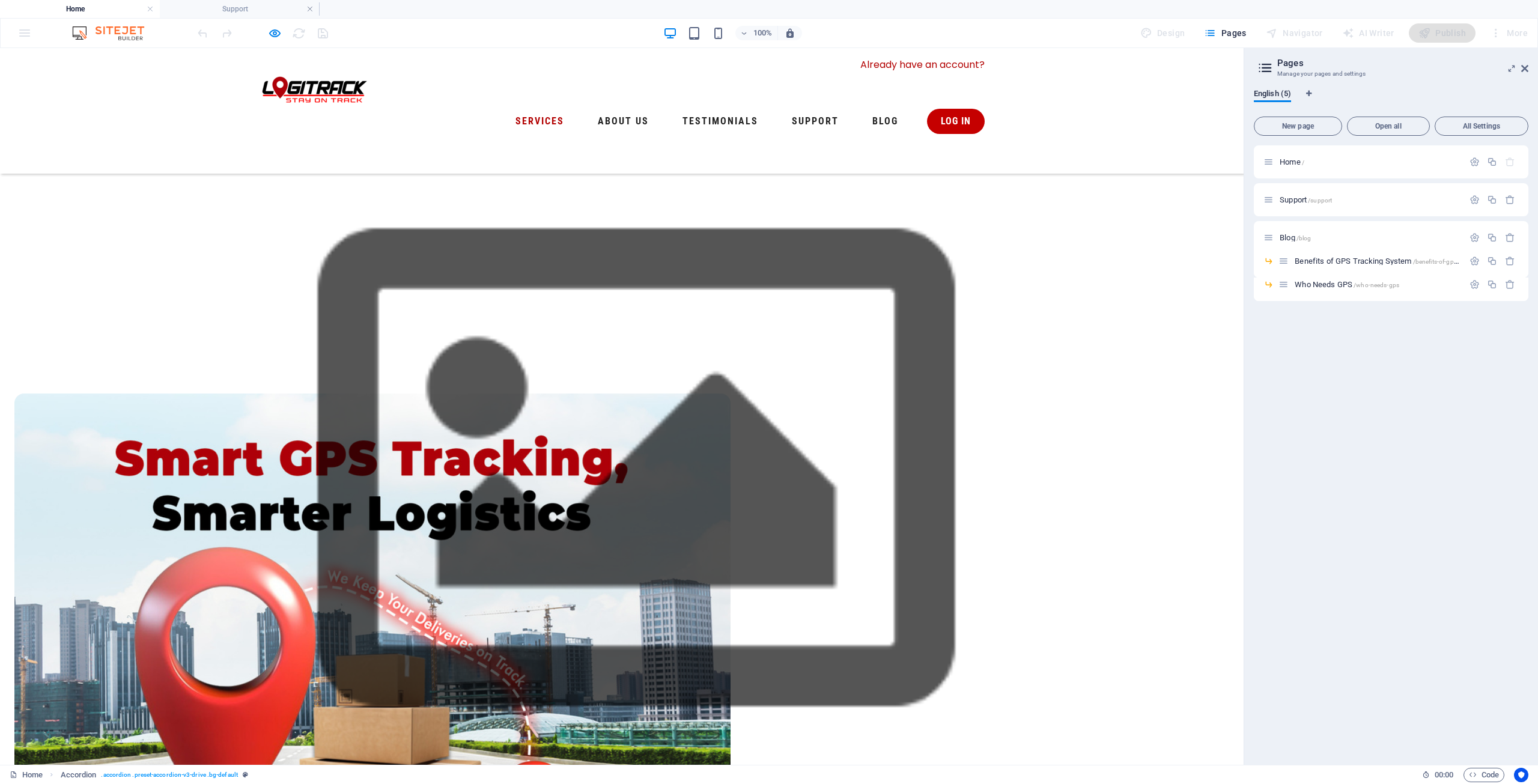
click at [278, 28] on icon "button" at bounding box center [274, 33] width 14 height 14
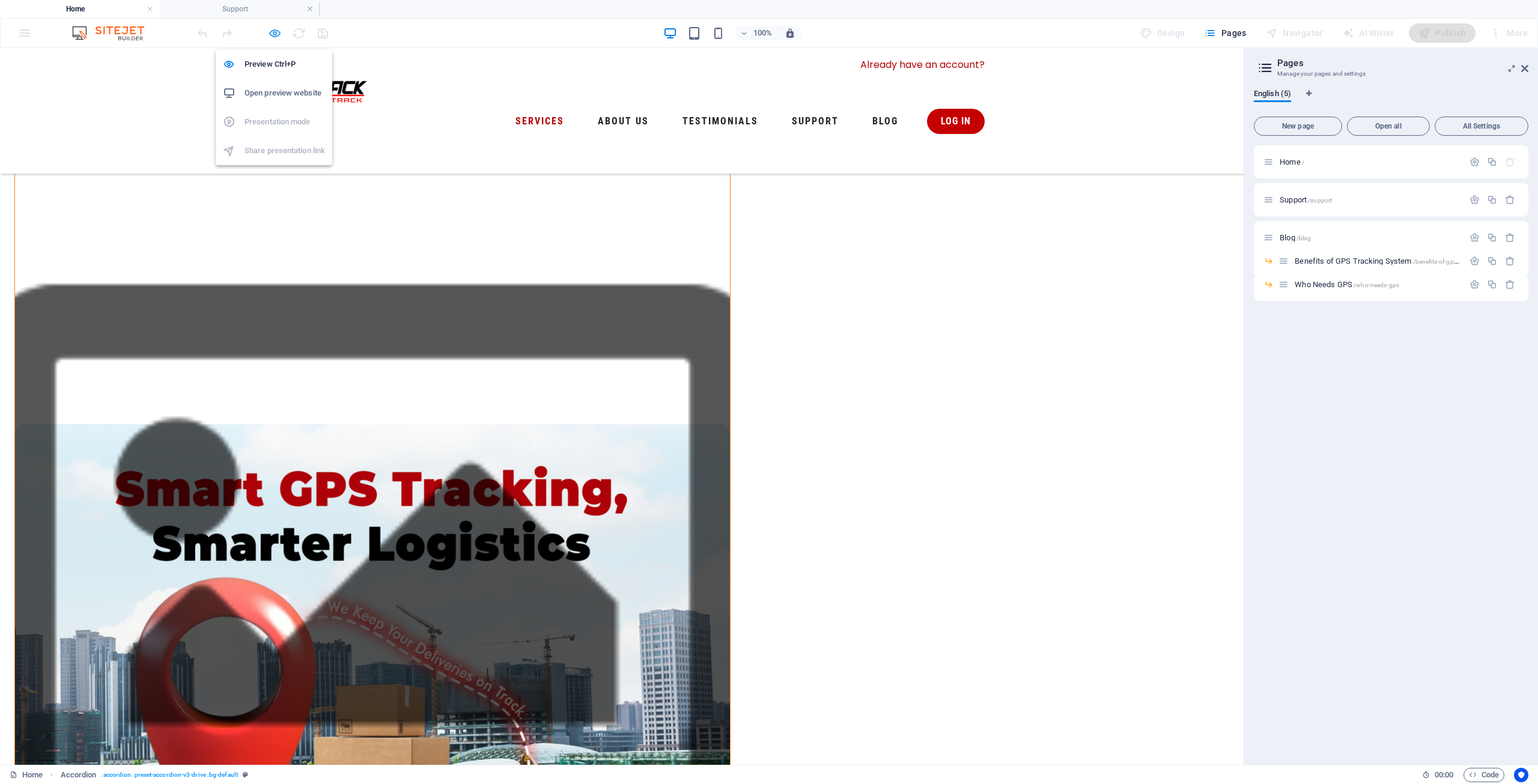
scroll to position [771, 0]
select select "px"
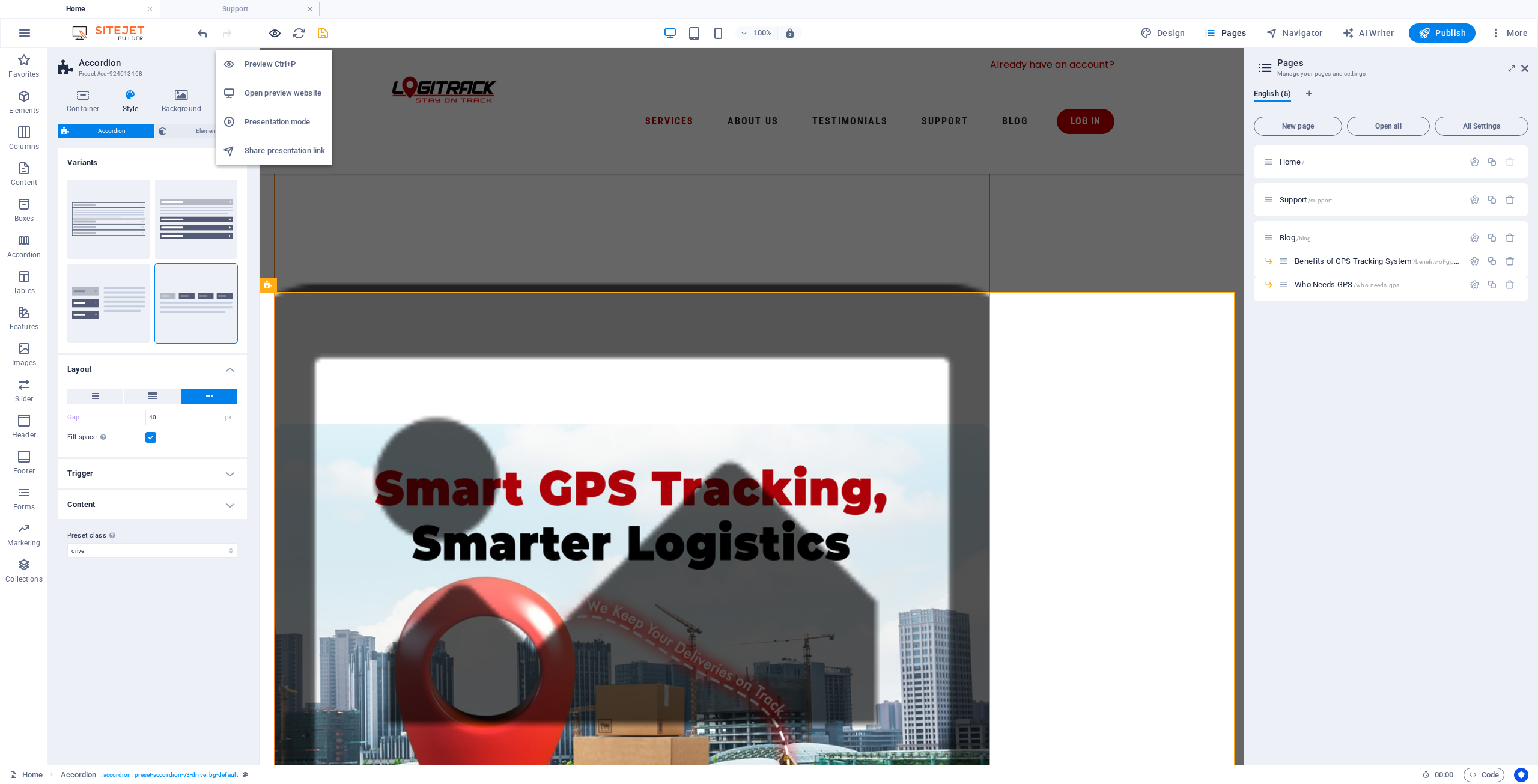
type input "80"
type input "50"
click at [137, 305] on button "Vertical Tabs" at bounding box center [109, 303] width 83 height 79
type input "1"
select select "rem"
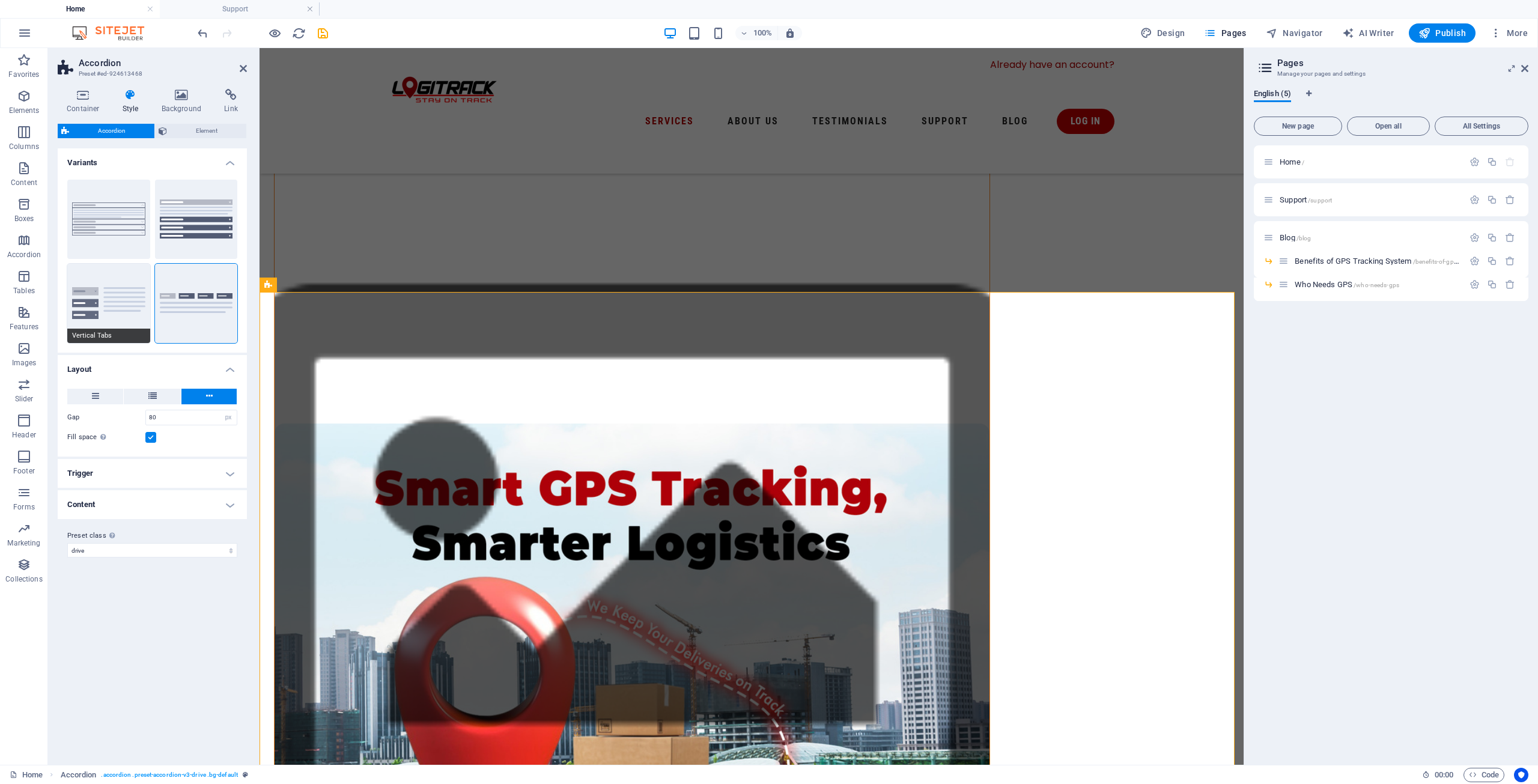
type input "25"
type input "80"
select select "px"
type input "50"
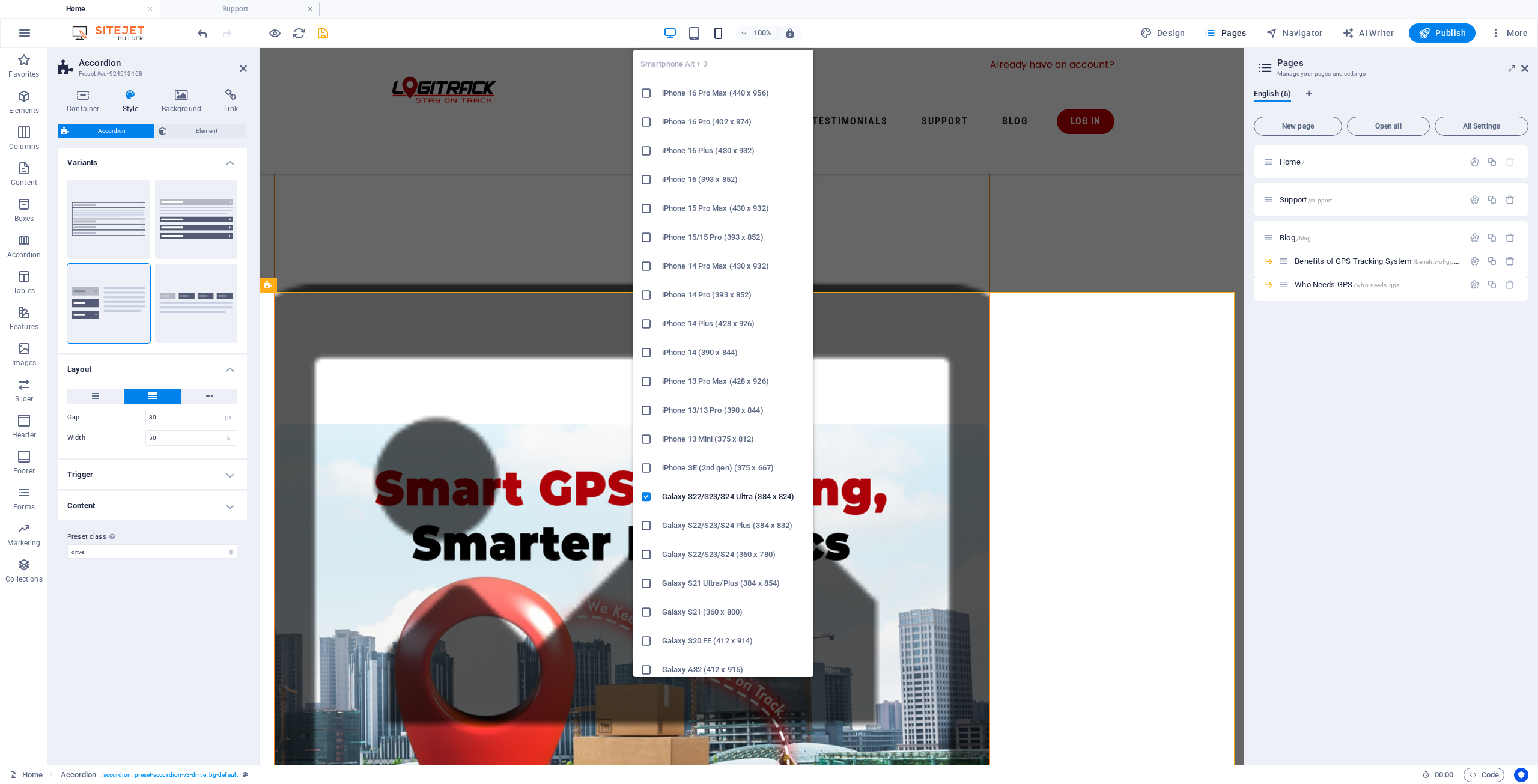
click at [721, 37] on icon "button" at bounding box center [717, 33] width 14 height 14
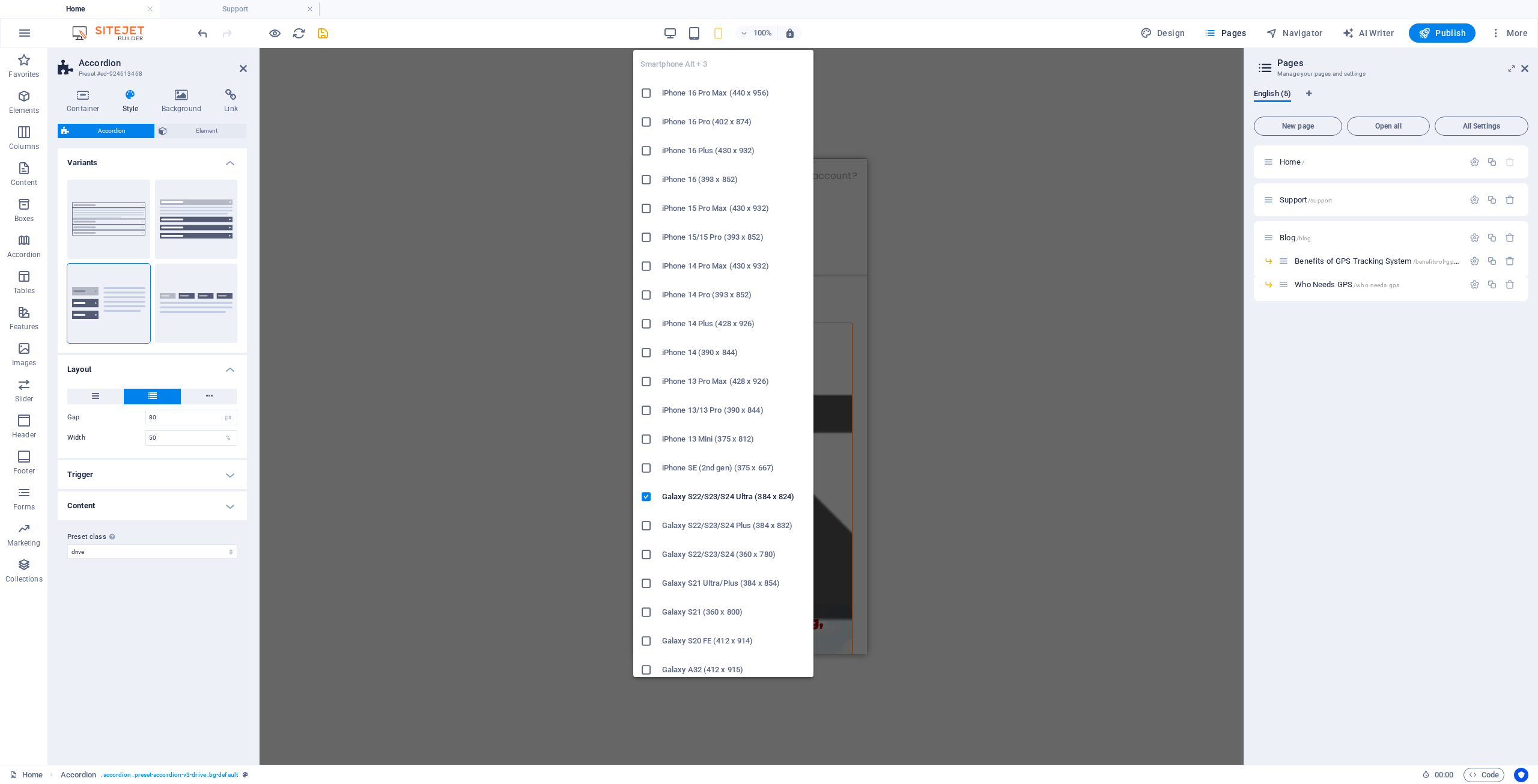
scroll to position [1875, 0]
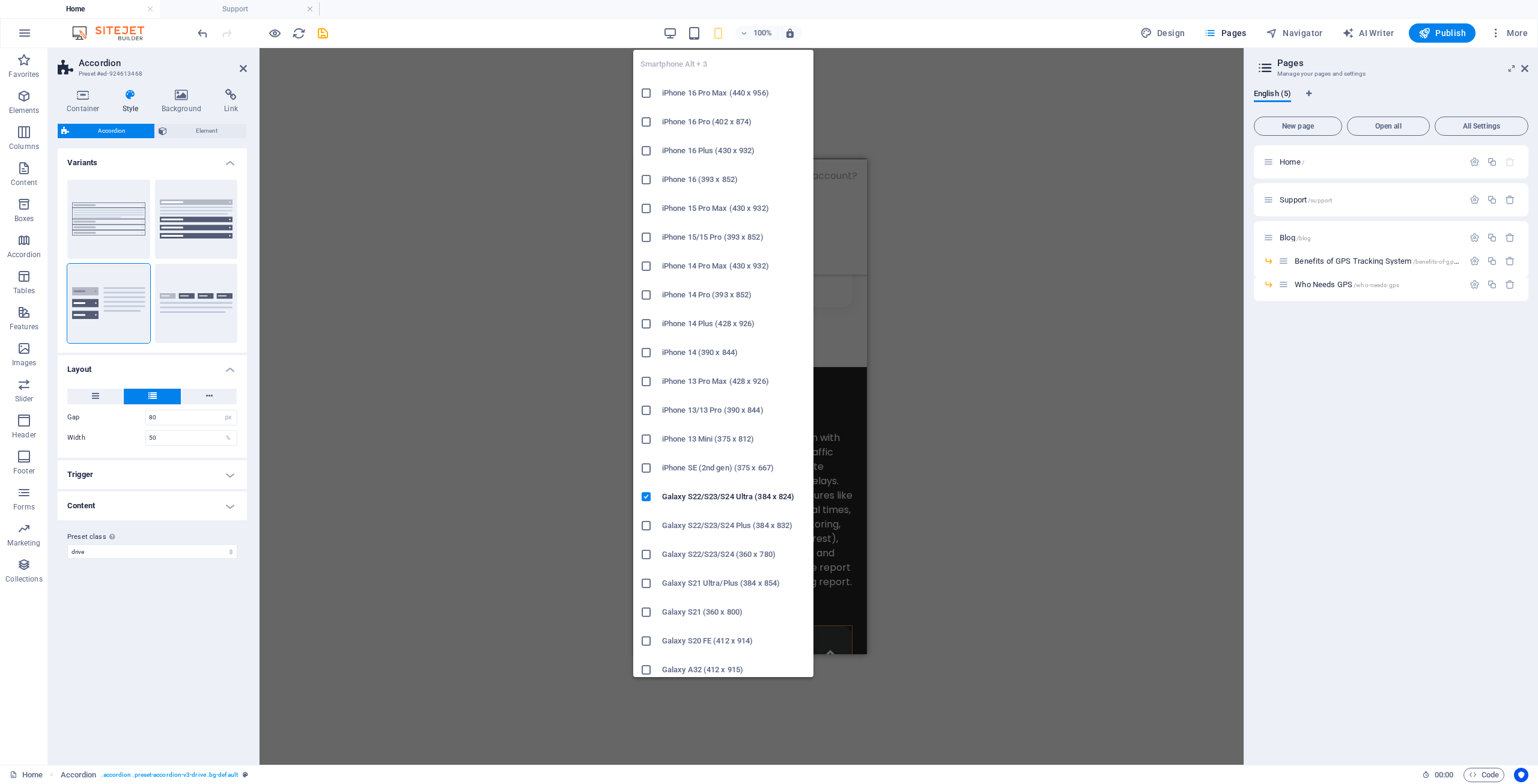
type input "40"
type input "100"
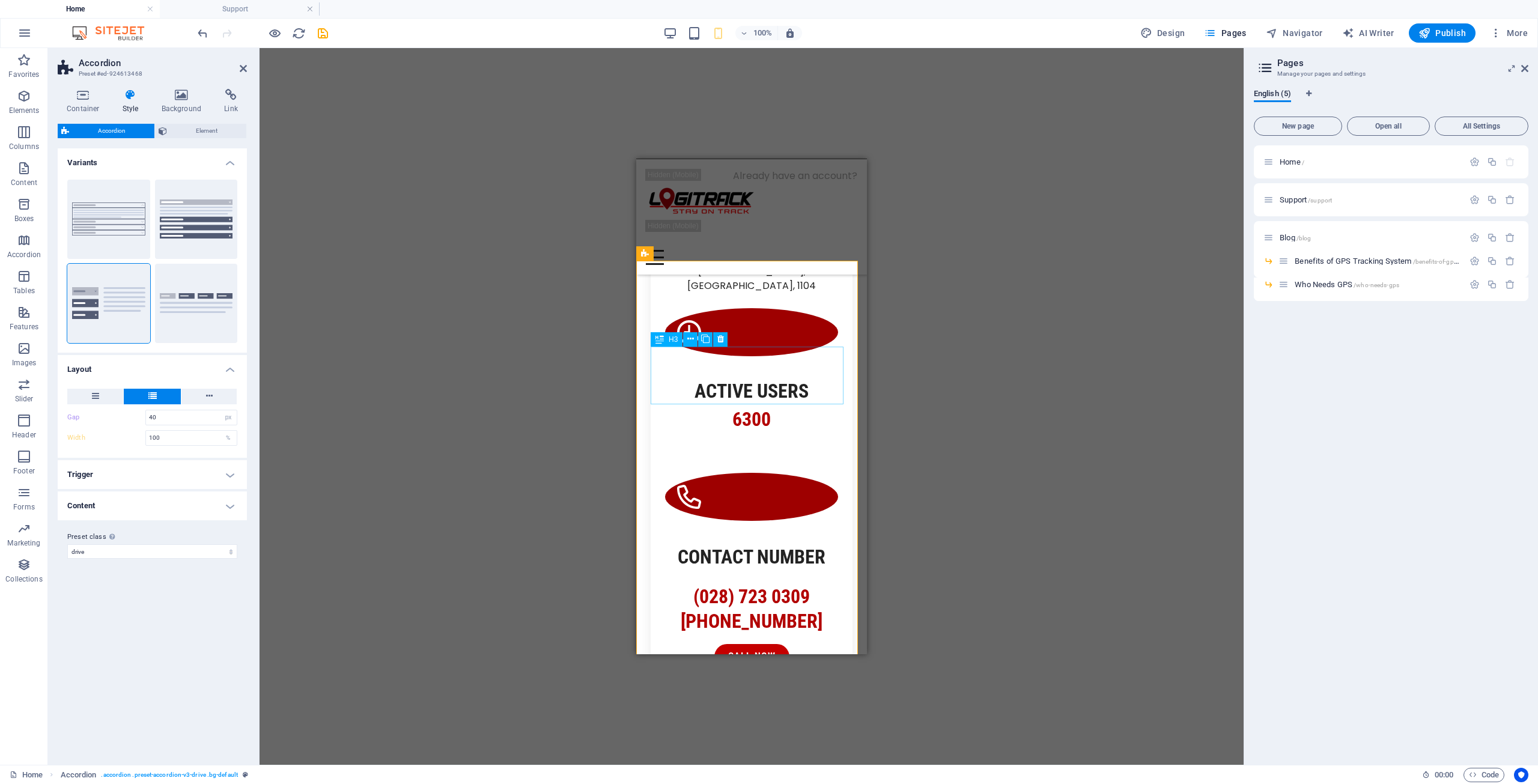
scroll to position [1455, 0]
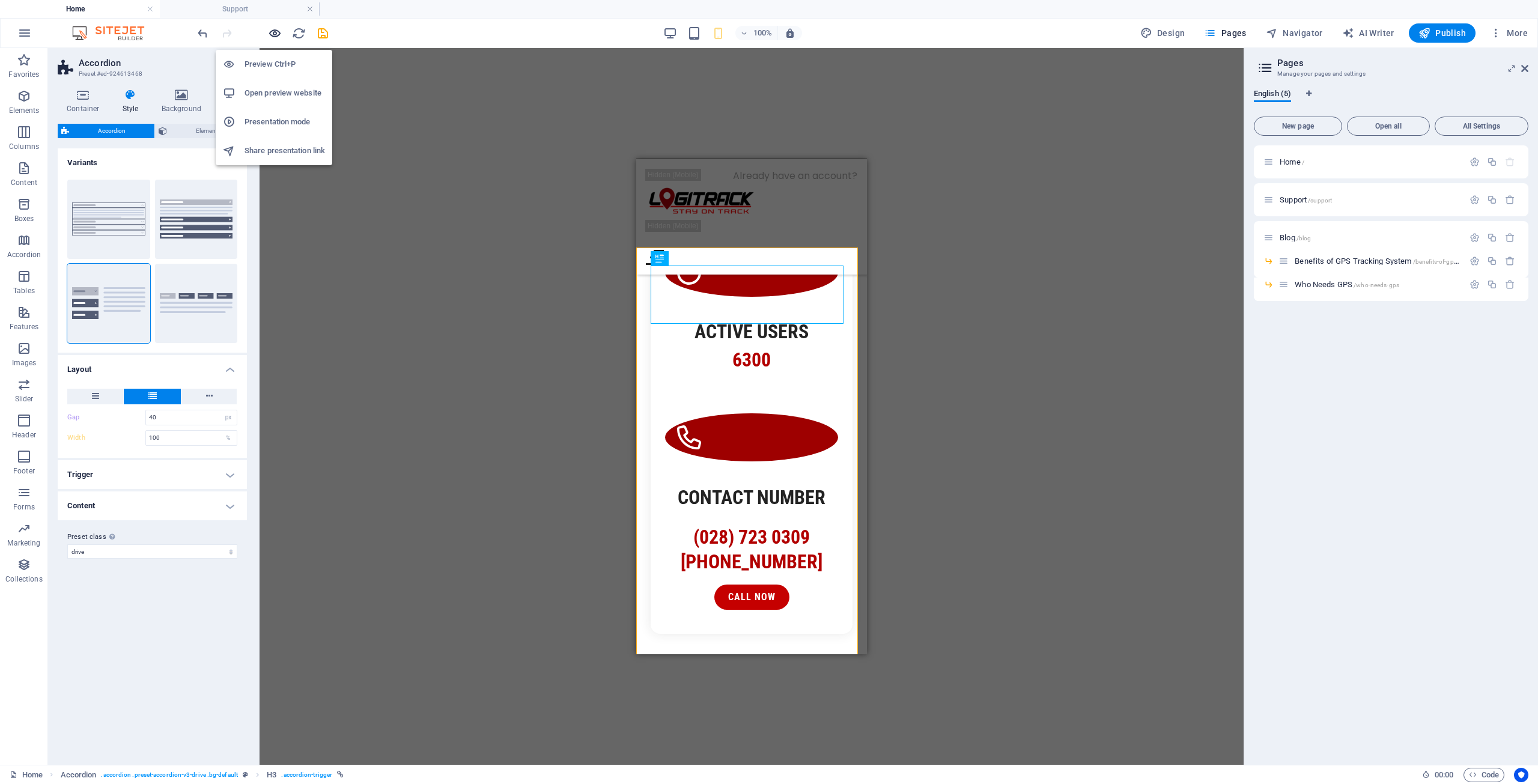
click at [272, 33] on icon "button" at bounding box center [274, 33] width 14 height 14
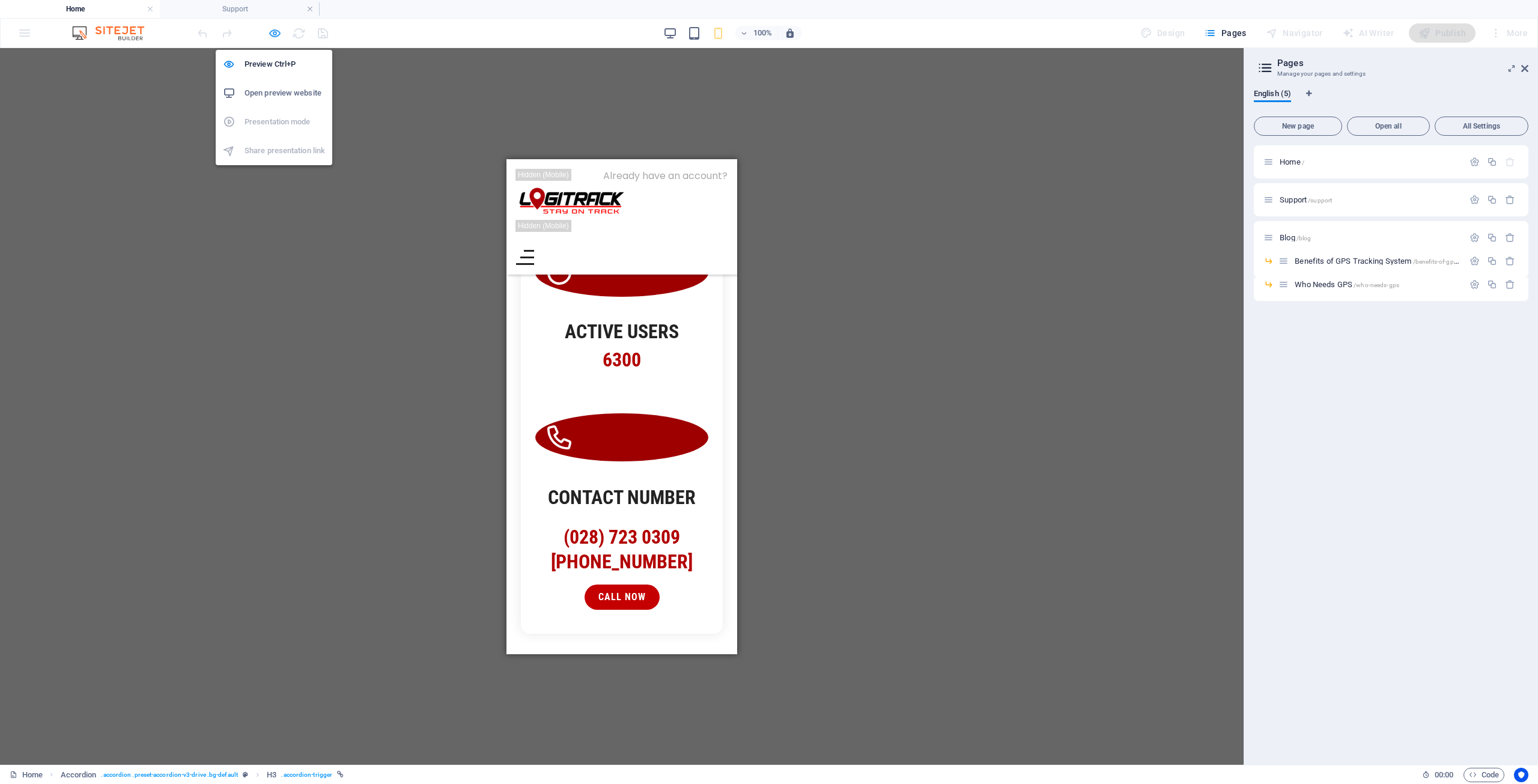
scroll to position [1323, 0]
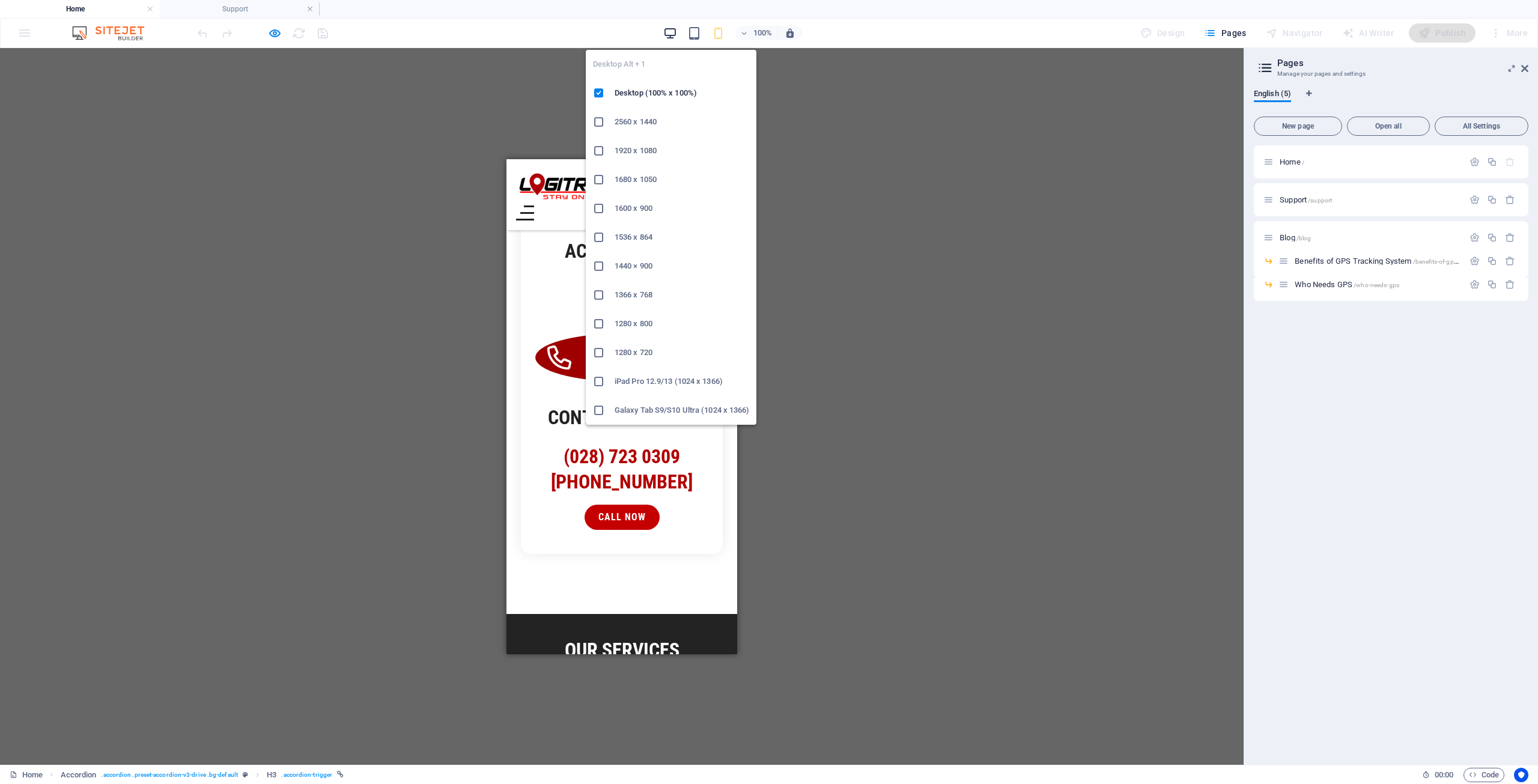
click at [676, 31] on icon "button" at bounding box center [669, 33] width 14 height 14
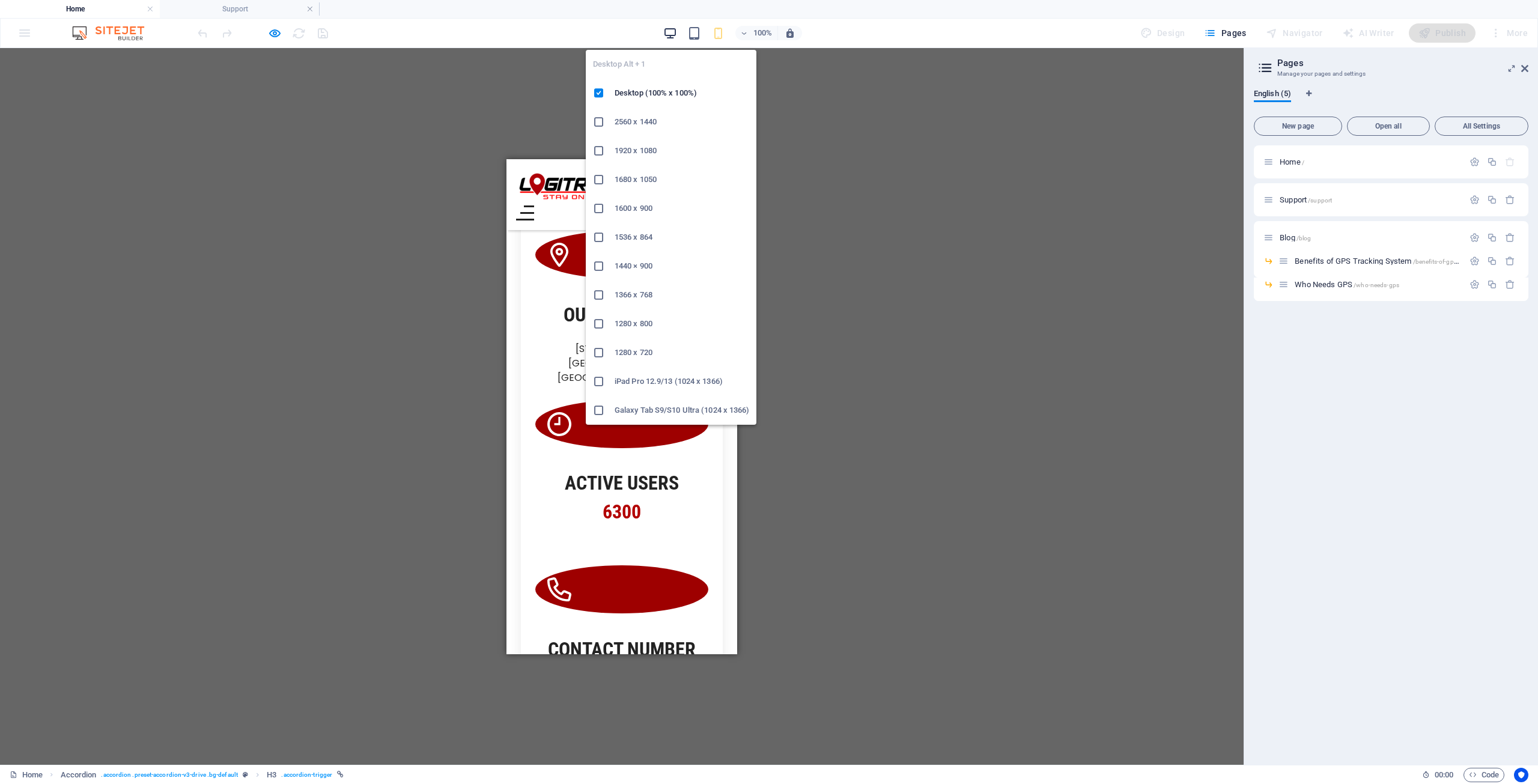
scroll to position [707, 0]
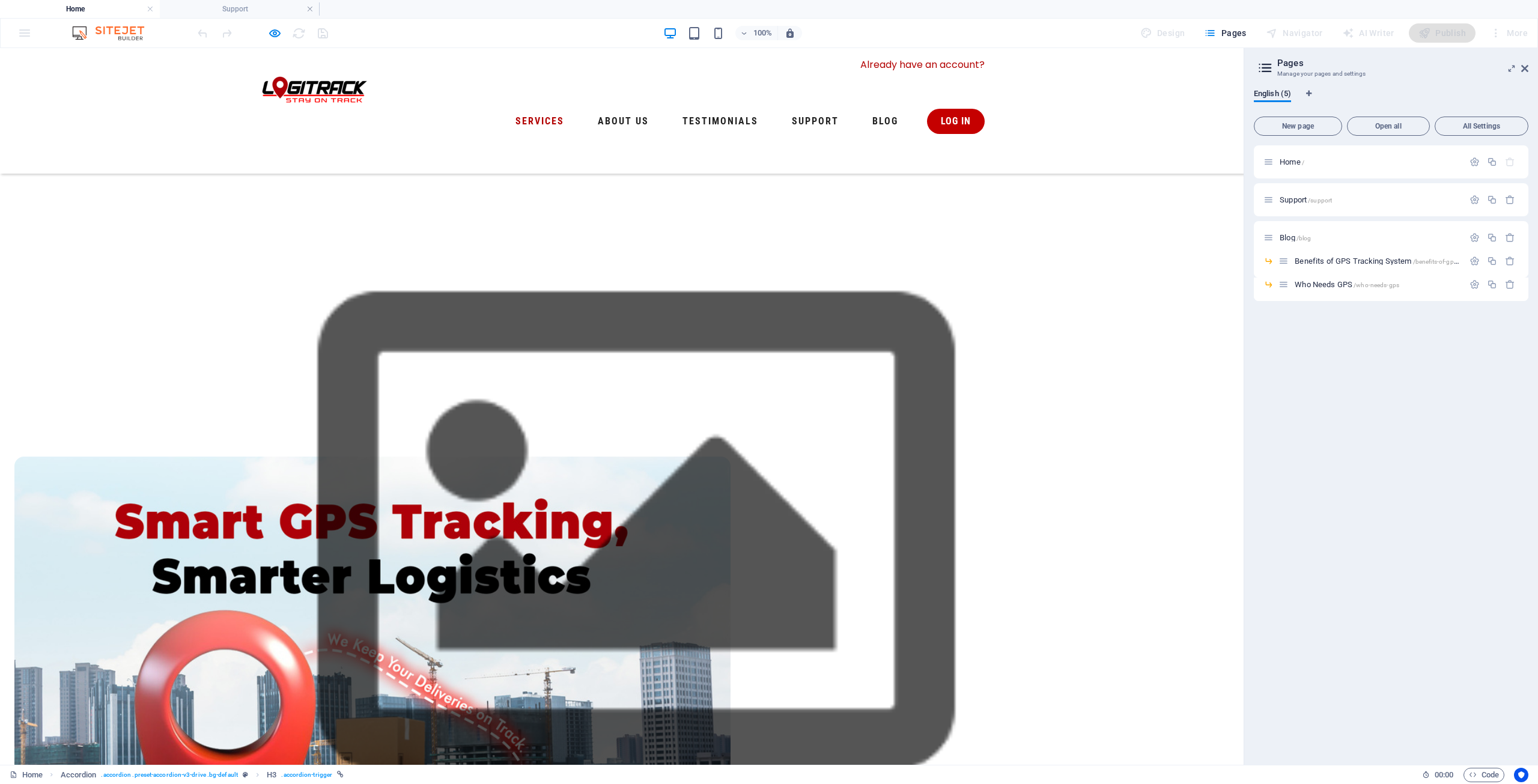
click at [275, 37] on icon "button" at bounding box center [274, 33] width 14 height 14
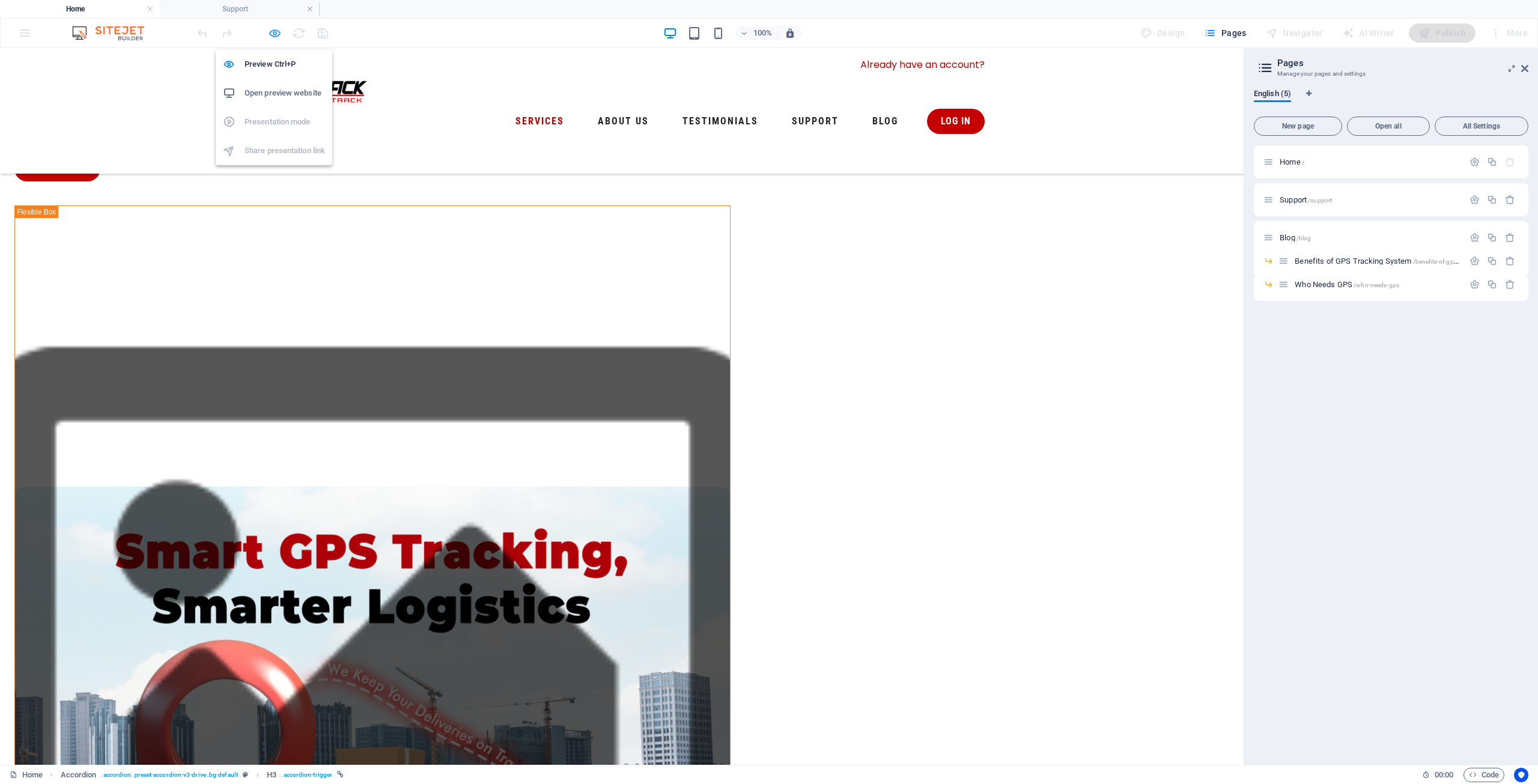
select select "px"
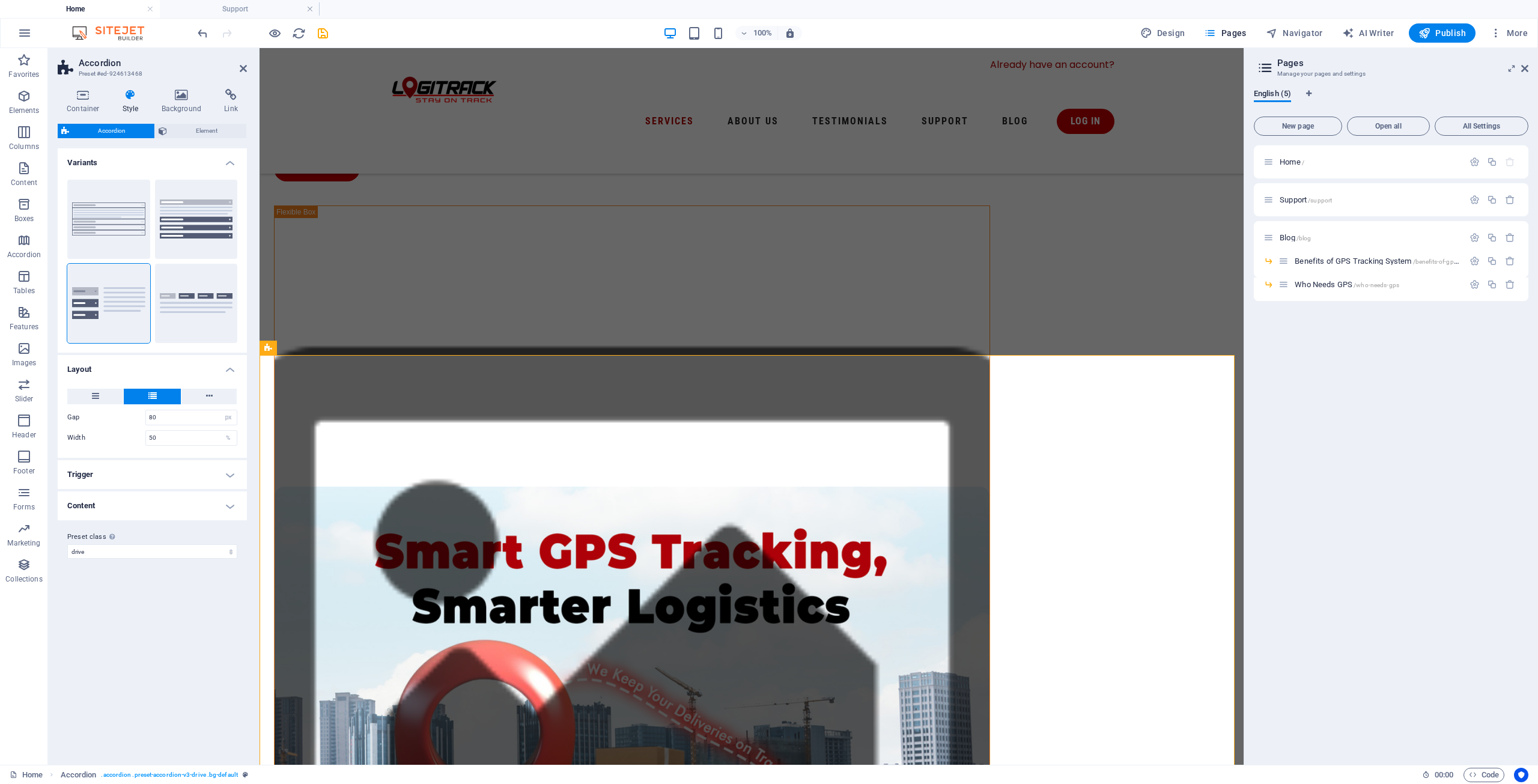
click at [236, 502] on h4 "Content" at bounding box center [152, 505] width 190 height 28
click at [233, 503] on h4 "Content" at bounding box center [152, 502] width 190 height 22
click at [181, 552] on select "drive Add preset class" at bounding box center [152, 551] width 170 height 15
click at [97, 394] on icon at bounding box center [95, 396] width 7 height 15
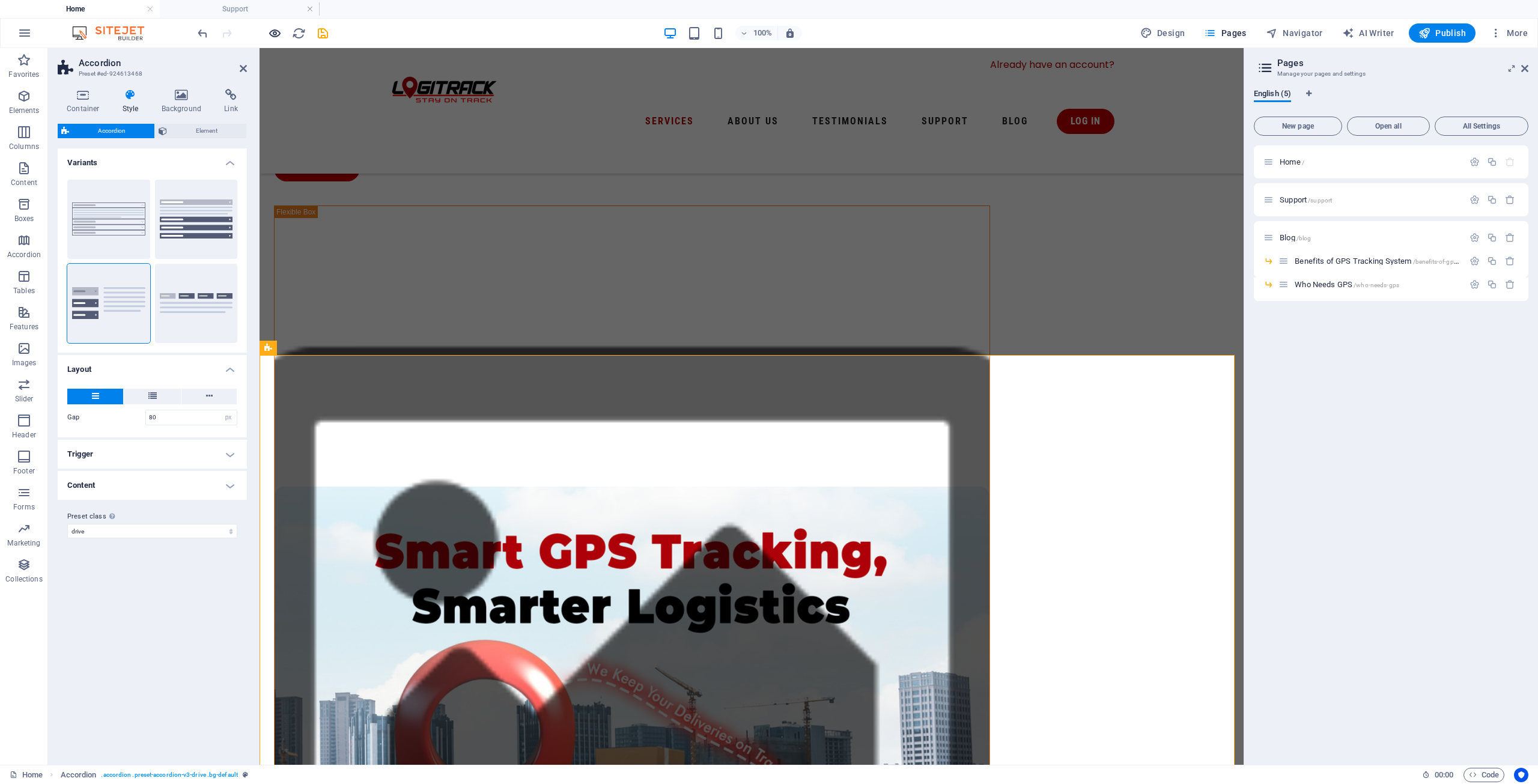
click at [272, 37] on icon "button" at bounding box center [274, 33] width 14 height 14
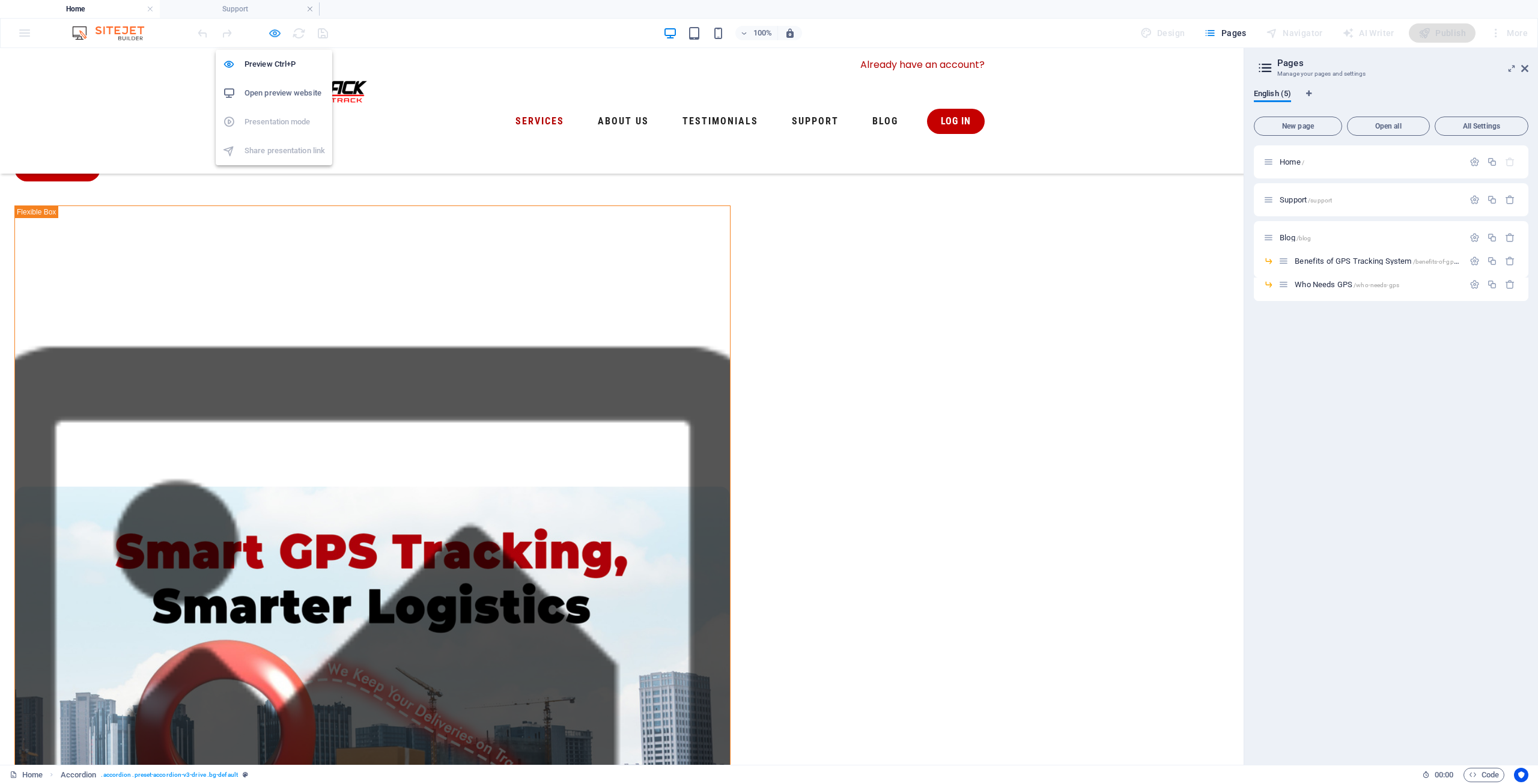
scroll to position [707, 0]
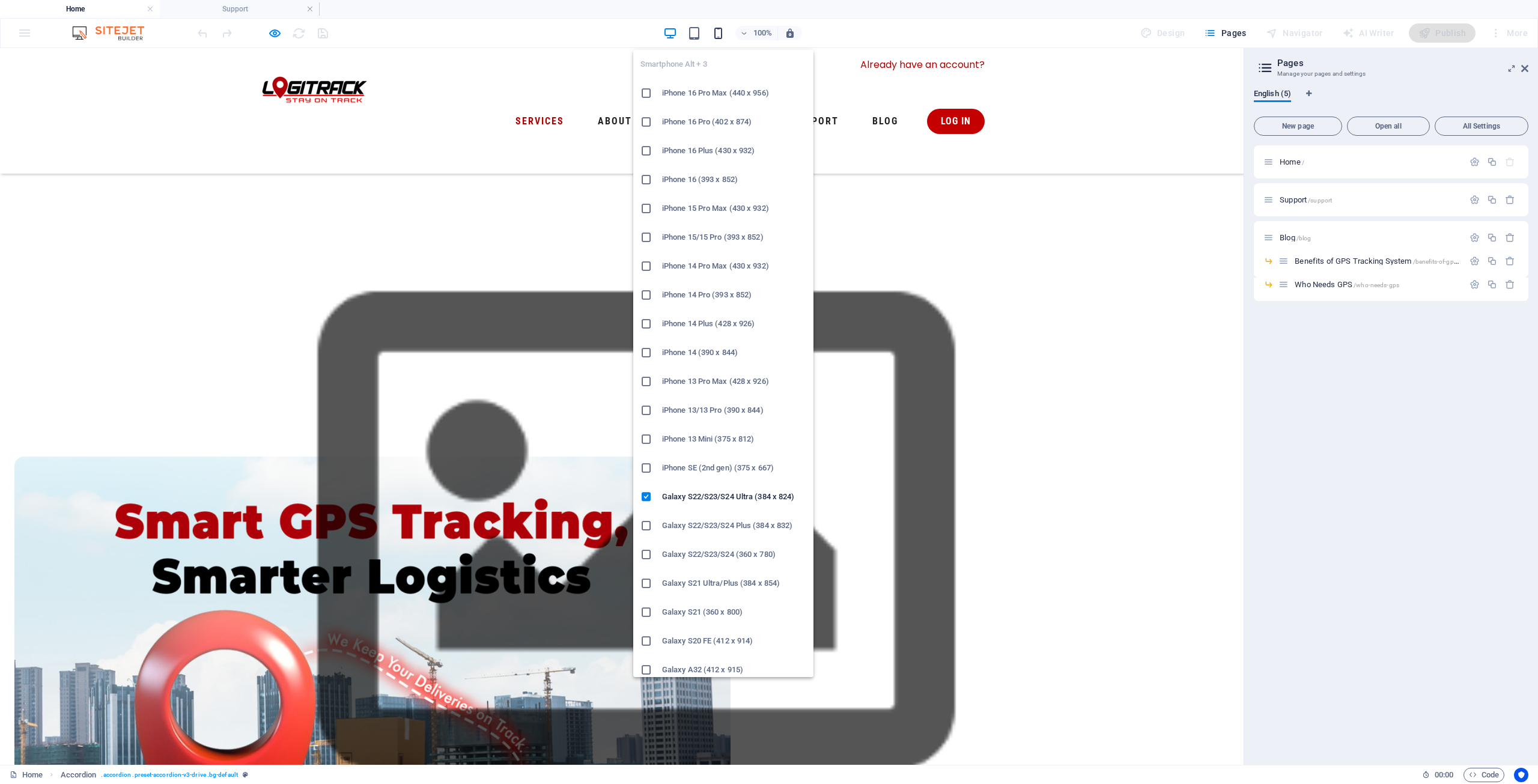
click at [723, 32] on icon "button" at bounding box center [717, 33] width 14 height 14
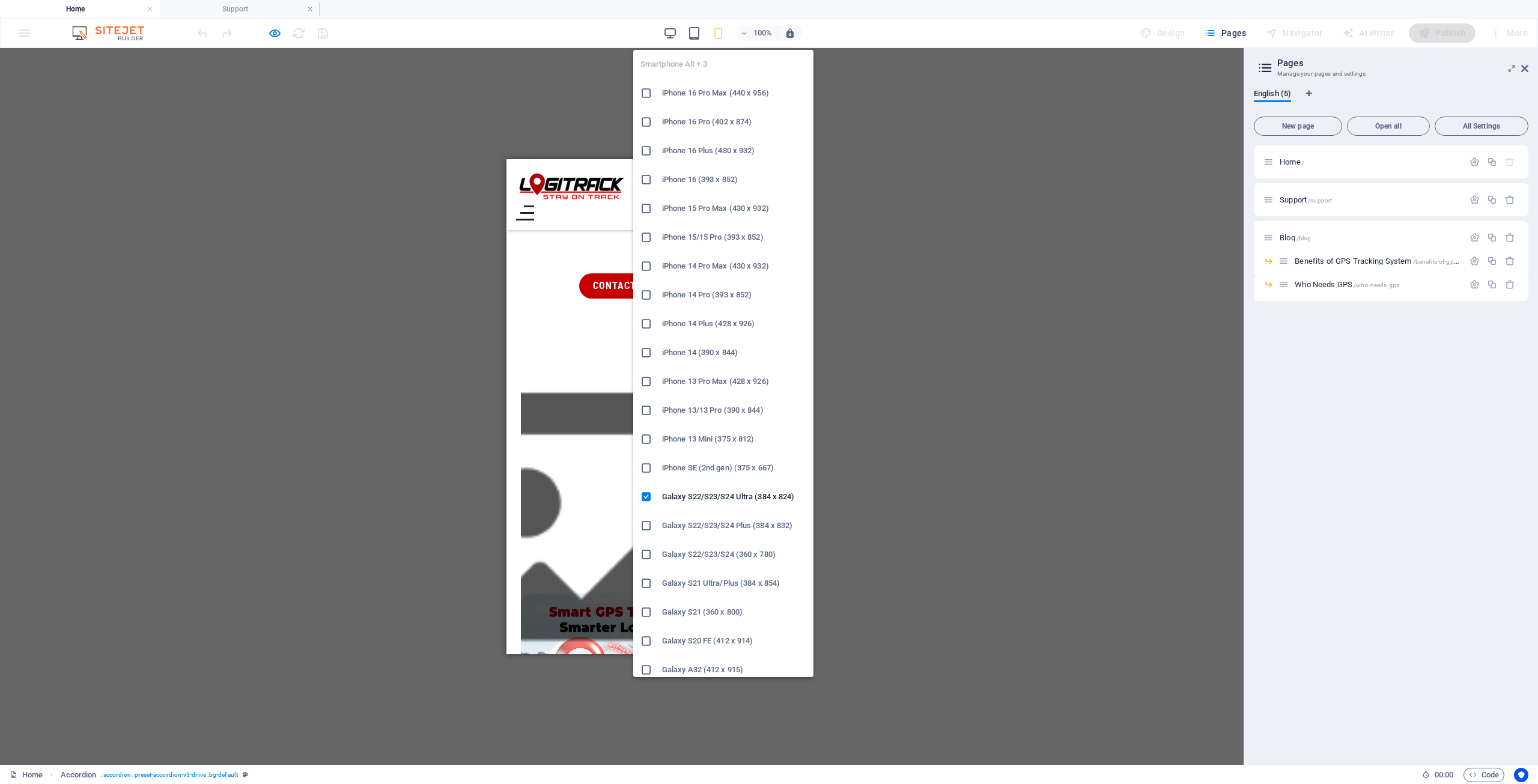
scroll to position [1313, 0]
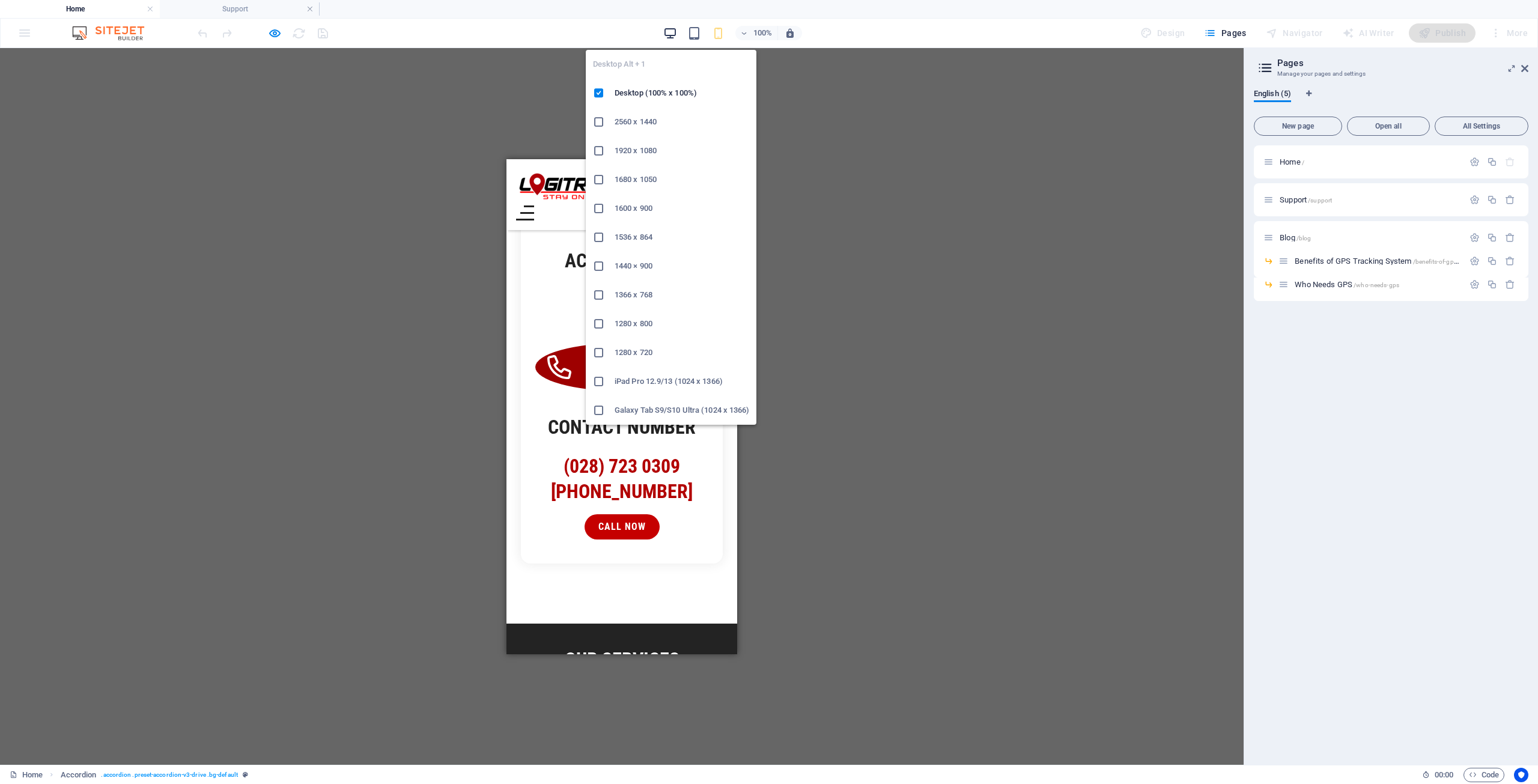
click at [672, 33] on icon "button" at bounding box center [669, 33] width 14 height 14
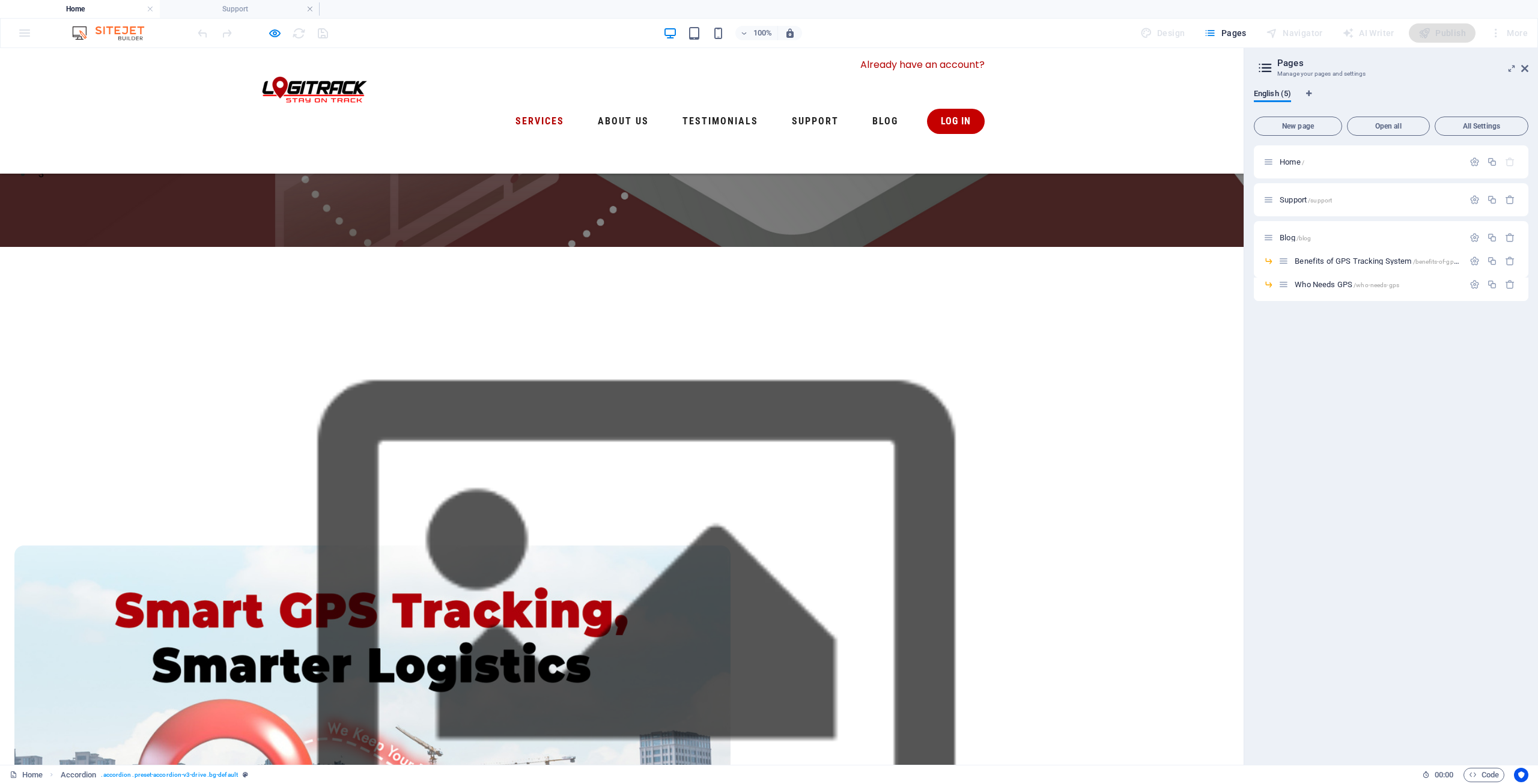
scroll to position [658, 0]
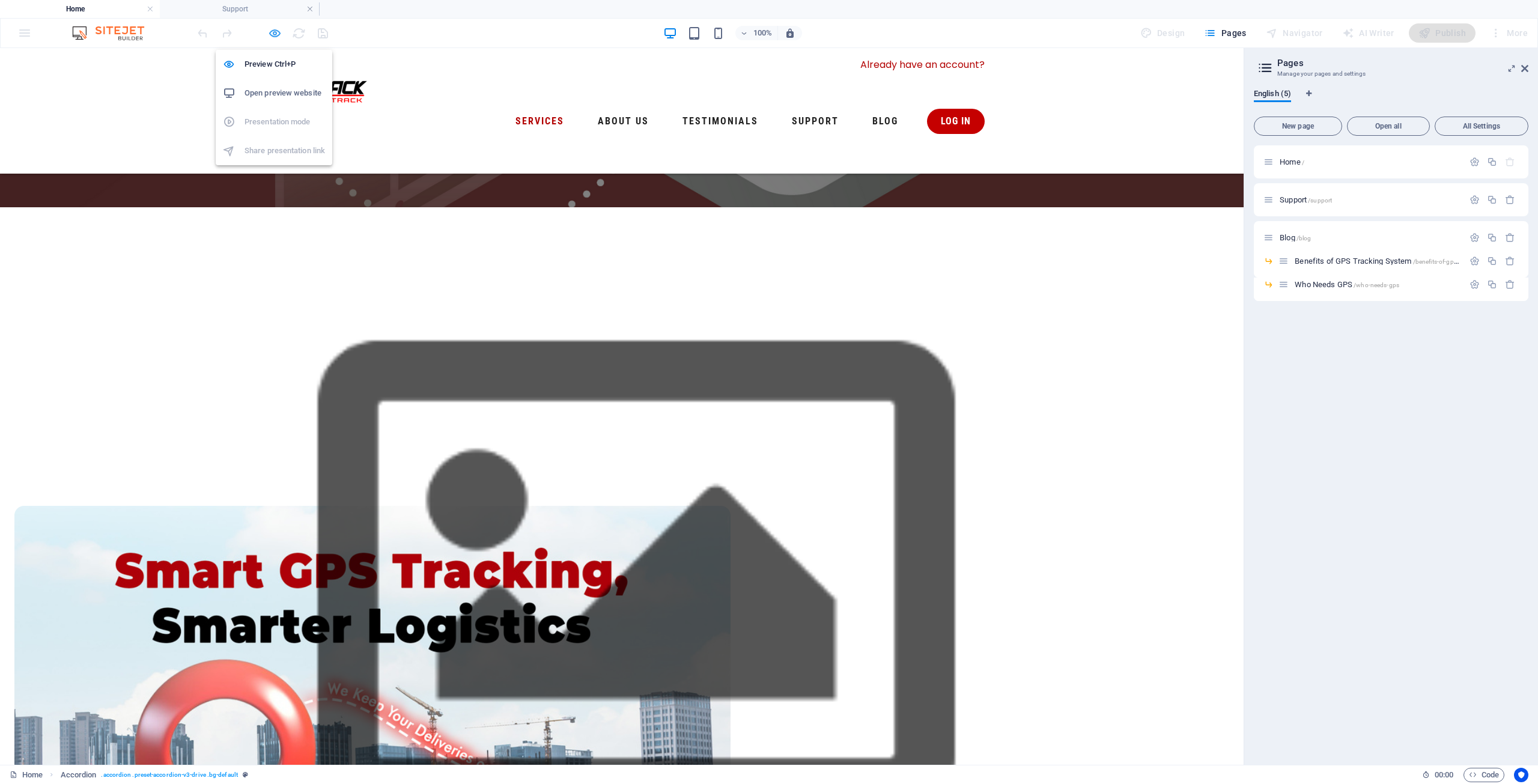
click at [273, 36] on icon "button" at bounding box center [274, 33] width 14 height 14
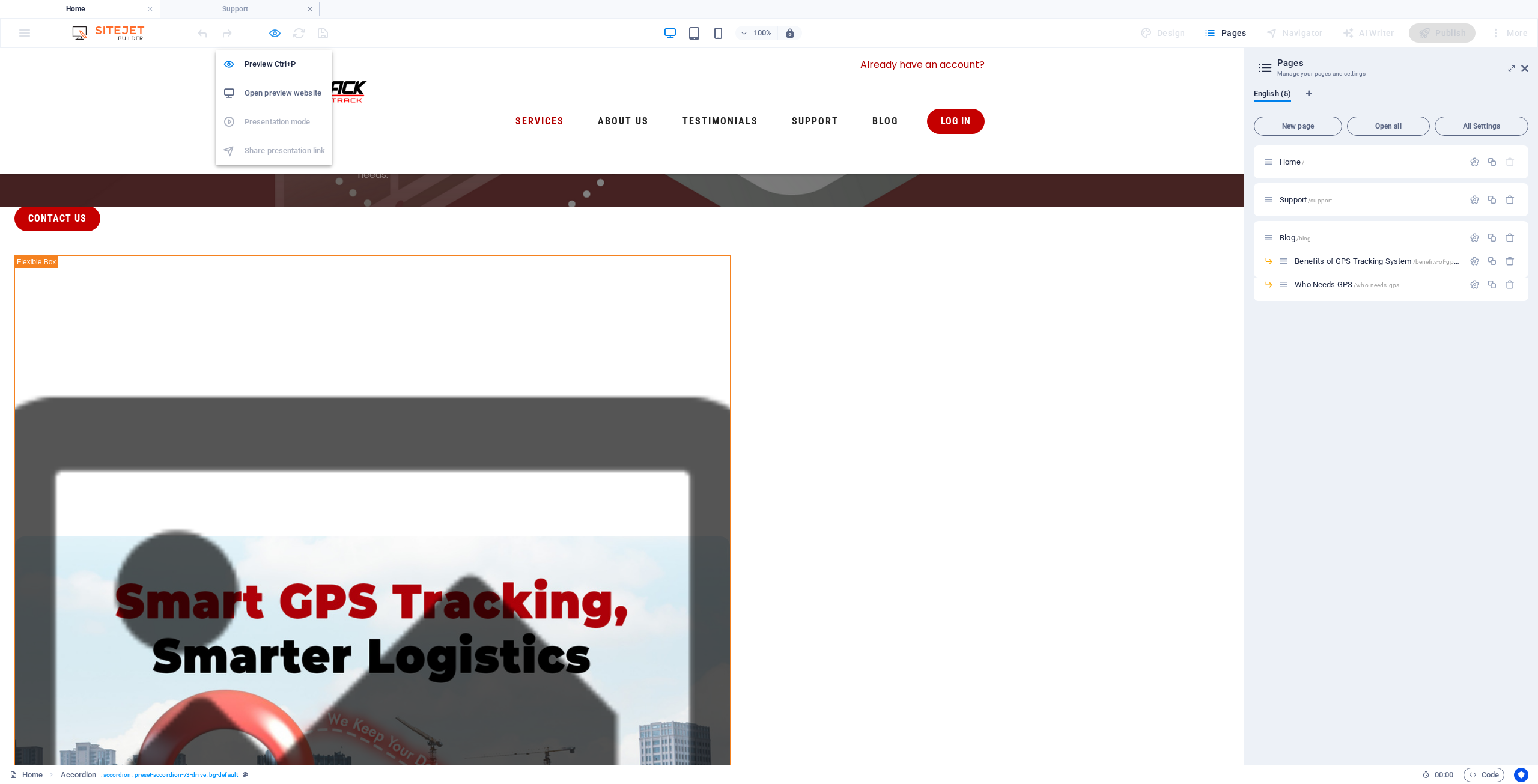
select select "px"
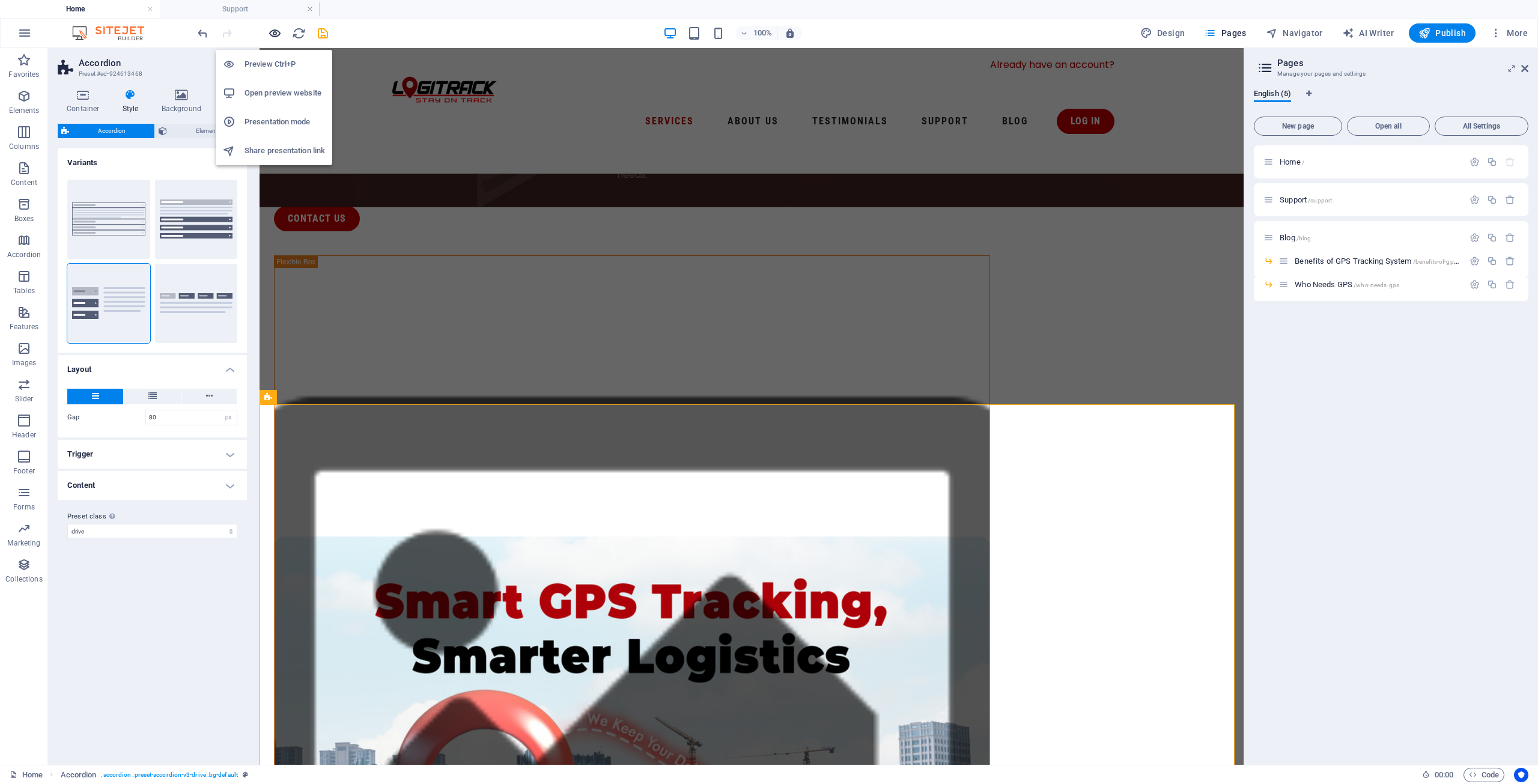
scroll to position [658, 0]
click at [200, 395] on button at bounding box center [209, 396] width 55 height 15
click at [277, 31] on icon "button" at bounding box center [274, 33] width 14 height 14
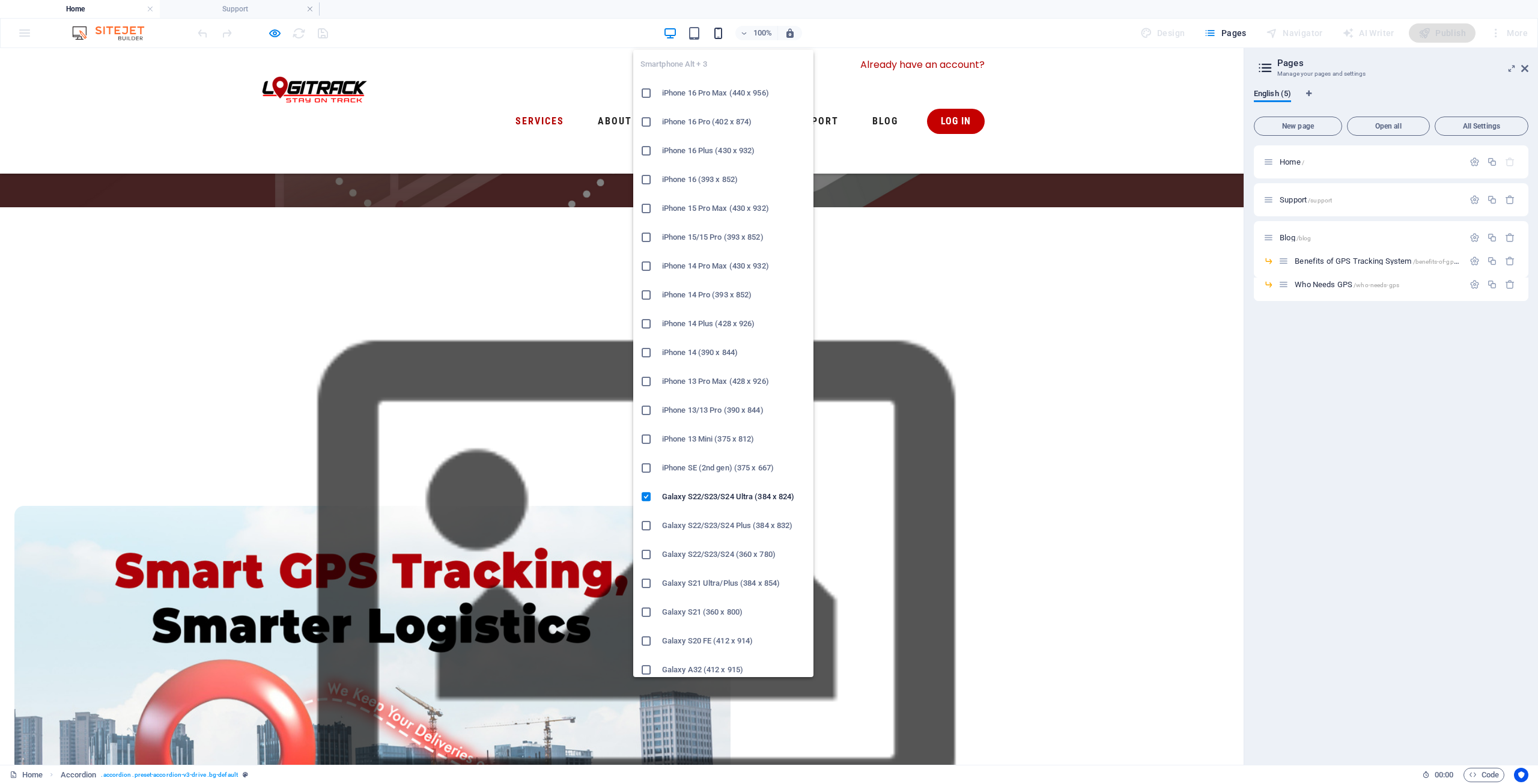
click at [721, 38] on icon "button" at bounding box center [717, 33] width 14 height 14
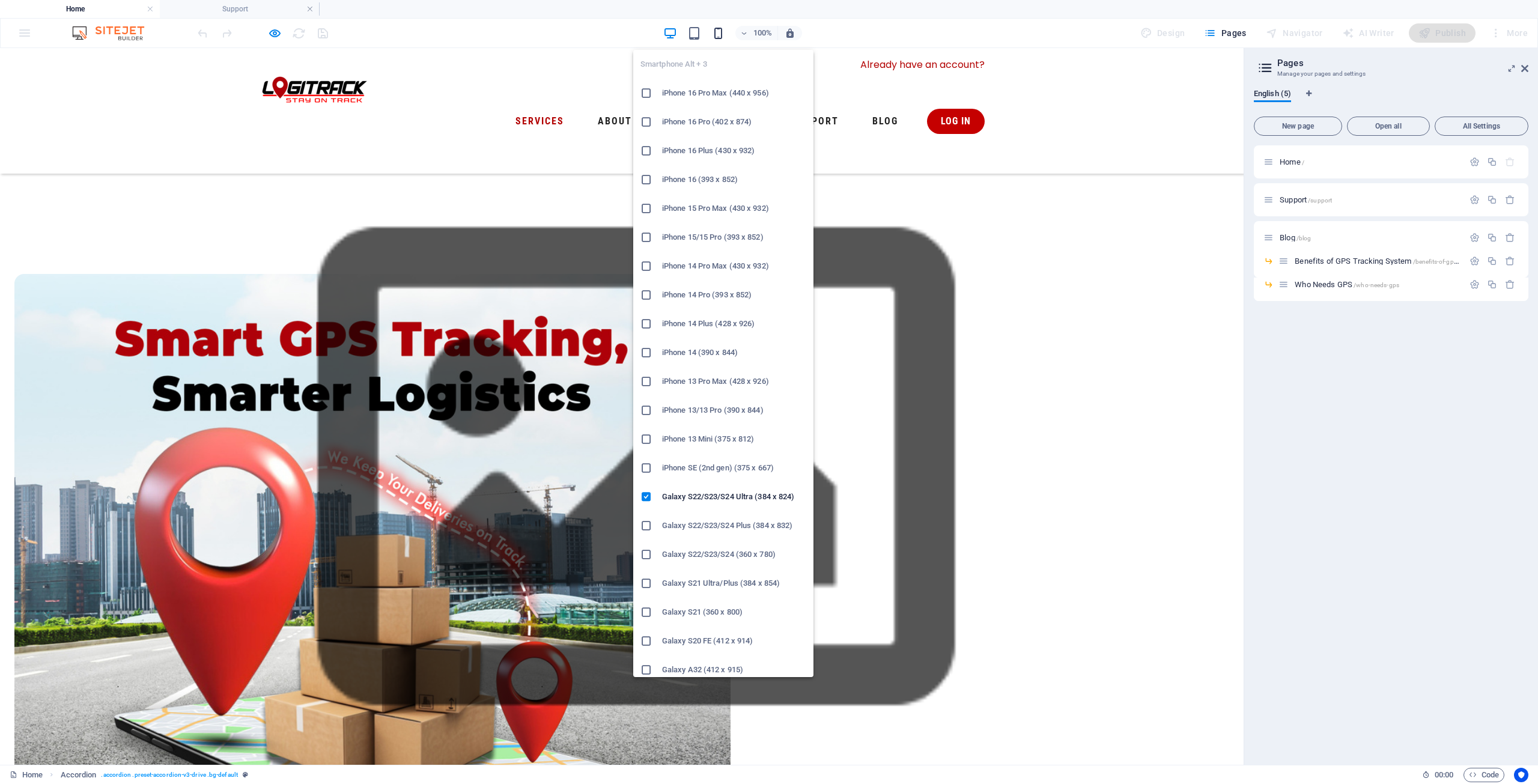
scroll to position [1306, 0]
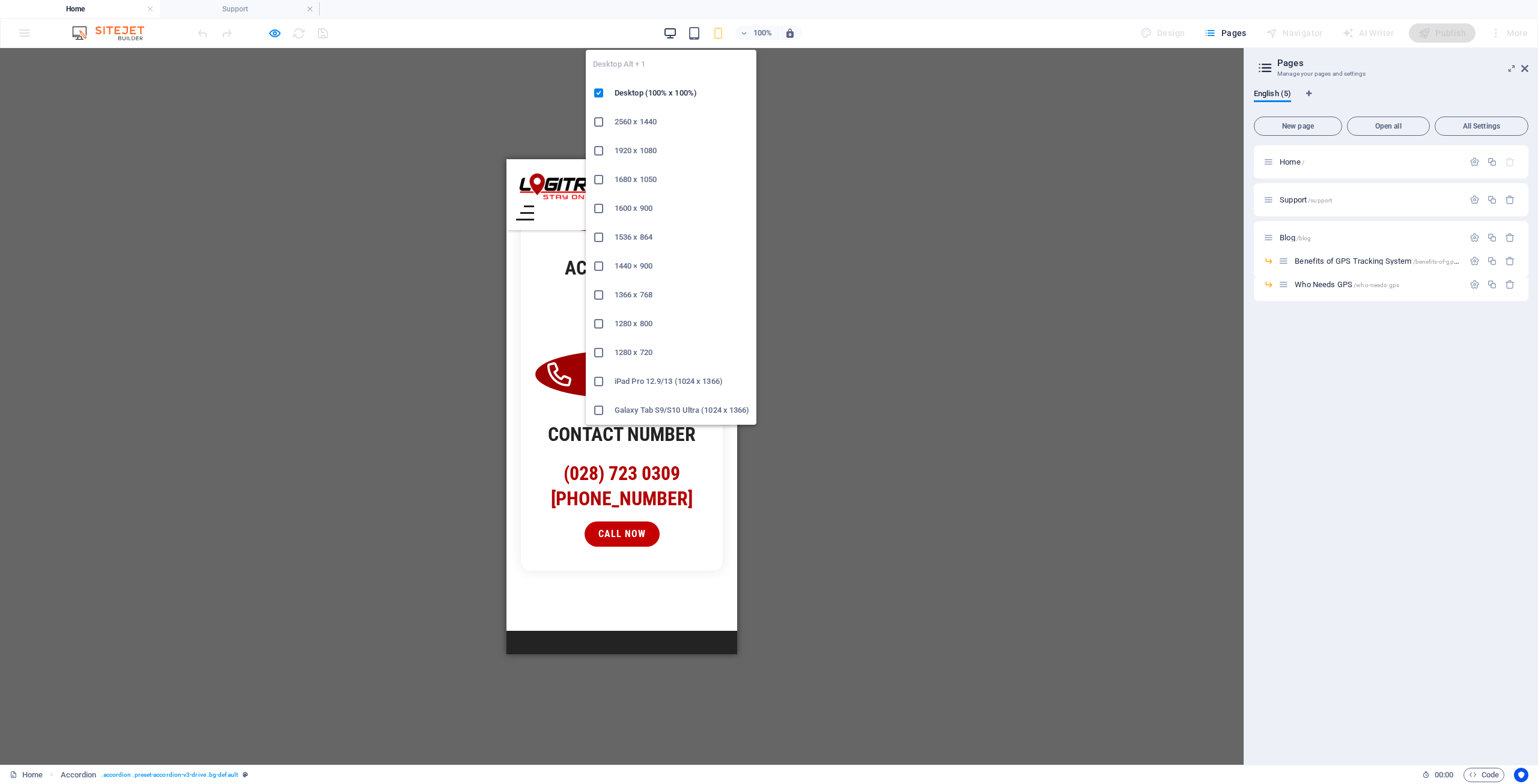
click at [665, 29] on icon "button" at bounding box center [669, 33] width 14 height 14
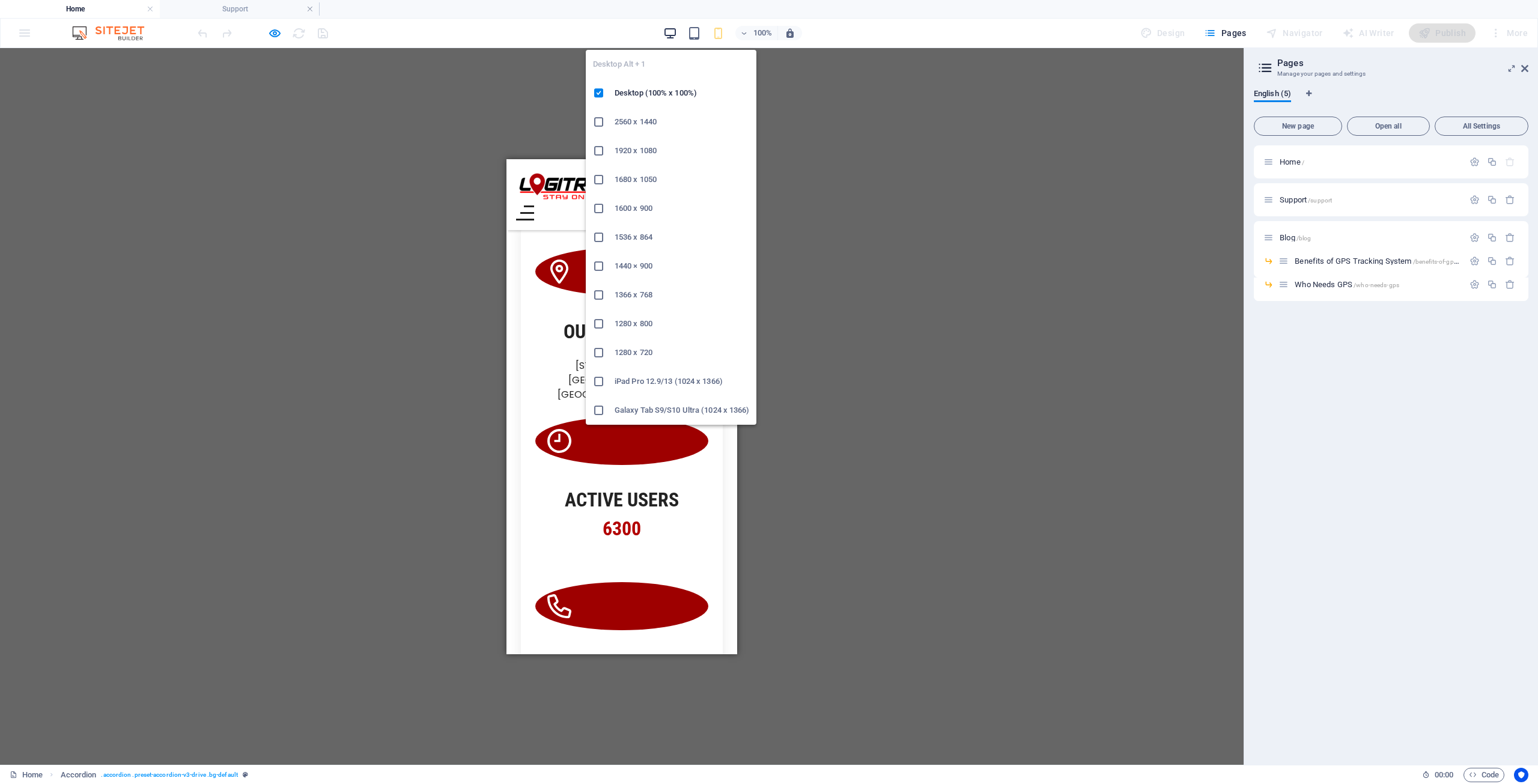
scroll to position [770, 0]
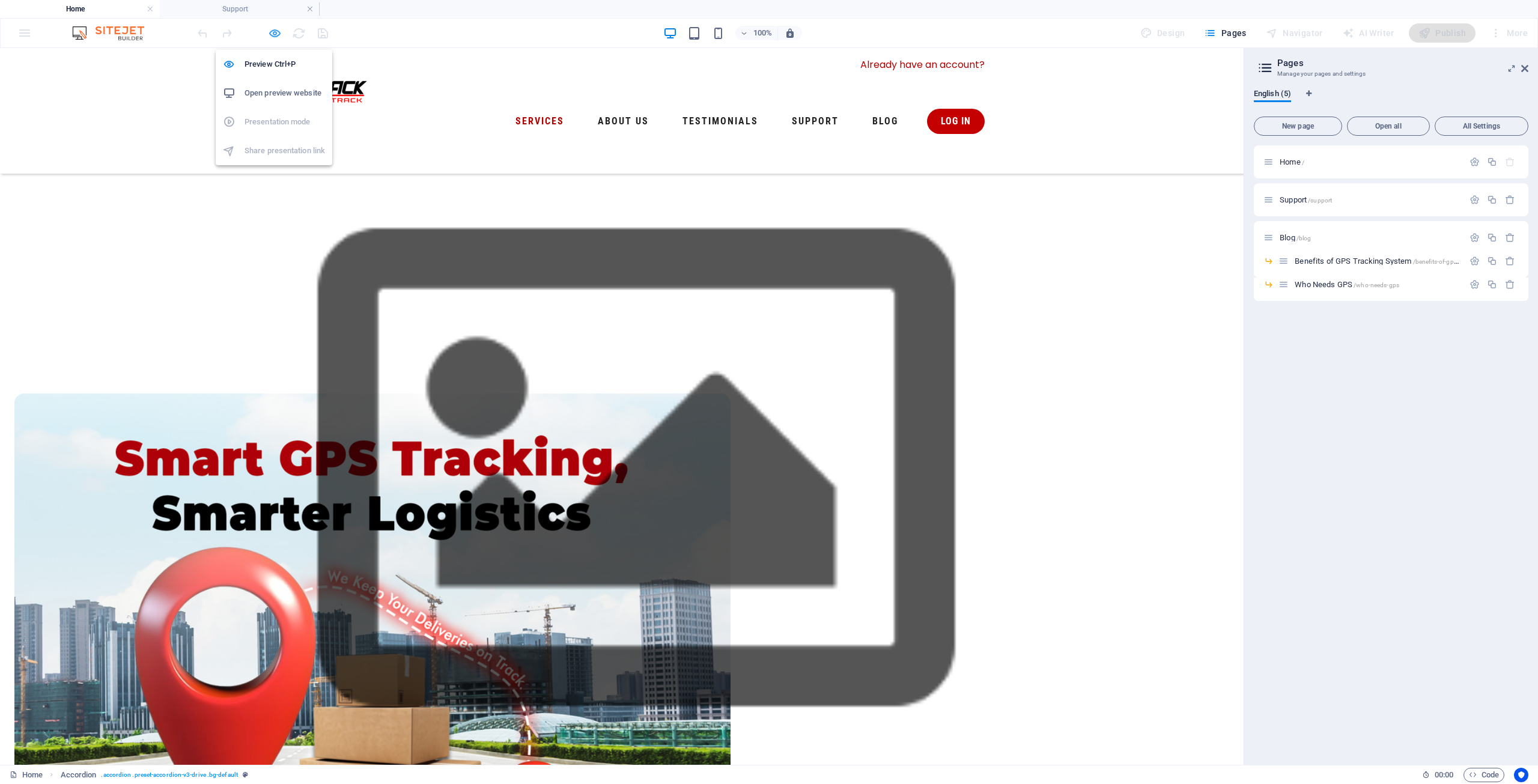
click at [272, 36] on icon "button" at bounding box center [274, 33] width 14 height 14
select select "px"
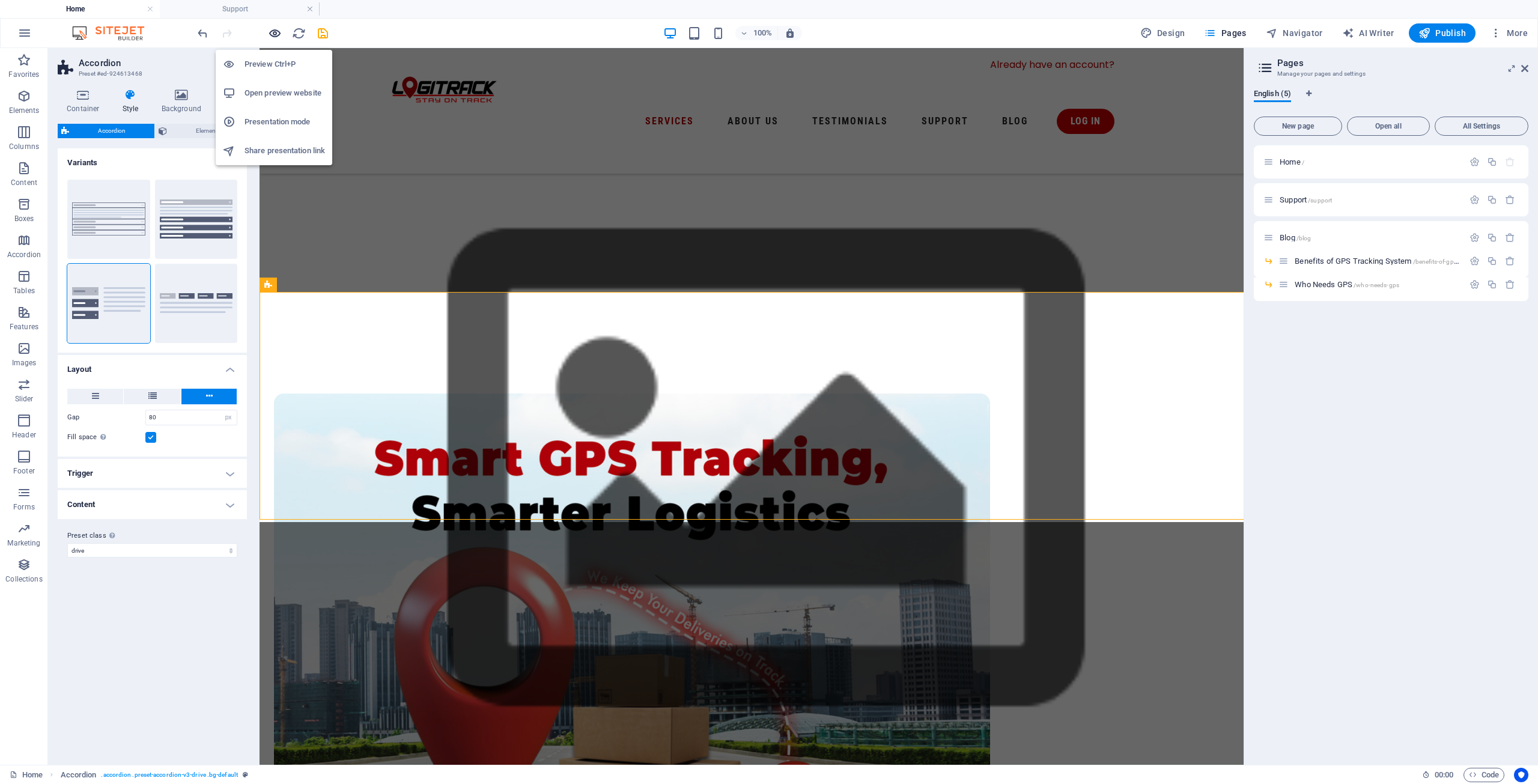
scroll to position [771, 0]
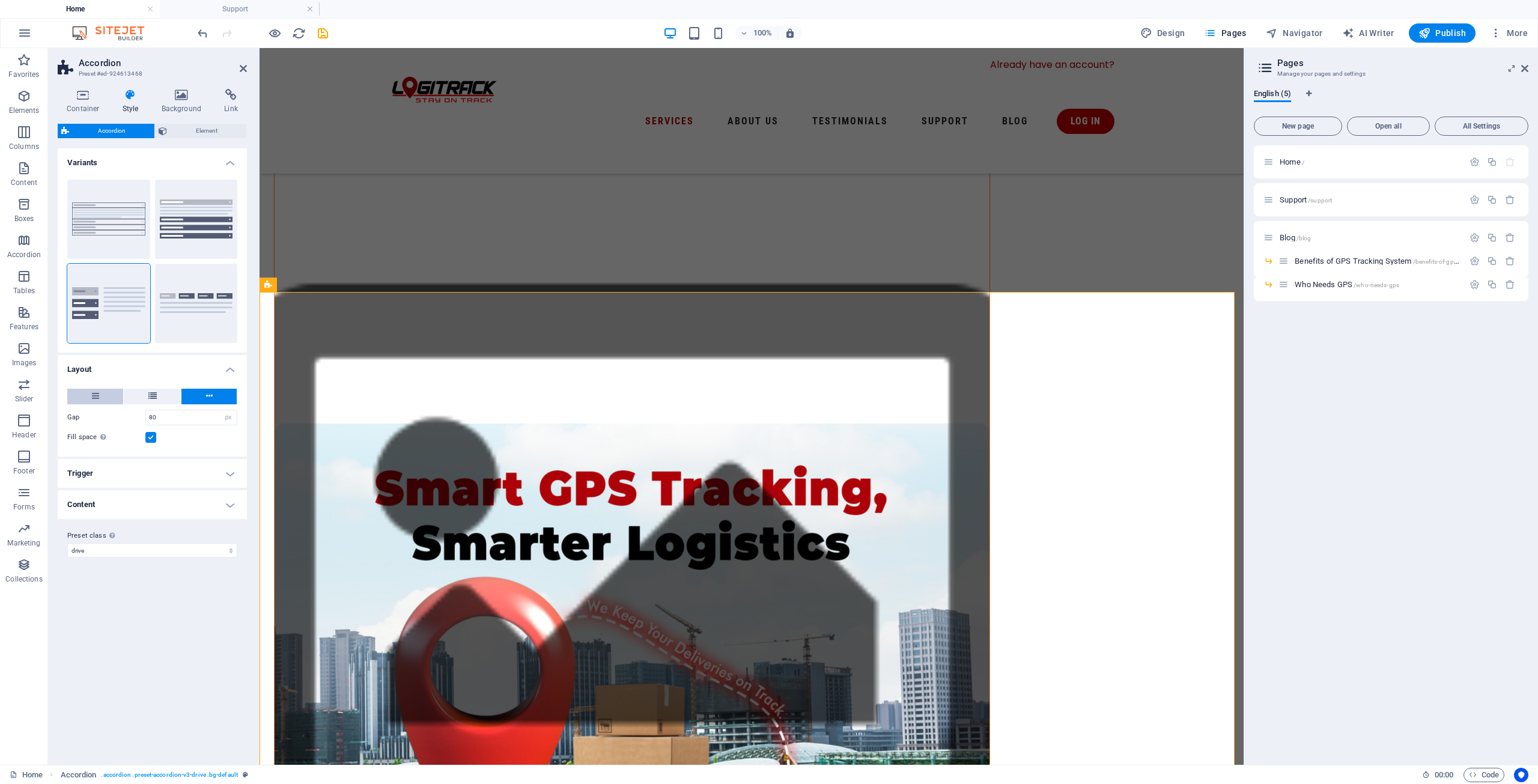
click at [107, 398] on button at bounding box center [95, 396] width 56 height 15
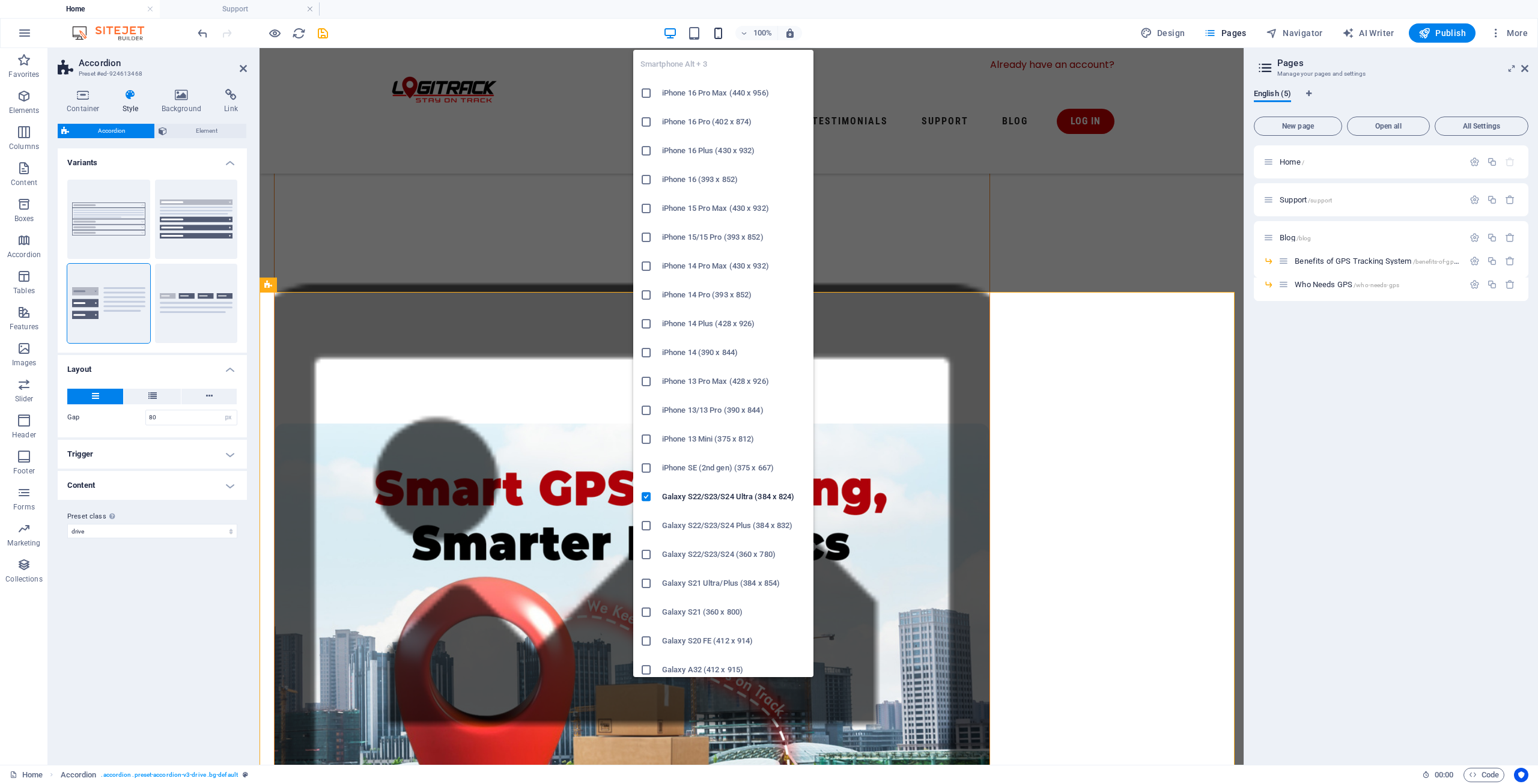
click at [718, 33] on icon "button" at bounding box center [717, 33] width 14 height 14
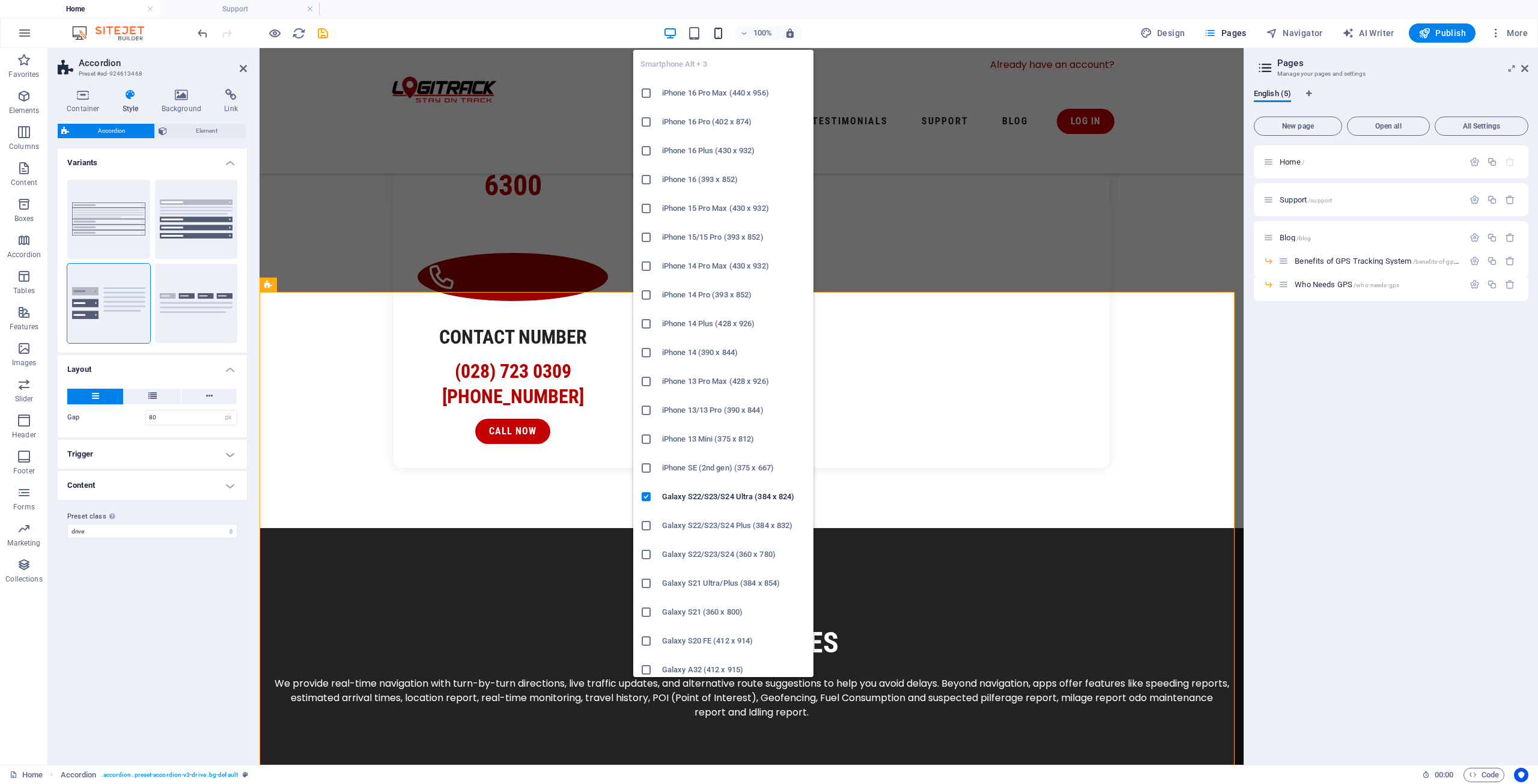
type input "40"
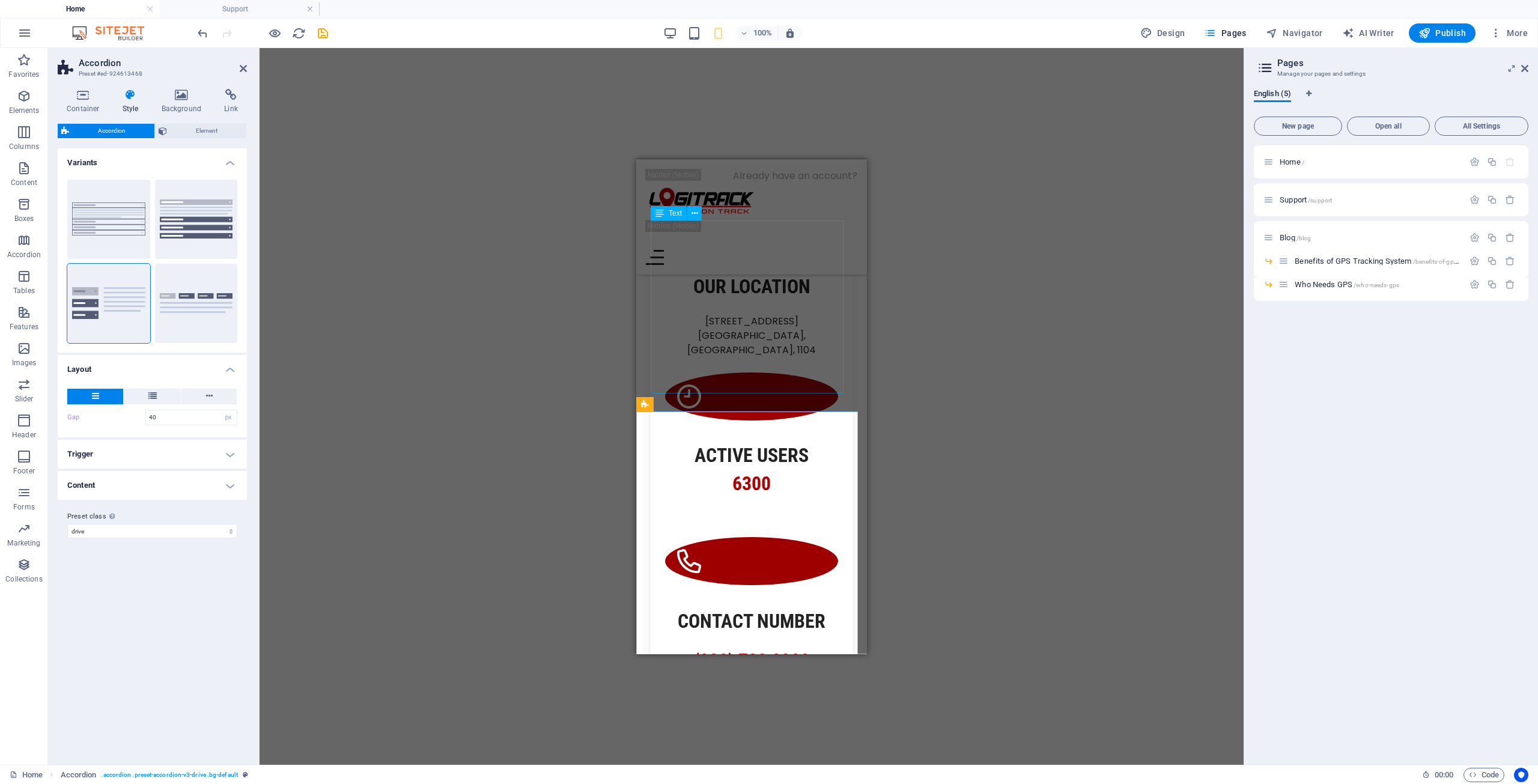
scroll to position [1409, 0]
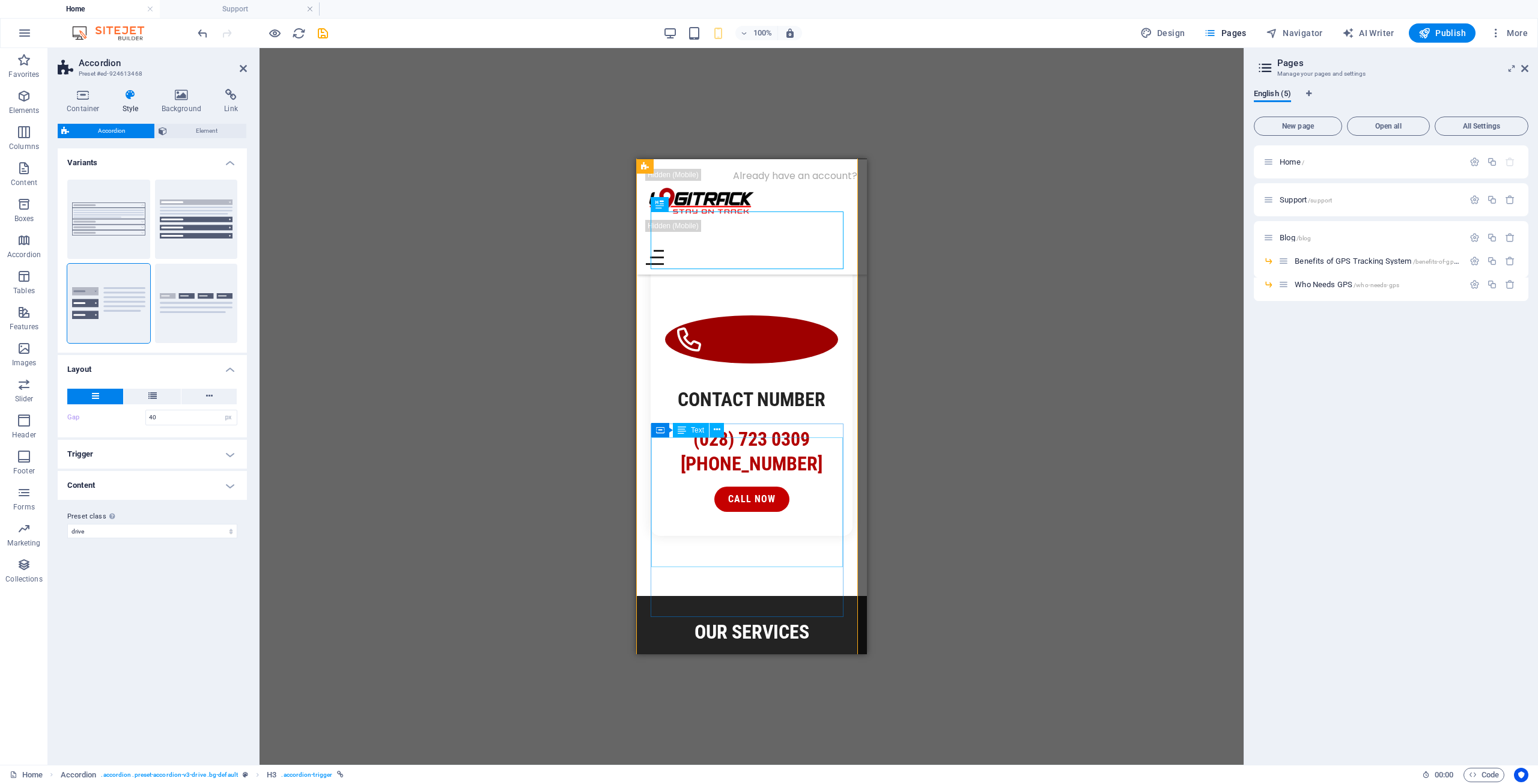
scroll to position [1589, 0]
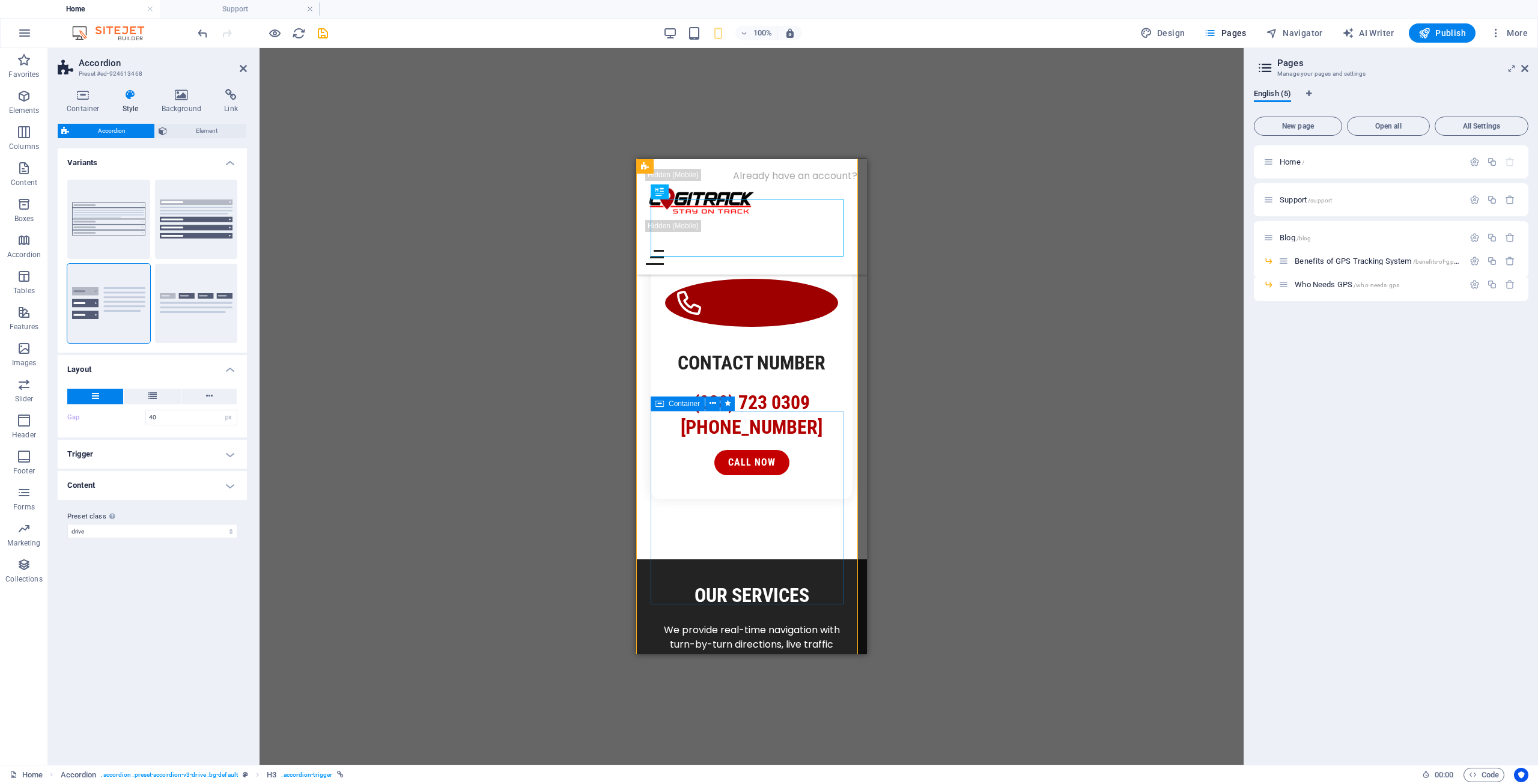
click at [661, 398] on icon at bounding box center [660, 403] width 8 height 15
click at [669, 404] on span "Container" at bounding box center [684, 403] width 31 height 7
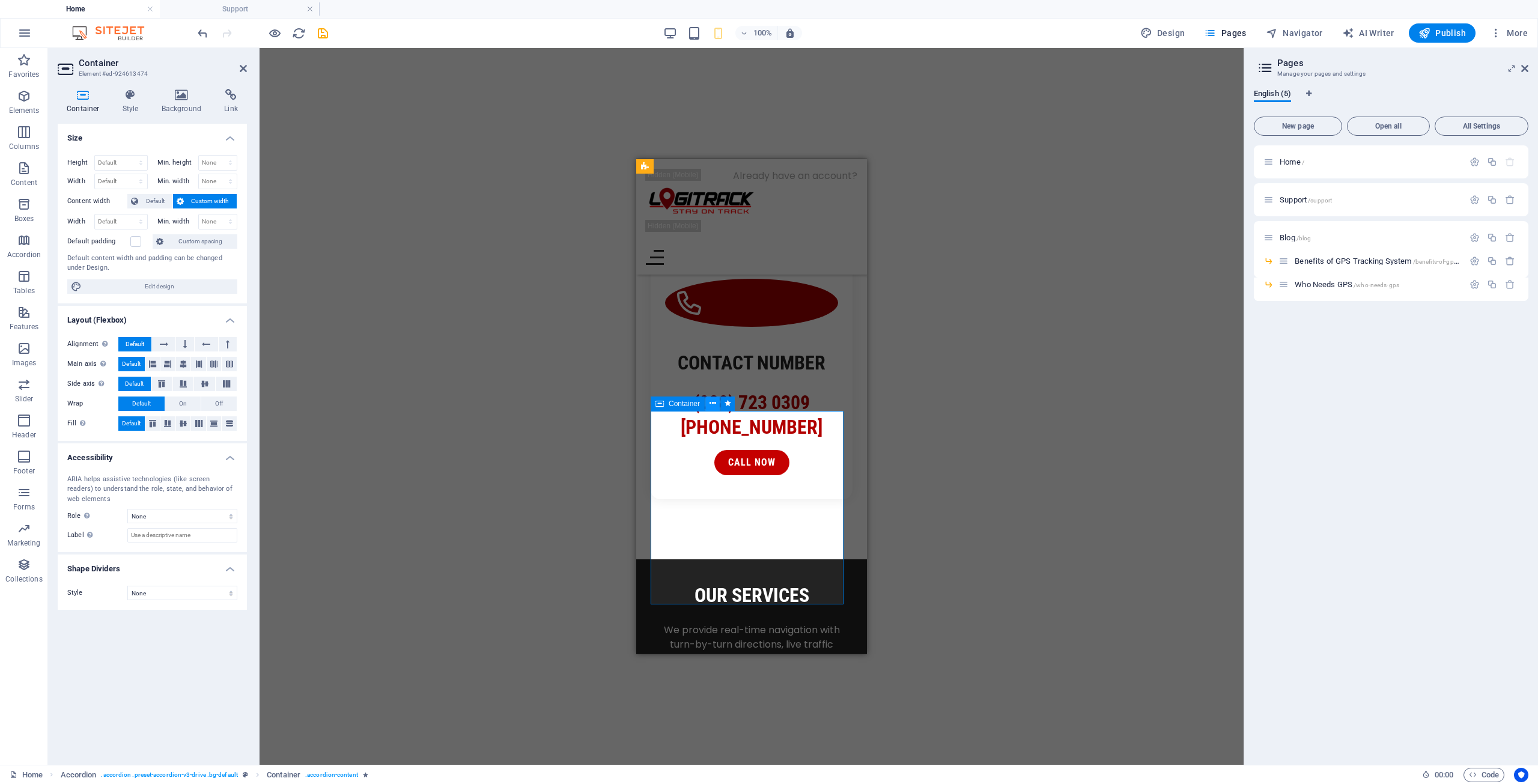
click at [713, 401] on icon at bounding box center [712, 403] width 7 height 13
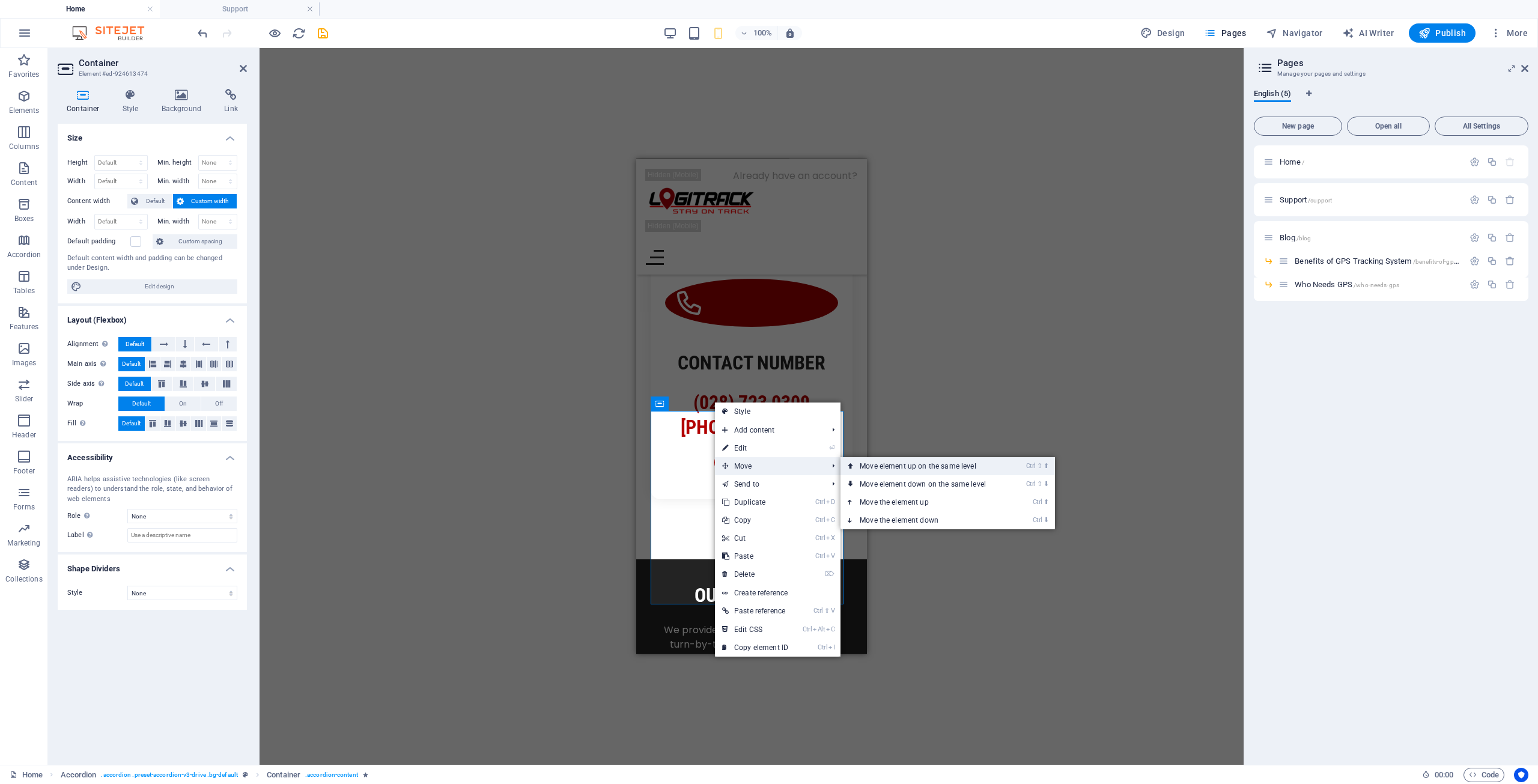
click at [883, 468] on link "Ctrl ⇧ ⬆ Move element up on the same level" at bounding box center [925, 466] width 169 height 18
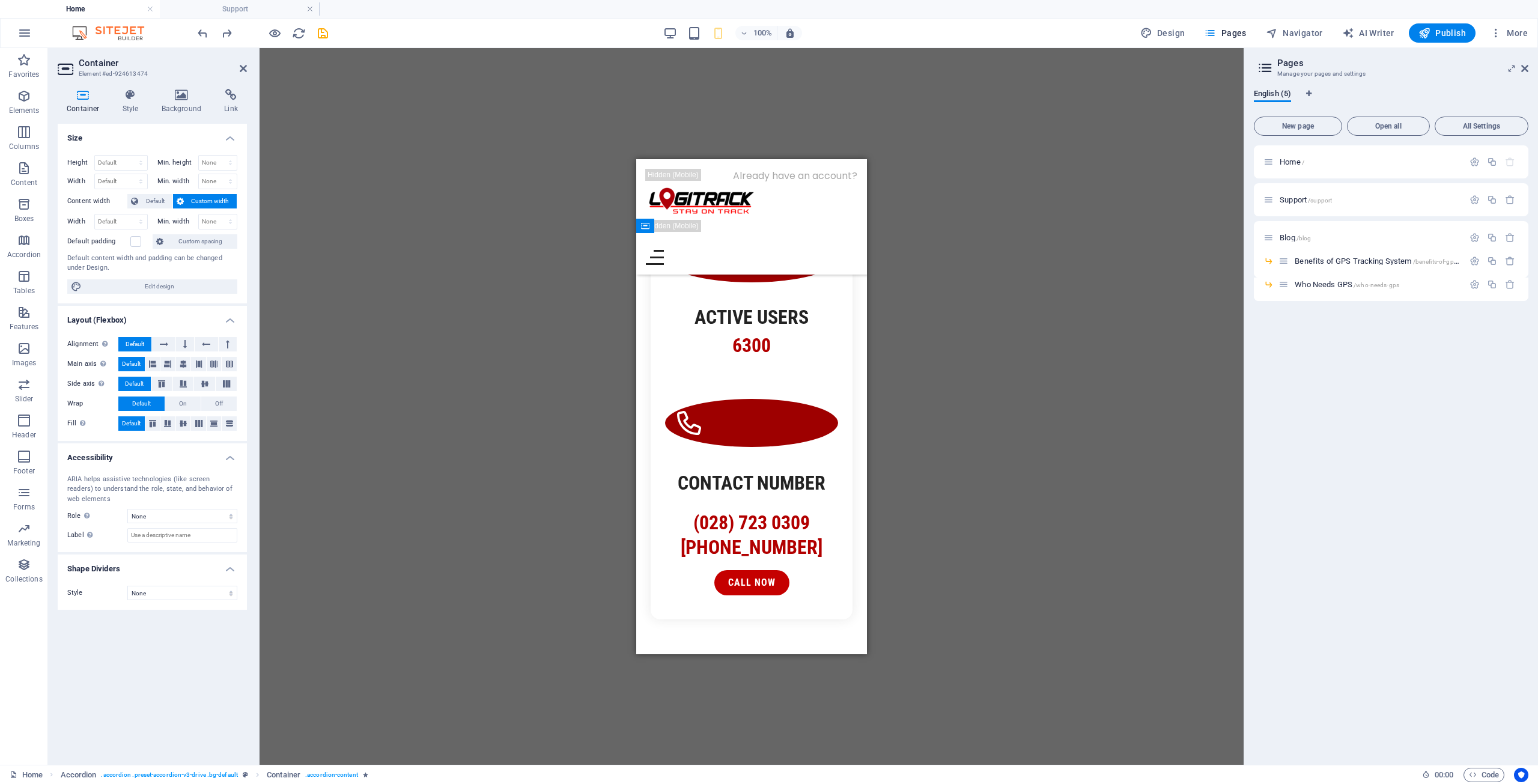
scroll to position [1481, 0]
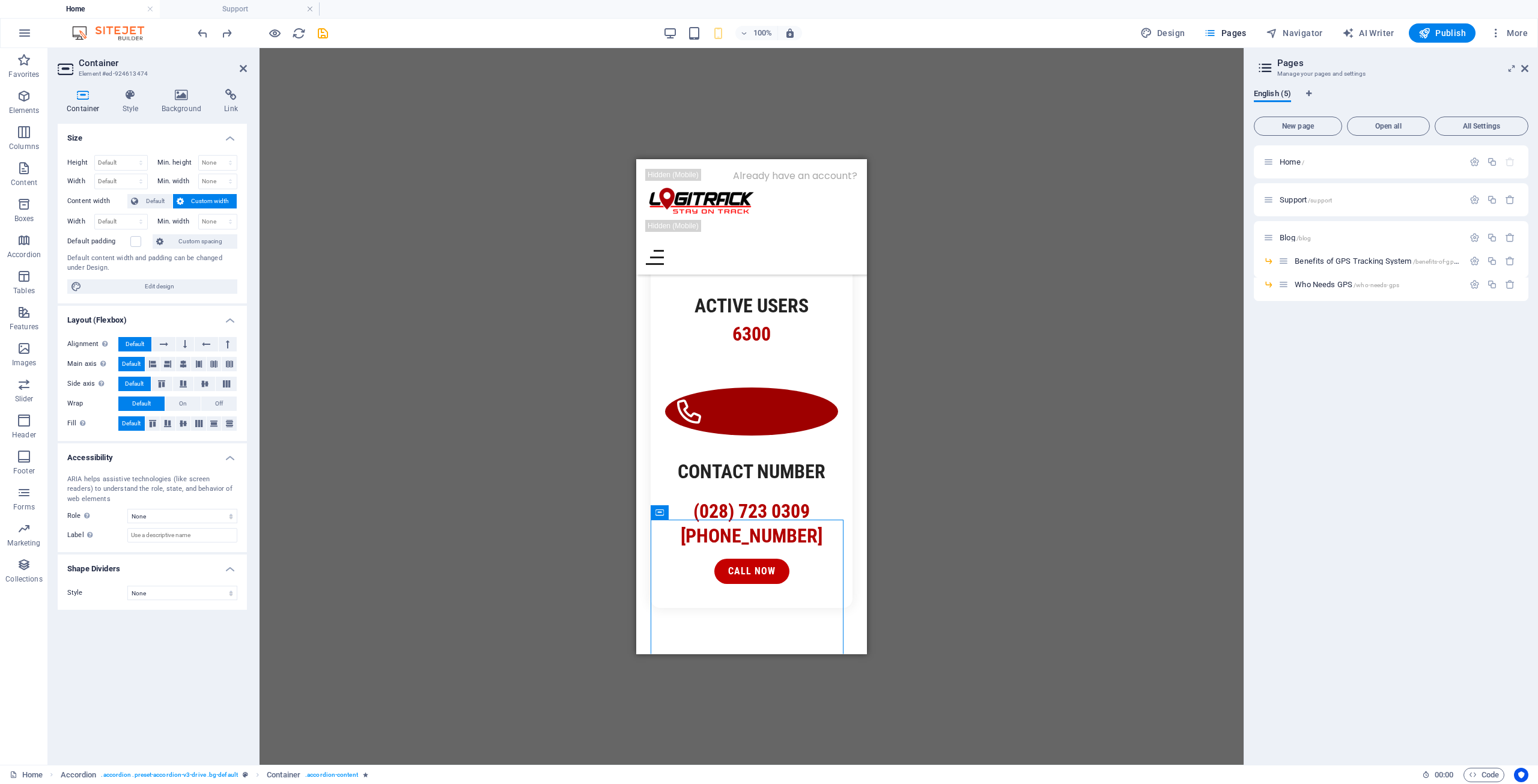
drag, startPoint x: 1325, startPoint y: 682, endPoint x: 660, endPoint y: 532, distance: 681.7
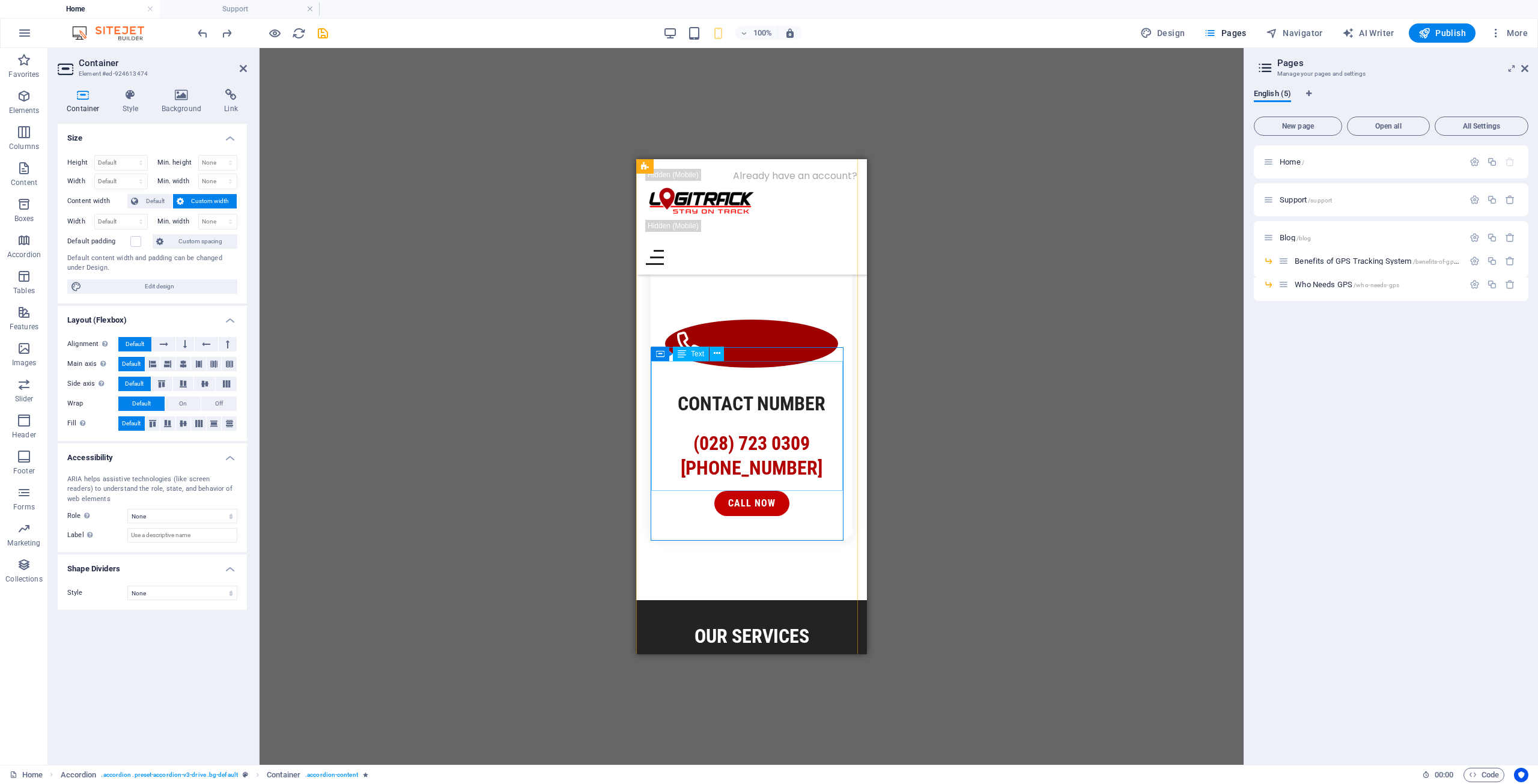
scroll to position [1522, 0]
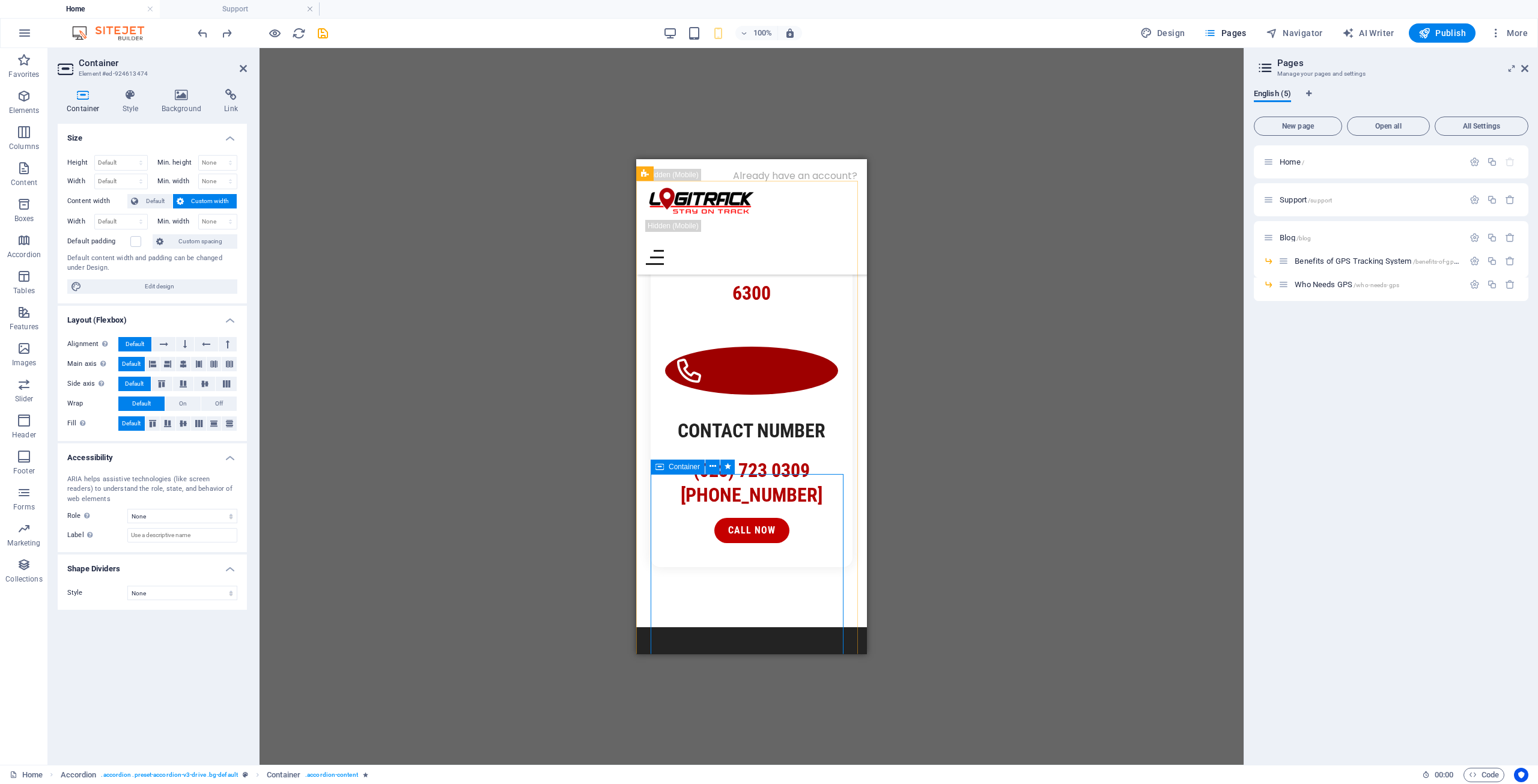
click at [670, 466] on span "Container" at bounding box center [684, 466] width 31 height 7
click at [712, 465] on icon at bounding box center [712, 467] width 7 height 13
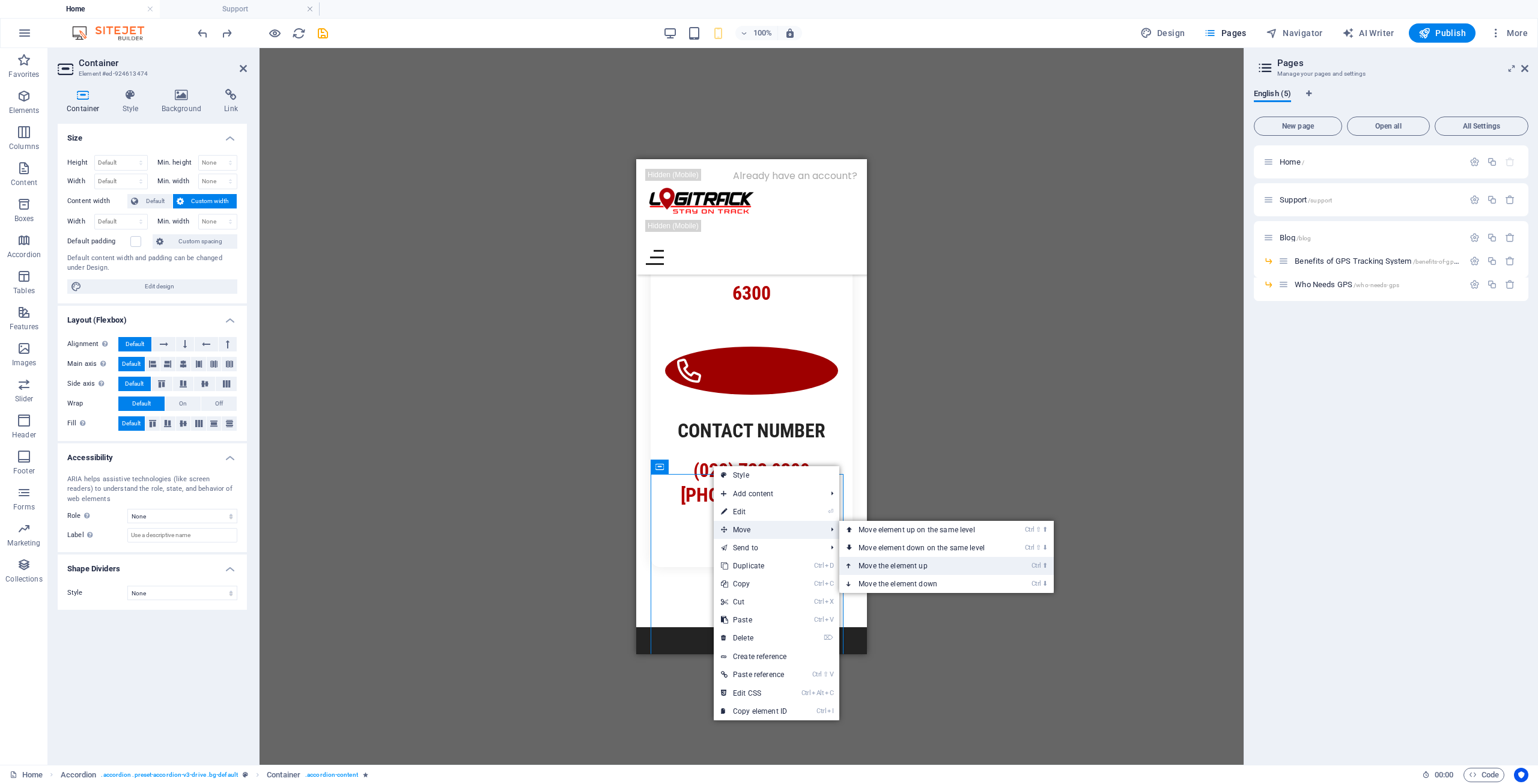
click at [886, 560] on link "Ctrl ⬆ Move the element up" at bounding box center [924, 566] width 169 height 18
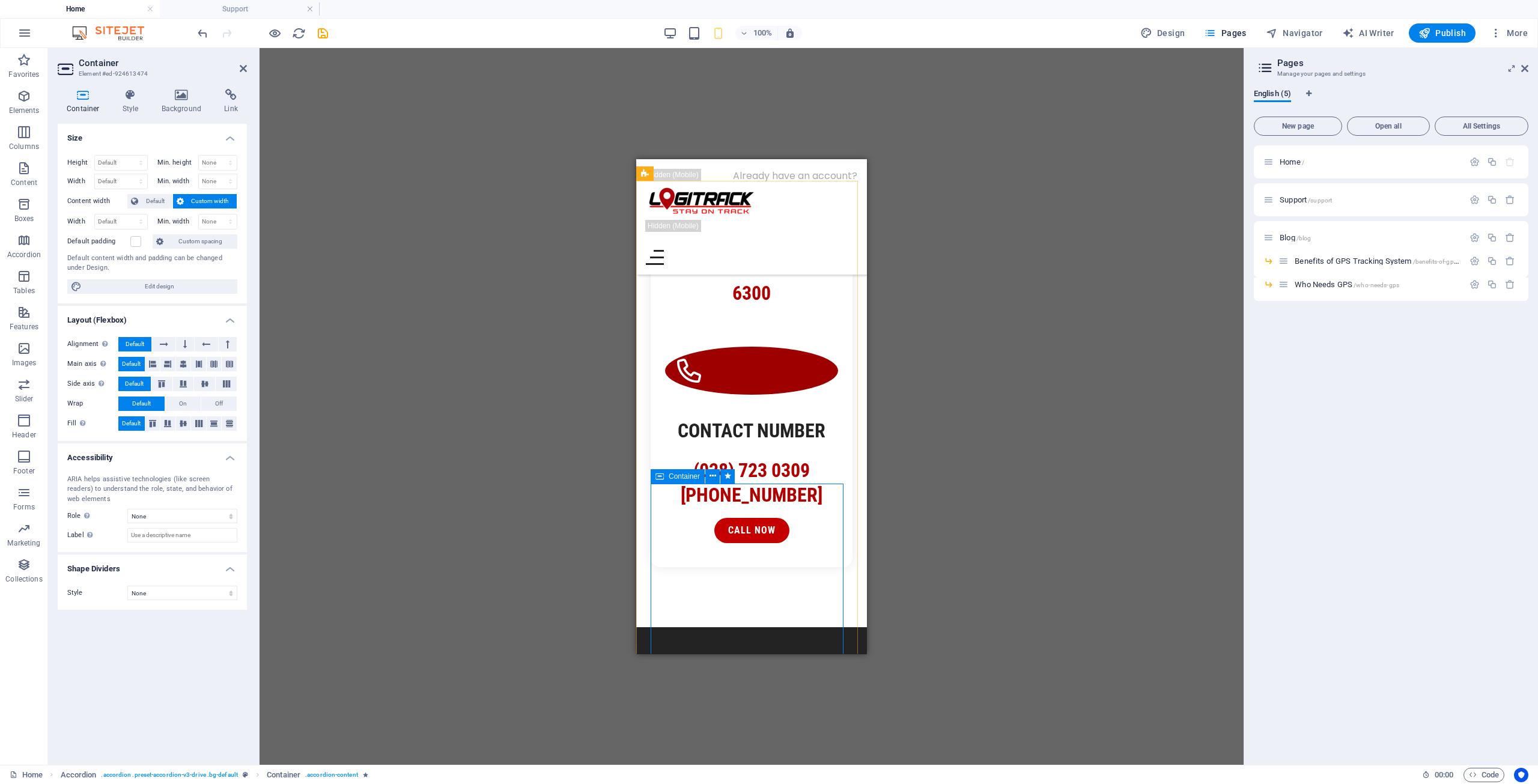
click at [673, 473] on span "Container" at bounding box center [684, 476] width 31 height 7
click at [708, 473] on button at bounding box center [712, 477] width 15 height 15
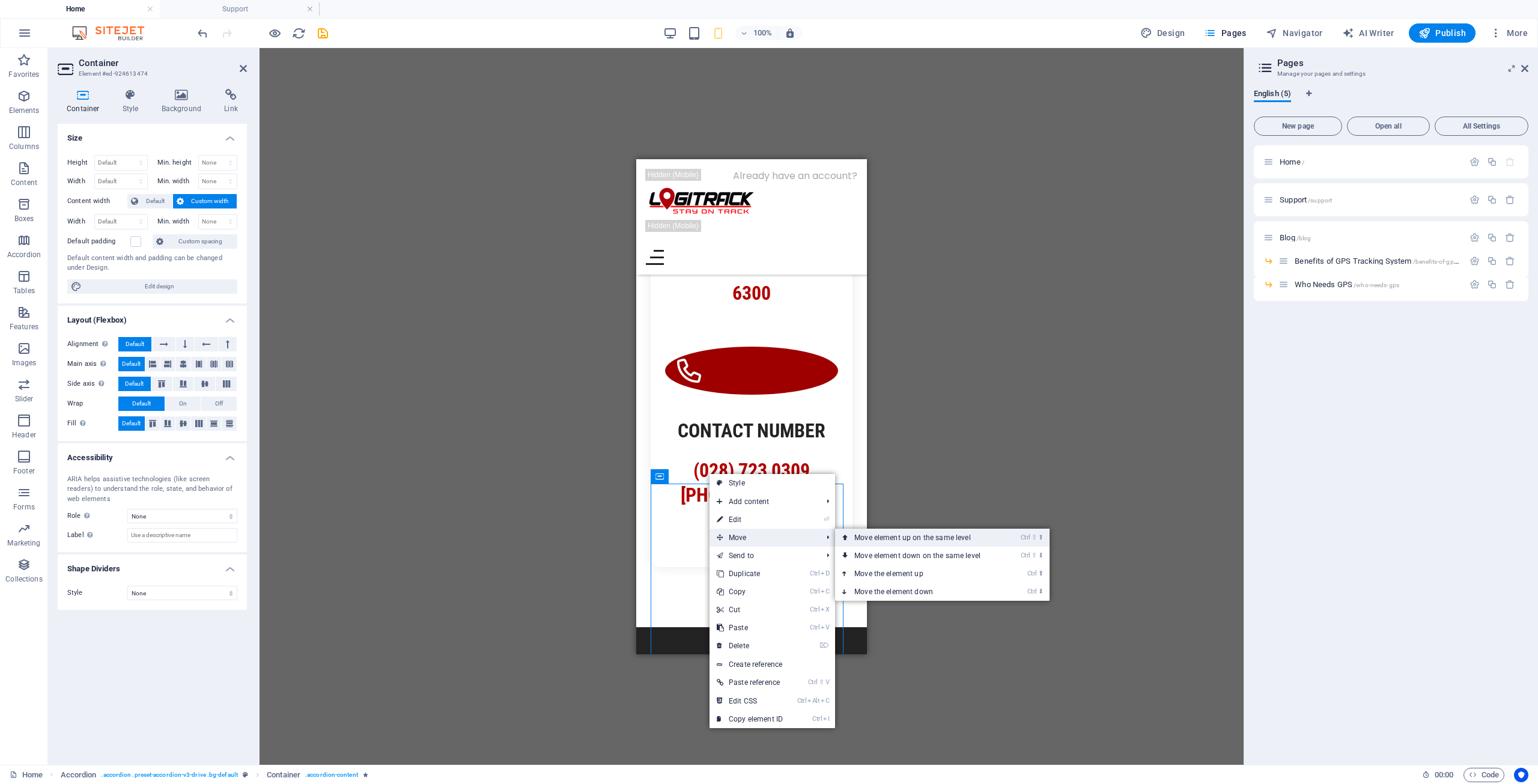
click at [861, 541] on link "Ctrl ⇧ ⬆ Move element up on the same level" at bounding box center [920, 538] width 169 height 18
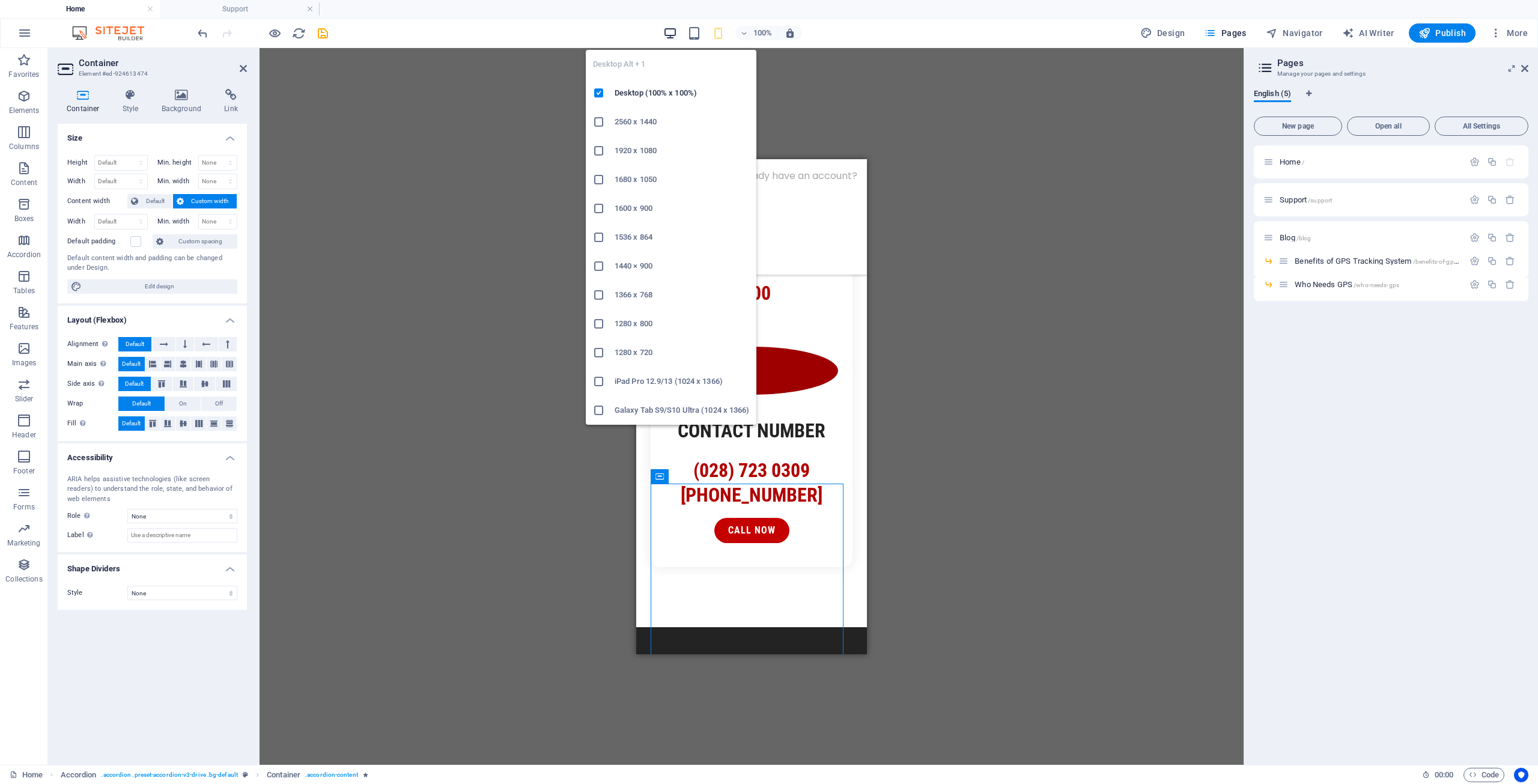
click at [669, 29] on icon "button" at bounding box center [669, 33] width 14 height 14
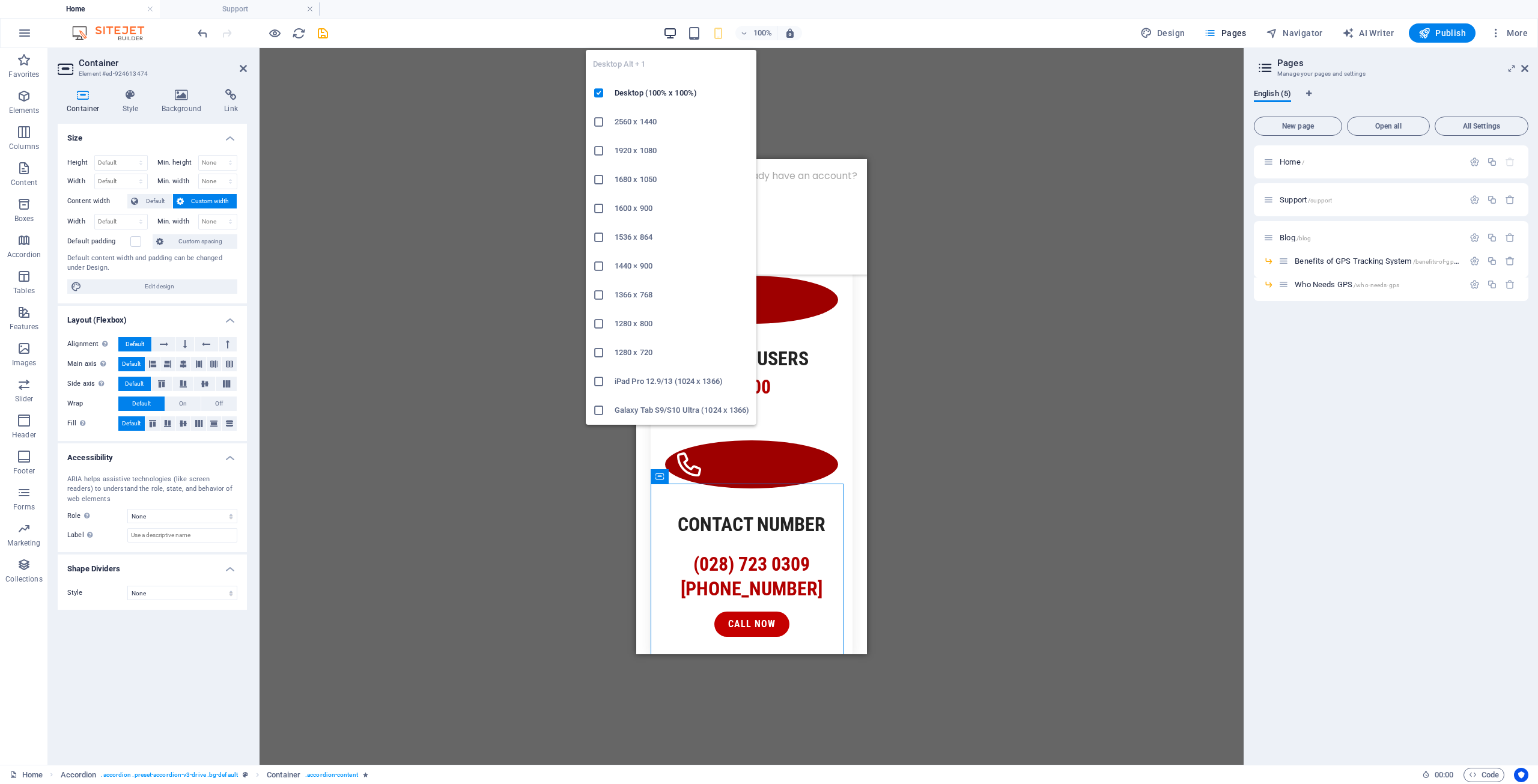
scroll to position [762, 0]
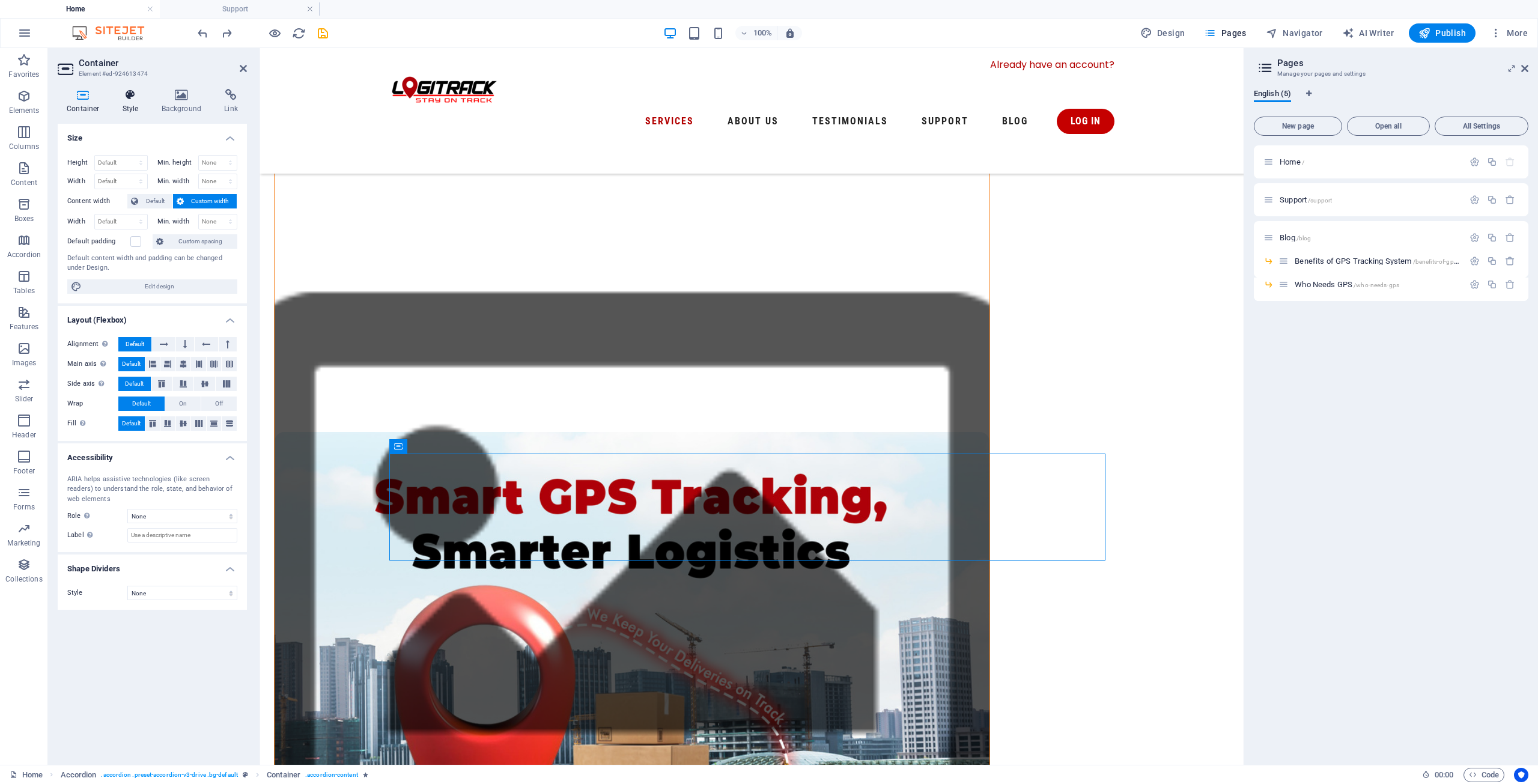
click at [129, 94] on icon at bounding box center [131, 94] width 34 height 12
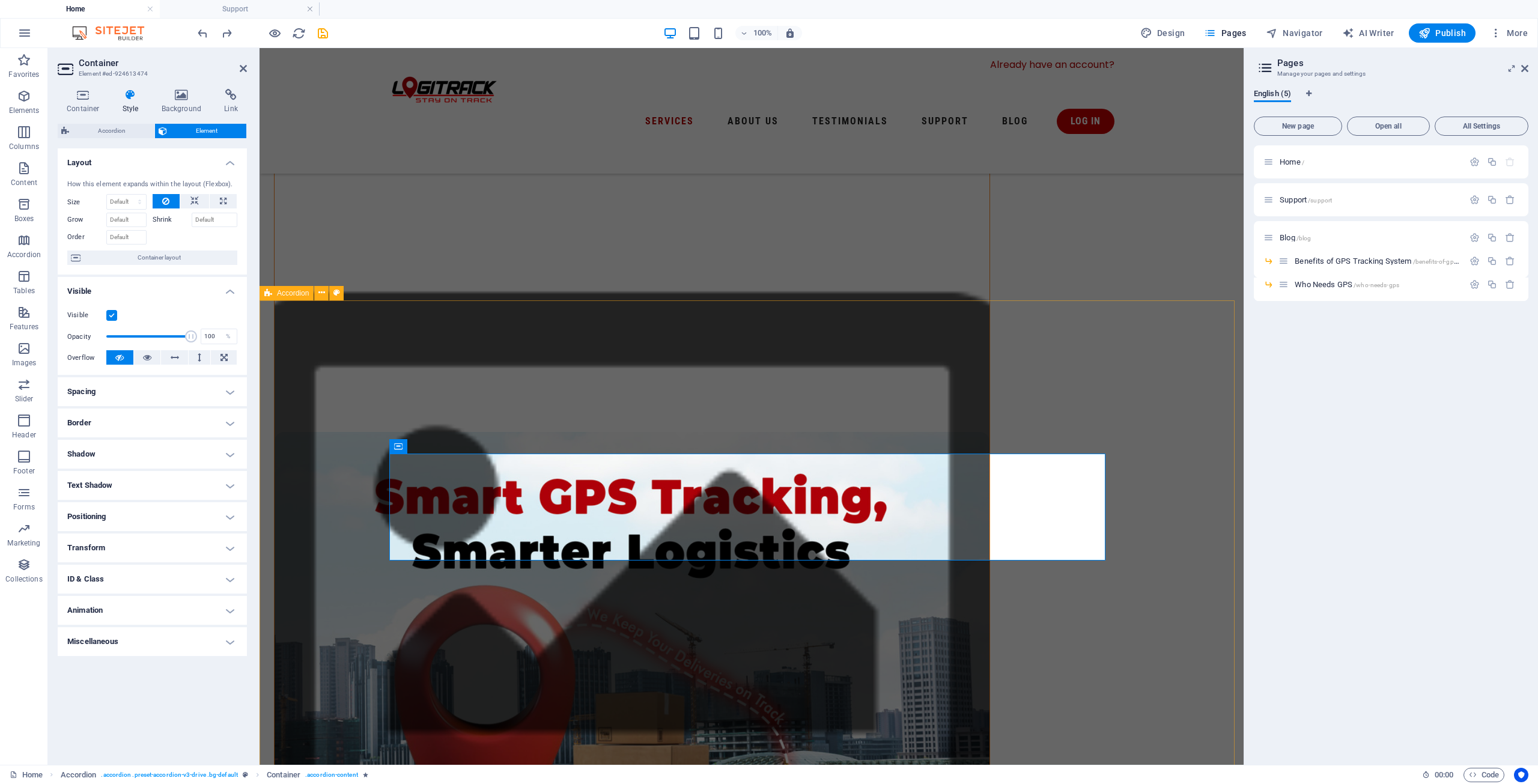
click at [289, 293] on span "Accordion" at bounding box center [292, 293] width 32 height 7
select select "px"
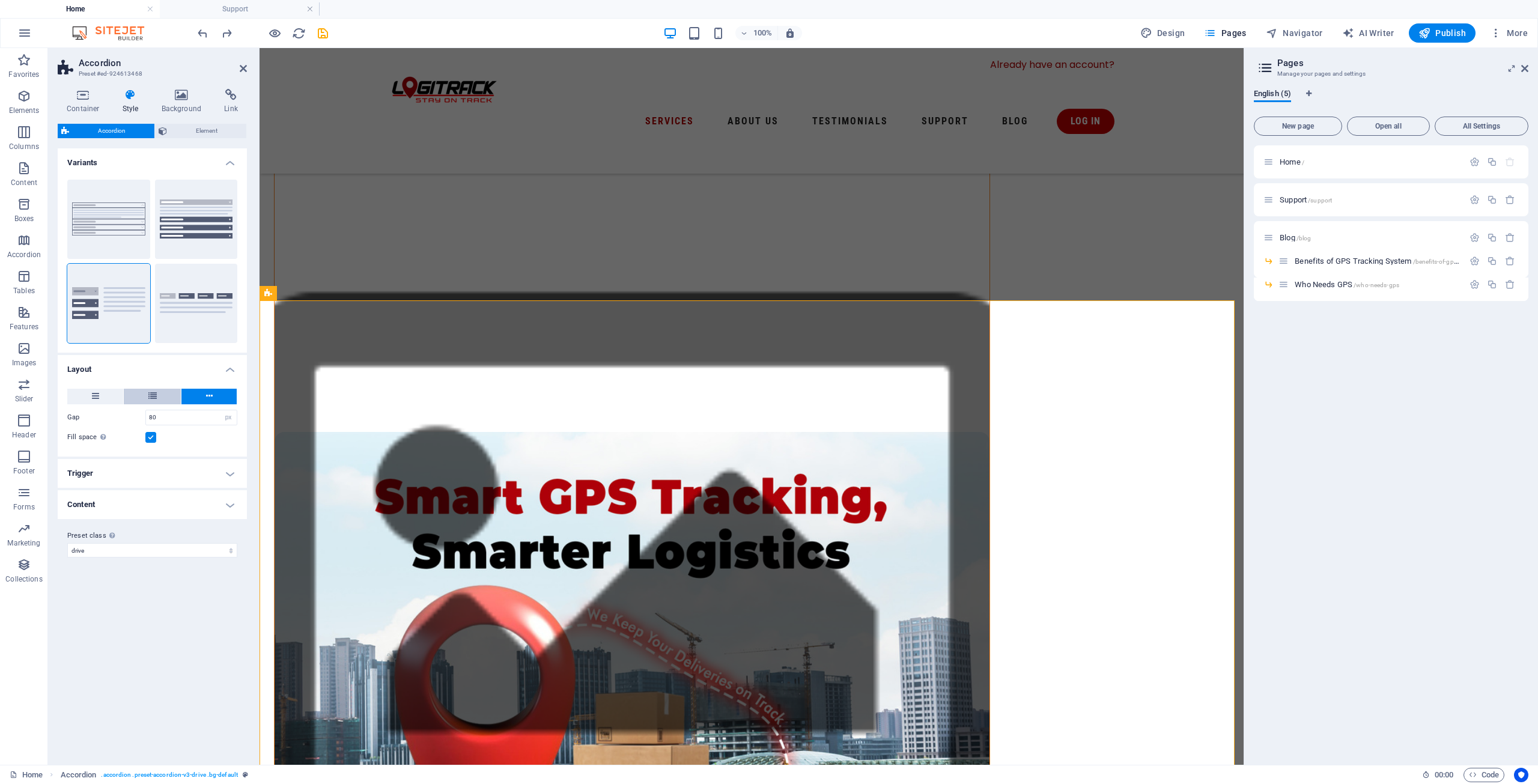
click at [150, 394] on icon at bounding box center [152, 396] width 8 height 15
click at [198, 396] on button at bounding box center [209, 396] width 55 height 15
click at [105, 392] on button at bounding box center [95, 396] width 56 height 15
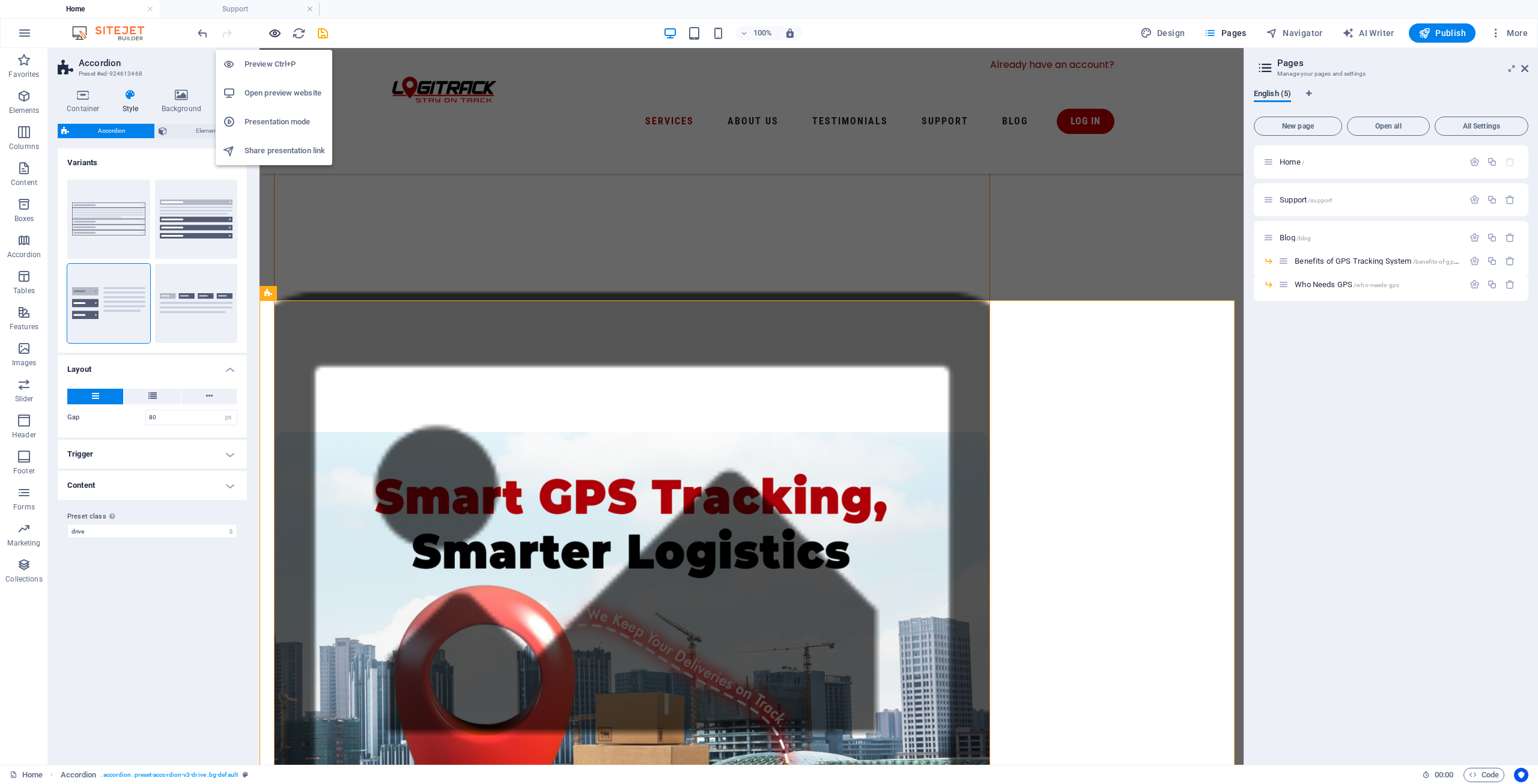
click at [271, 33] on icon "button" at bounding box center [274, 33] width 14 height 14
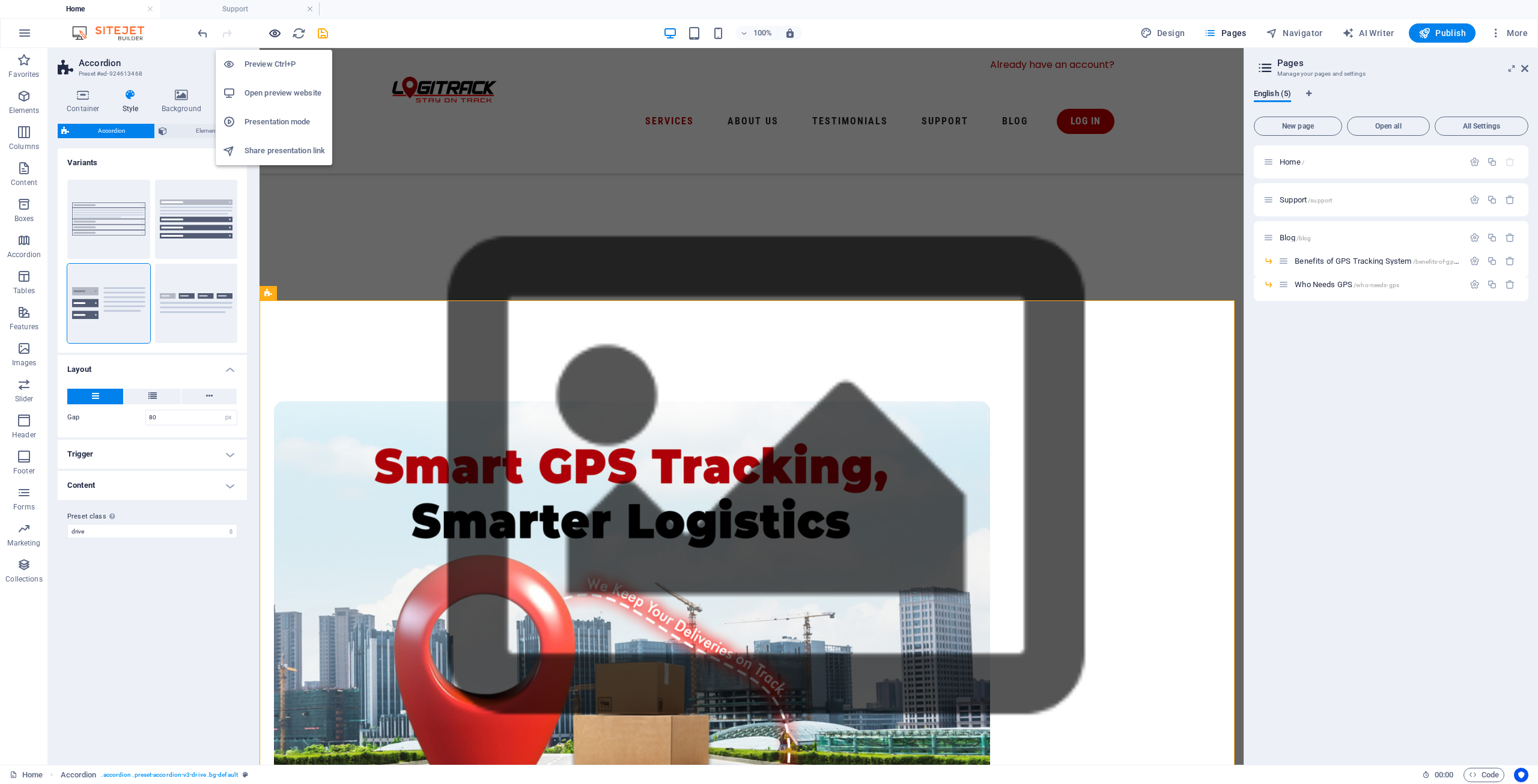
scroll to position [762, 0]
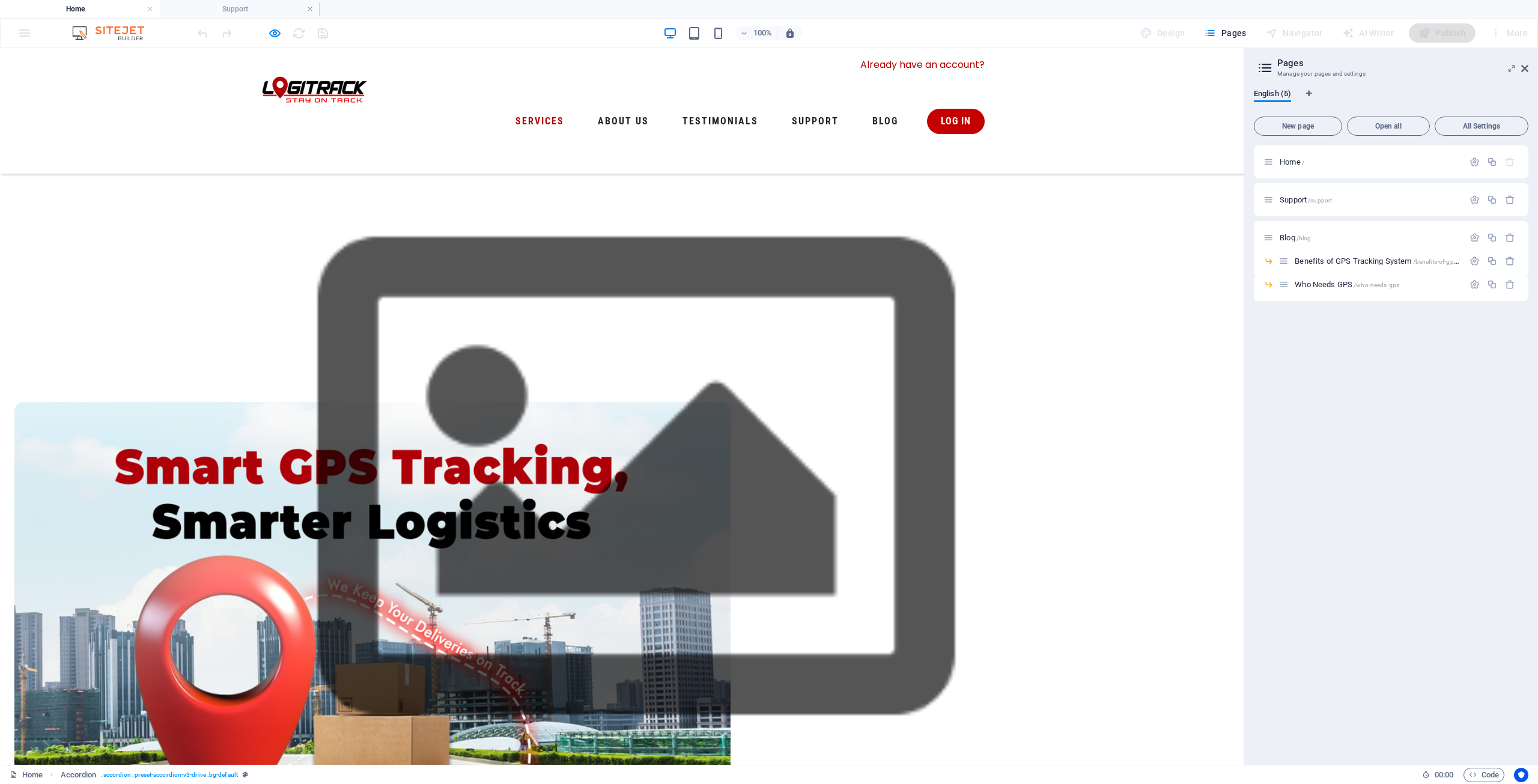
click at [277, 33] on icon "button" at bounding box center [274, 33] width 14 height 14
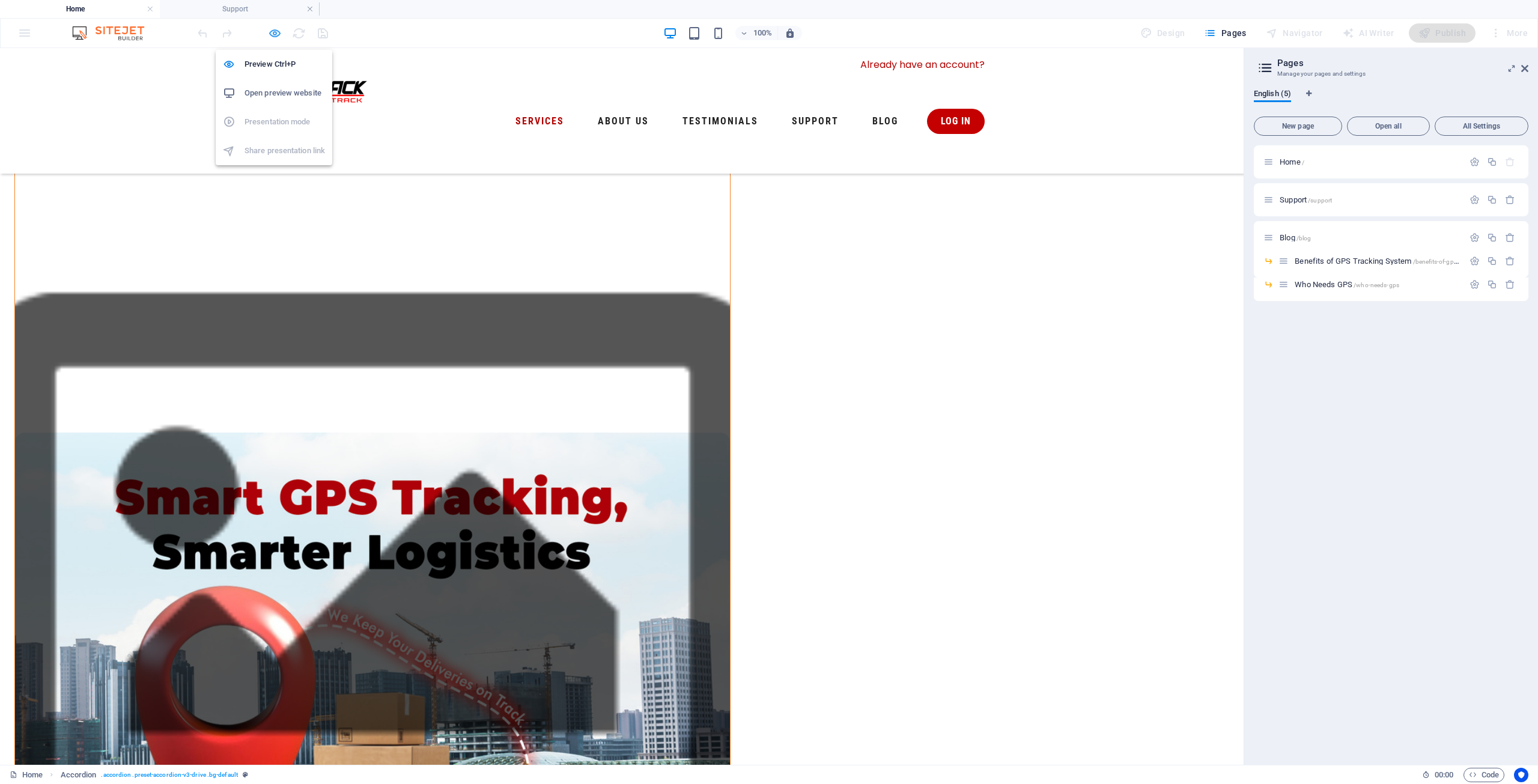
select select "px"
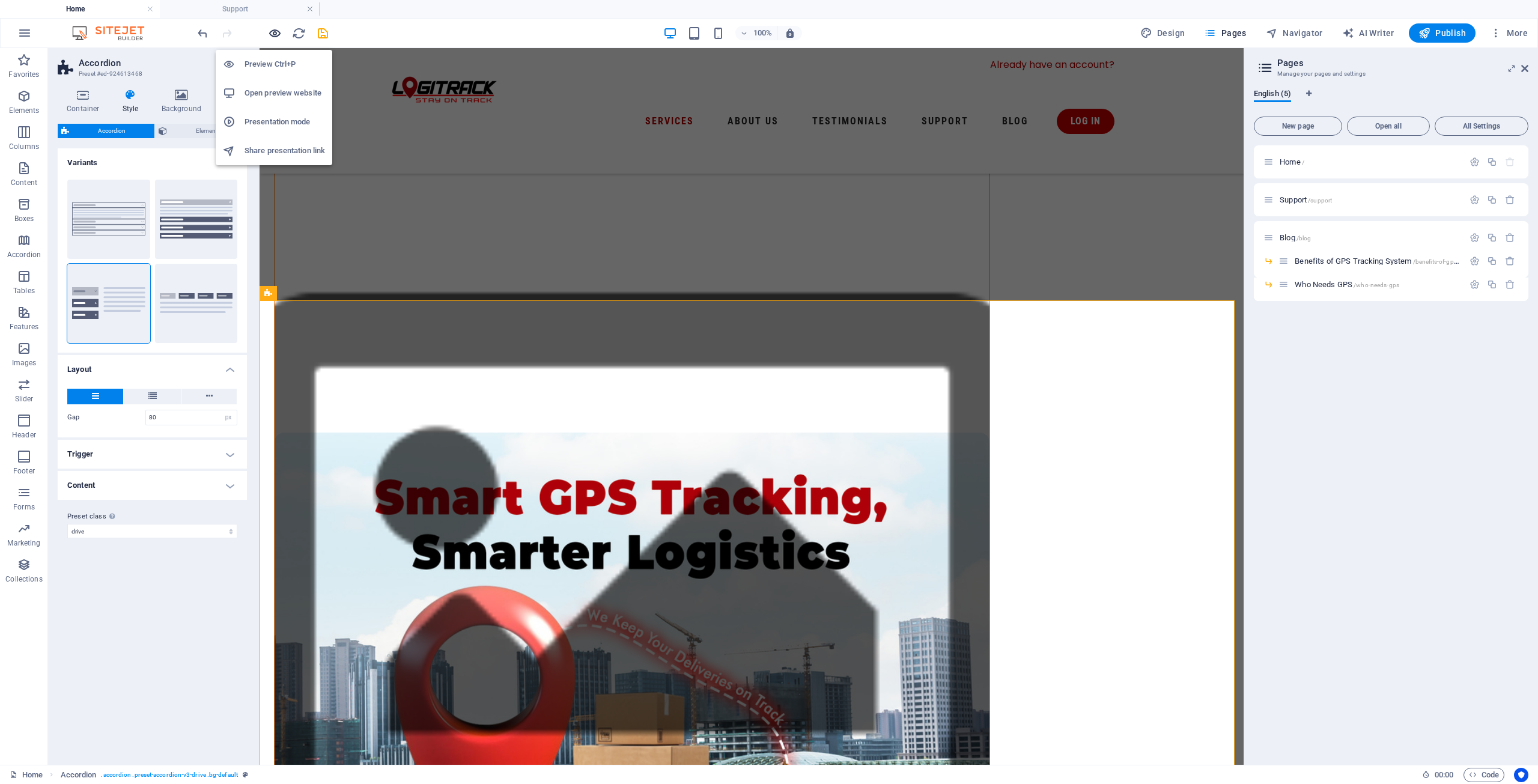
scroll to position [762, 0]
click at [1449, 32] on span "Publish" at bounding box center [1442, 33] width 47 height 12
select select "px"
